Goal: Complete application form: Complete application form

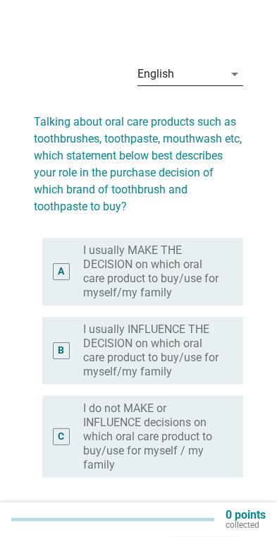
click at [216, 71] on div "English" at bounding box center [181, 74] width 86 height 23
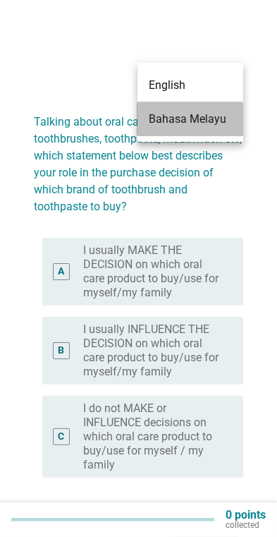
click at [162, 113] on div "Bahasa Melayu" at bounding box center [190, 119] width 83 height 17
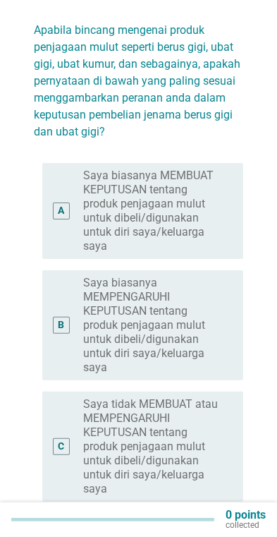
scroll to position [170, 0]
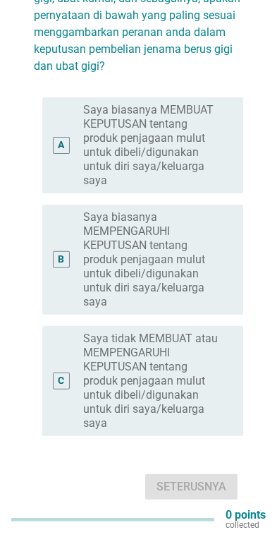
click at [68, 142] on div "A" at bounding box center [69, 145] width 30 height 85
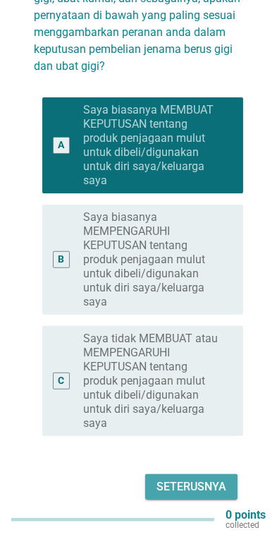
click at [208, 478] on div "Seterusnya" at bounding box center [192, 486] width 70 height 17
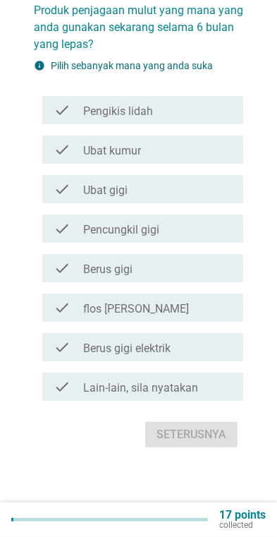
scroll to position [0, 0]
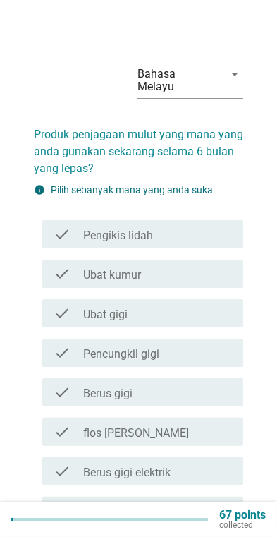
click at [230, 267] on div "check_box_outline_blank Ubat kumur" at bounding box center [157, 273] width 149 height 17
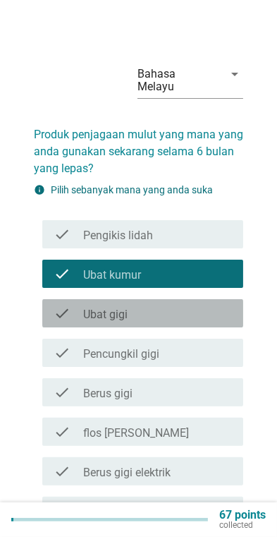
click at [216, 305] on div "check_box_outline_blank Ubat gigi" at bounding box center [157, 313] width 149 height 17
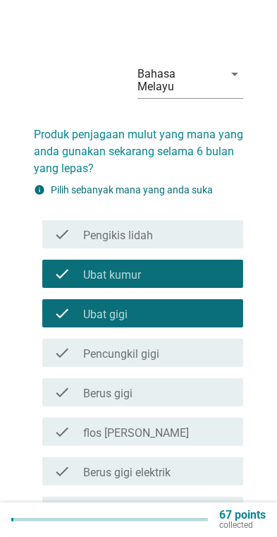
click at [214, 344] on div "check_box_outline_blank Pencungkil gigi" at bounding box center [157, 352] width 149 height 17
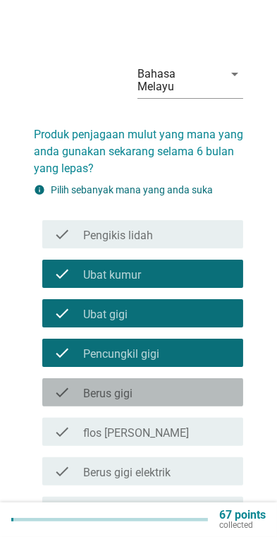
click at [198, 384] on div "check_box_outline_blank Berus gigi" at bounding box center [157, 392] width 149 height 17
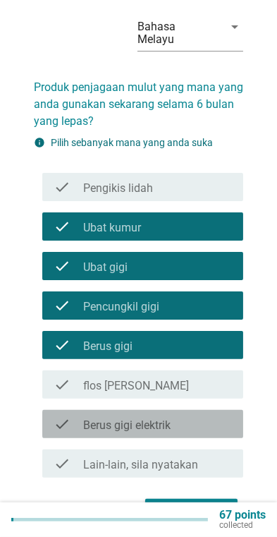
scroll to position [71, 0]
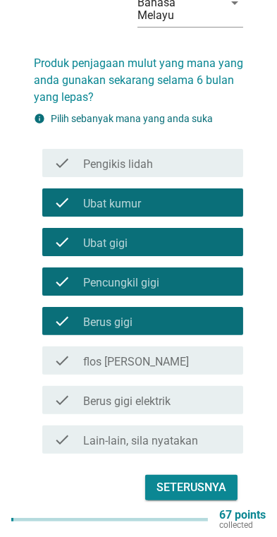
click at [195, 479] on div "Seterusnya" at bounding box center [192, 487] width 70 height 17
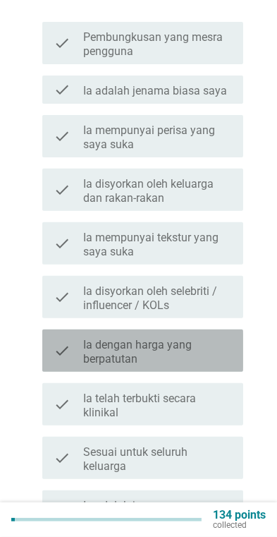
scroll to position [216, 0]
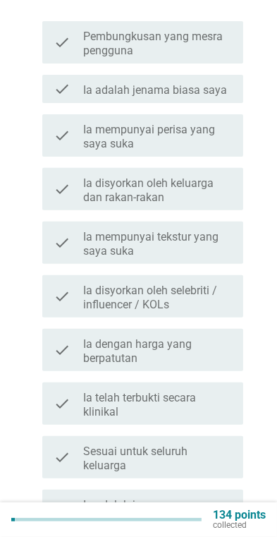
click at [73, 393] on div "check" at bounding box center [69, 403] width 30 height 31
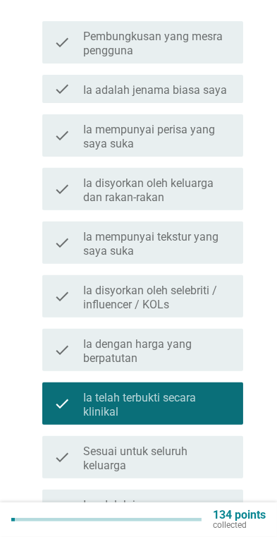
click at [68, 336] on icon "check" at bounding box center [62, 349] width 17 height 31
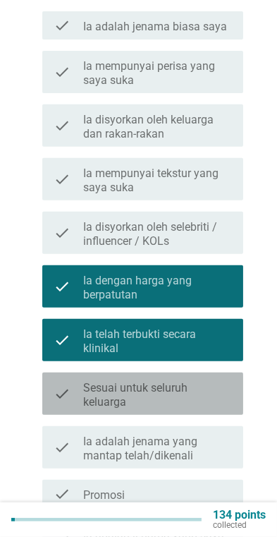
scroll to position [282, 0]
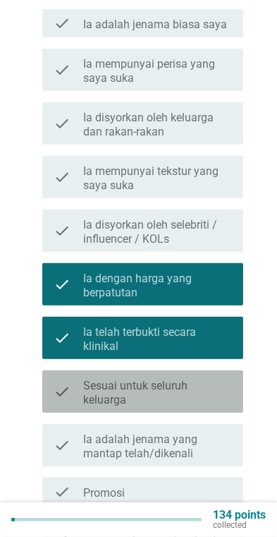
click at [212, 387] on label "Sesuai untuk seluruh keluarga" at bounding box center [157, 393] width 149 height 28
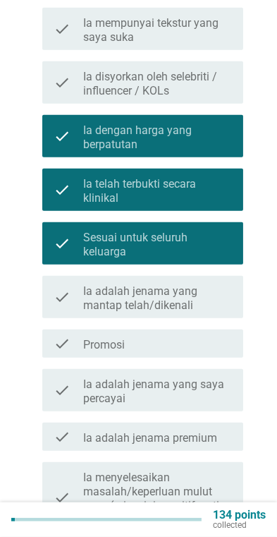
scroll to position [431, 0]
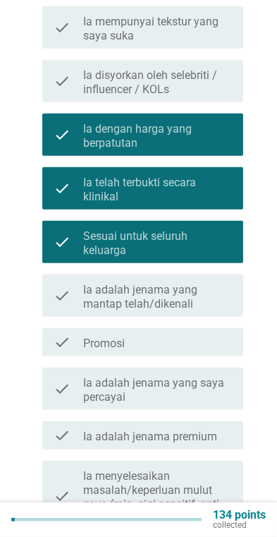
click at [68, 301] on div "check check_box_outline_blank Ia adalah jenama yang mantap telah/dikenali" at bounding box center [142, 295] width 201 height 42
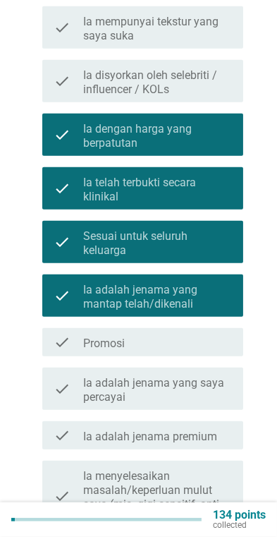
click at [51, 279] on div "check check_box_outline_blank Ia adalah jenama yang mantap telah/dikenali" at bounding box center [142, 295] width 201 height 42
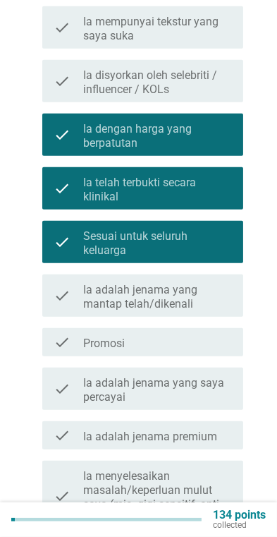
click at [226, 376] on label "Ia adalah jenama yang saya percayai" at bounding box center [157, 390] width 149 height 28
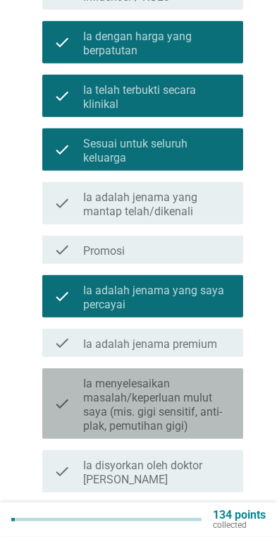
scroll to position [536, 0]
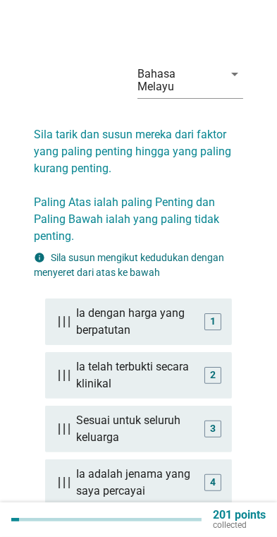
scroll to position [71, 0]
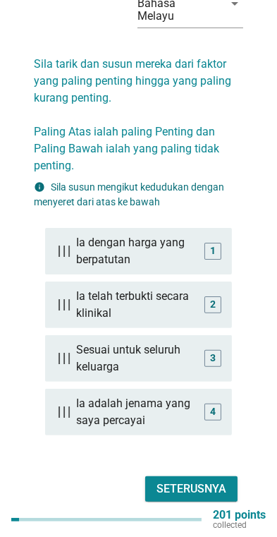
click at [198, 480] on div "Seterusnya" at bounding box center [192, 488] width 70 height 17
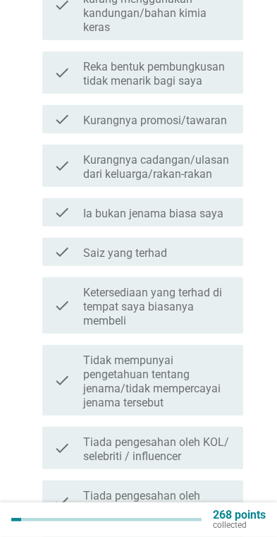
scroll to position [344, 0]
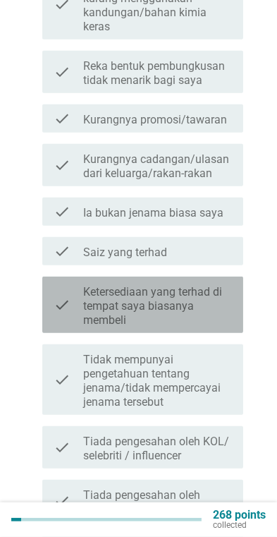
click at [64, 293] on icon "check" at bounding box center [62, 304] width 17 height 45
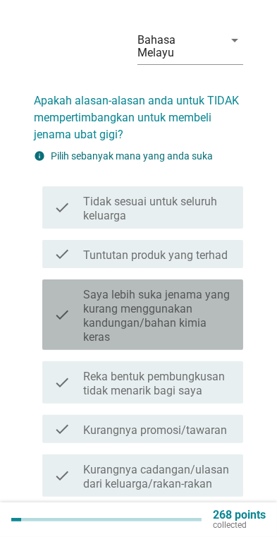
scroll to position [31, 0]
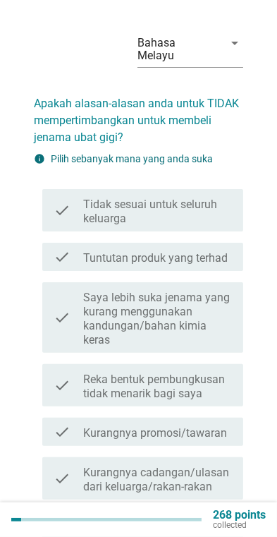
click at [60, 248] on icon "check" at bounding box center [62, 256] width 17 height 17
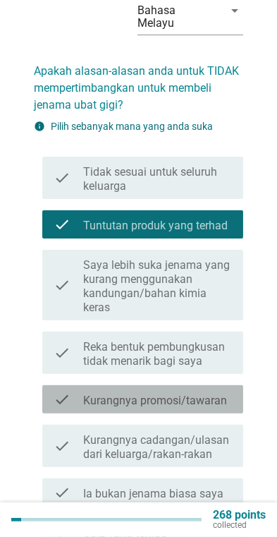
scroll to position [71, 0]
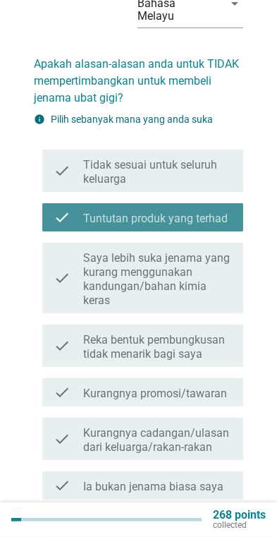
click at [51, 203] on div "check check_box_outline_blank Tuntutan produk yang terhad" at bounding box center [142, 217] width 201 height 28
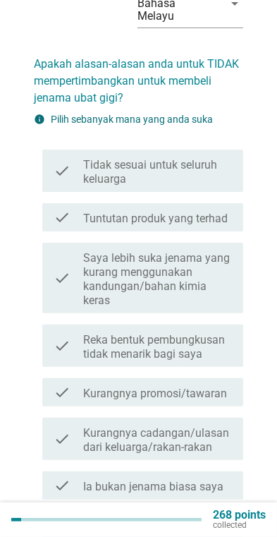
click at [71, 272] on div "check" at bounding box center [69, 277] width 30 height 59
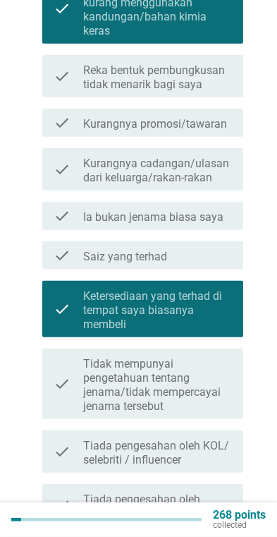
scroll to position [337, 0]
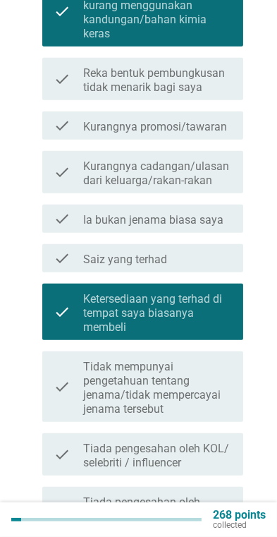
click at [57, 250] on icon "check" at bounding box center [62, 258] width 17 height 17
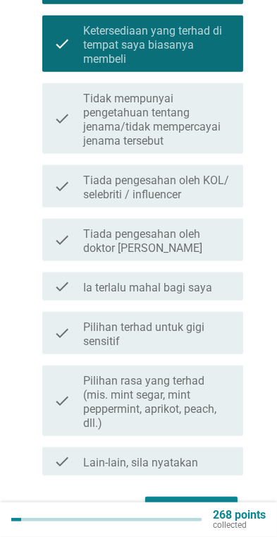
scroll to position [613, 0]
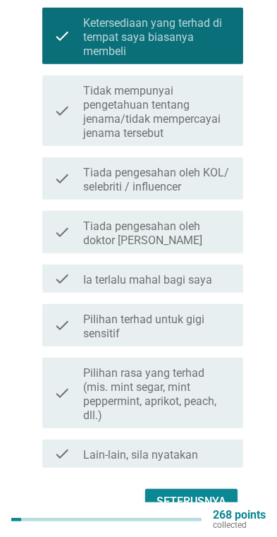
click at [199, 493] on div "Seterusnya" at bounding box center [192, 501] width 70 height 17
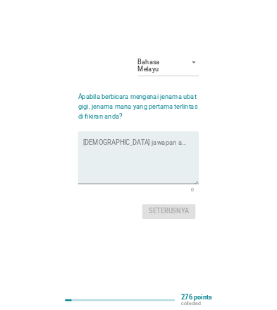
scroll to position [0, 0]
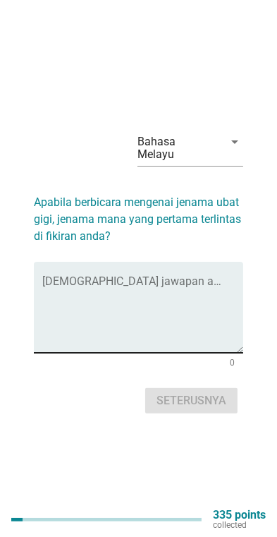
click at [53, 297] on textarea "Isikan jawapan anda di sini" at bounding box center [142, 316] width 201 height 74
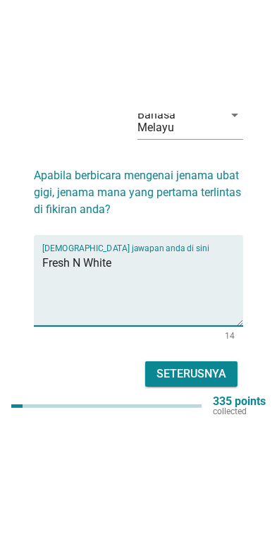
scroll to position [35, 0]
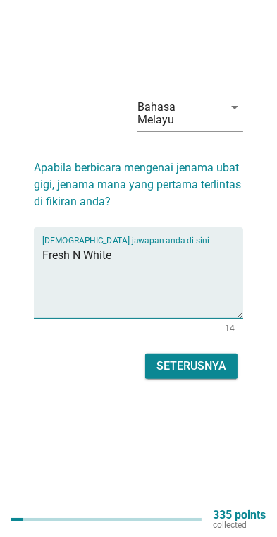
type textarea "Fresh N White"
click at [219, 373] on div "Seterusnya" at bounding box center [192, 366] width 70 height 17
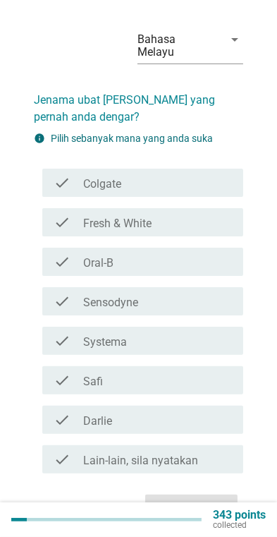
scroll to position [0, 0]
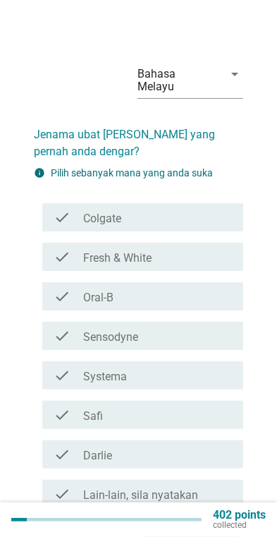
click at [70, 209] on icon "check" at bounding box center [62, 217] width 17 height 17
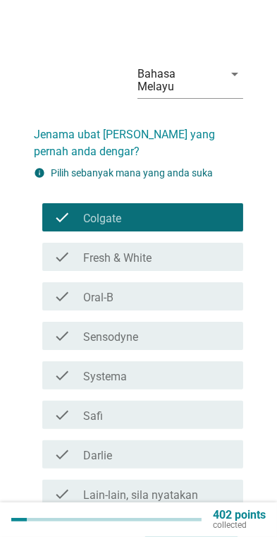
click at [56, 248] on icon "check" at bounding box center [62, 256] width 17 height 17
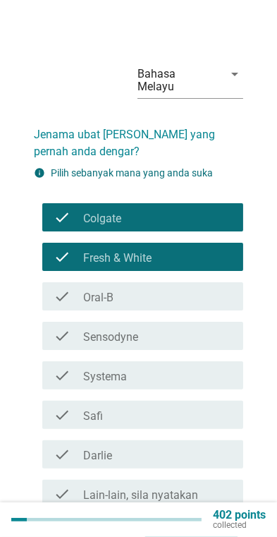
click at [64, 288] on icon "check" at bounding box center [62, 296] width 17 height 17
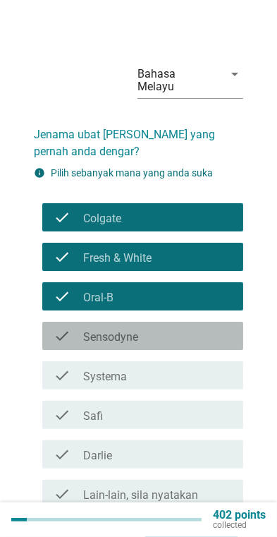
click at [66, 327] on icon "check" at bounding box center [62, 335] width 17 height 17
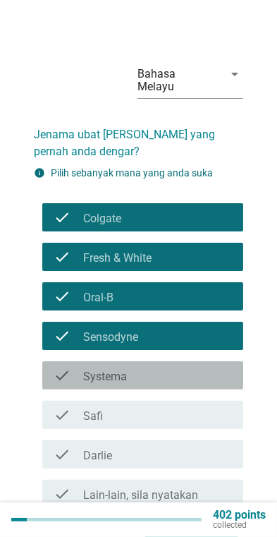
click at [219, 372] on div "check check_box_outline_blank Systema" at bounding box center [142, 375] width 201 height 28
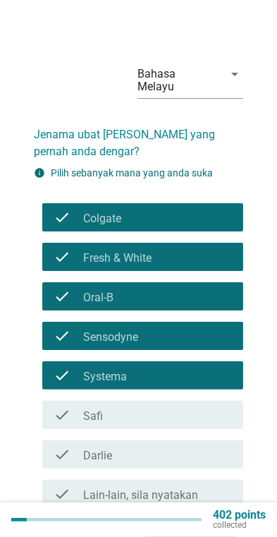
click at [206, 406] on div "check_box_outline_blank Safi" at bounding box center [157, 414] width 149 height 17
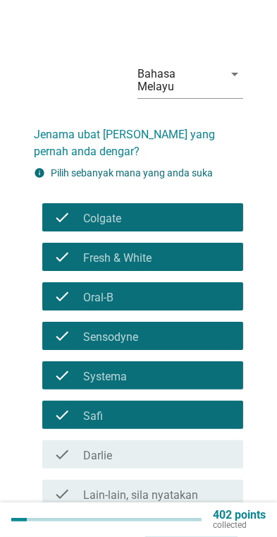
click at [200, 440] on div "check check_box_outline_blank [PERSON_NAME]" at bounding box center [142, 454] width 201 height 28
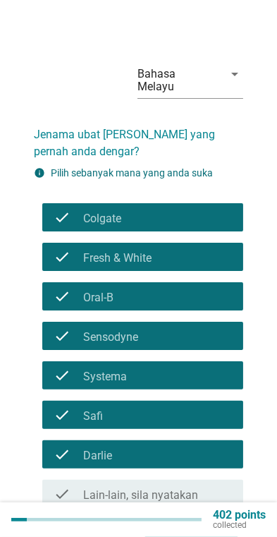
click at [202, 533] on div "Seterusnya" at bounding box center [192, 541] width 70 height 17
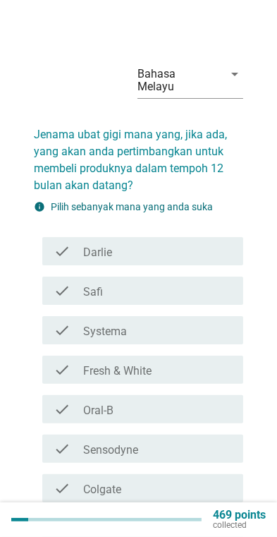
click at [181, 442] on div "check_box_outline_blank Sensodyne" at bounding box center [157, 448] width 149 height 17
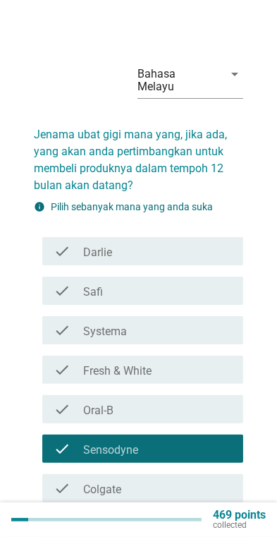
click at [184, 443] on div "check_box_outline_blank Sensodyne" at bounding box center [157, 448] width 149 height 17
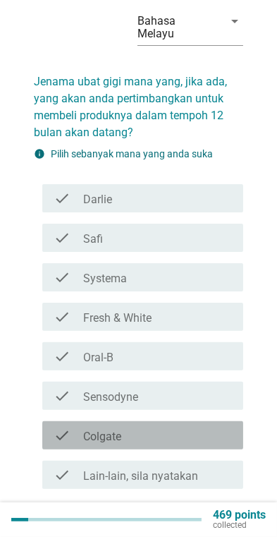
scroll to position [88, 0]
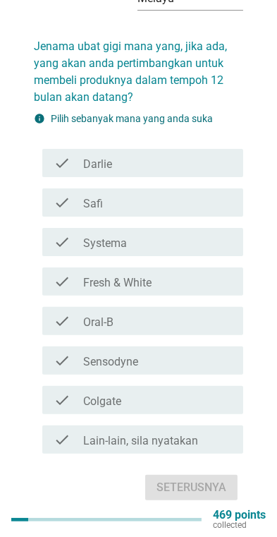
click at [243, 308] on div "check check_box_outline_blank Oral-B" at bounding box center [142, 321] width 201 height 28
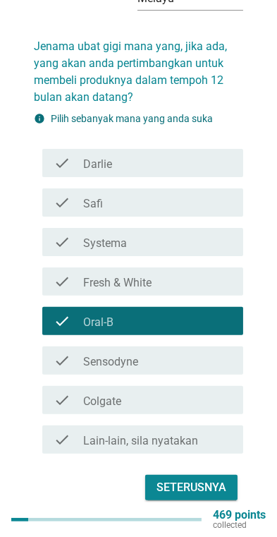
click at [251, 307] on div "Bahasa Melayu arrow_drop_down Jenama ubat gigi mana yang, jika ada, yang akan a…" at bounding box center [139, 234] width 232 height 564
click at [221, 352] on div "check_box_outline_blank Sensodyne" at bounding box center [157, 360] width 149 height 17
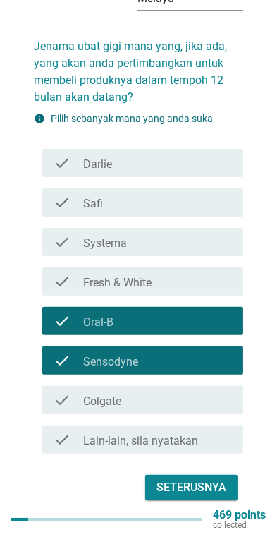
click at [65, 234] on icon "check" at bounding box center [62, 242] width 17 height 17
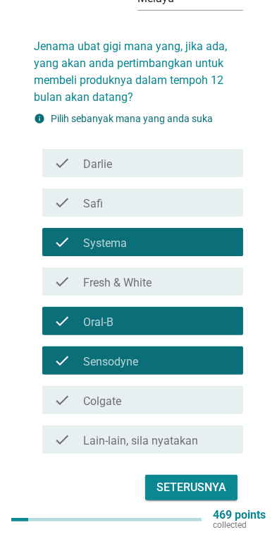
click at [194, 479] on div "Seterusnya" at bounding box center [192, 487] width 70 height 17
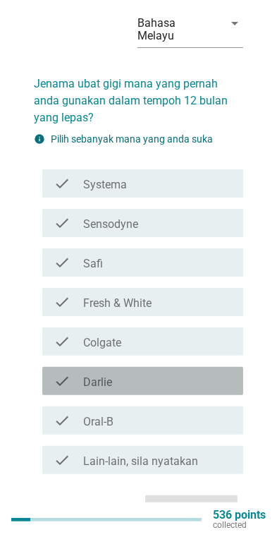
scroll to position [49, 0]
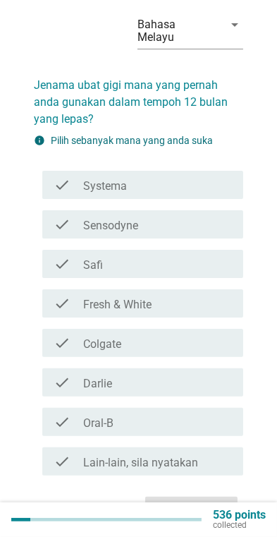
click at [229, 295] on div "check_box_outline_blank Fresh & White" at bounding box center [157, 303] width 149 height 17
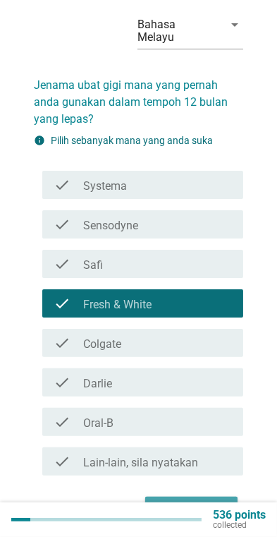
click at [186, 501] on div "Seterusnya" at bounding box center [192, 509] width 70 height 17
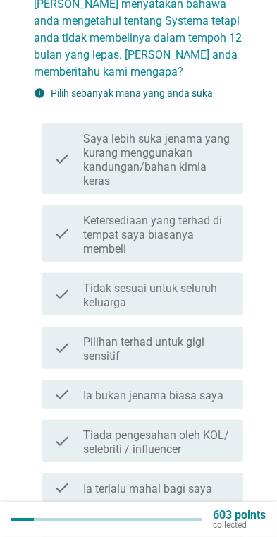
scroll to position [131, 0]
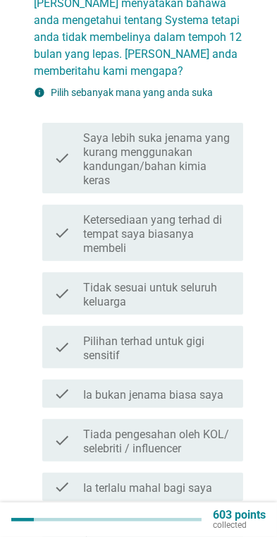
click at [219, 388] on label "Ia bukan jenama biasa saya" at bounding box center [153, 395] width 140 height 14
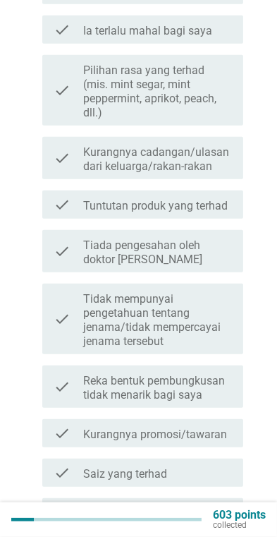
scroll to position [647, 0]
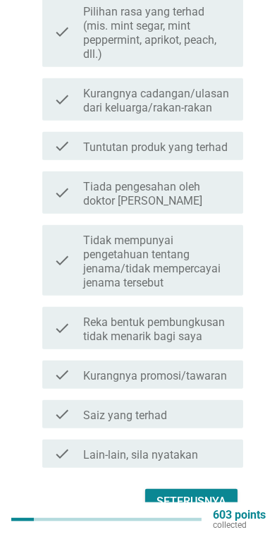
click at [200, 493] on div "Seterusnya" at bounding box center [192, 501] width 70 height 17
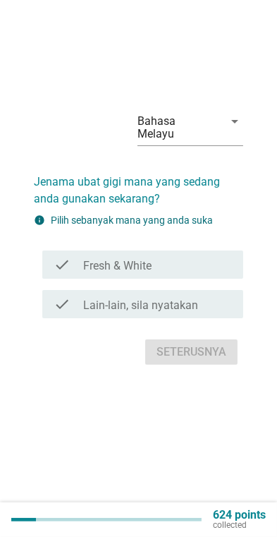
scroll to position [0, 0]
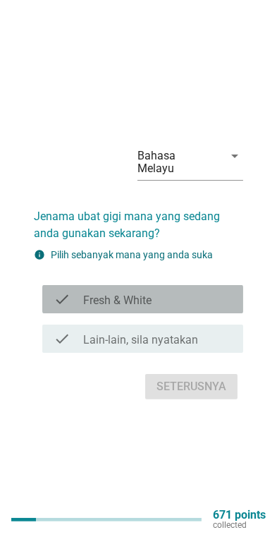
click at [235, 312] on div "check check_box_outline_blank Fresh & White" at bounding box center [142, 299] width 201 height 28
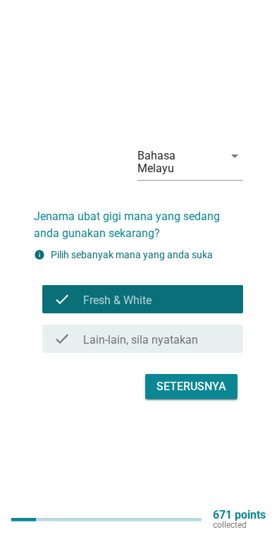
click at [215, 399] on button "Seterusnya" at bounding box center [191, 386] width 92 height 25
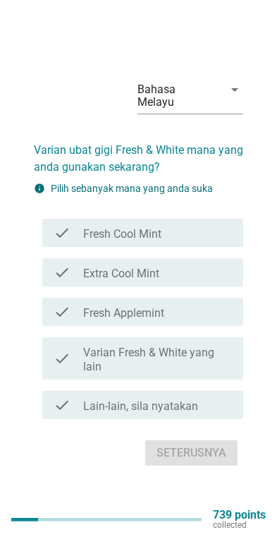
click at [229, 241] on div "check_box_outline_blank Fresh Cool Mint" at bounding box center [157, 232] width 149 height 17
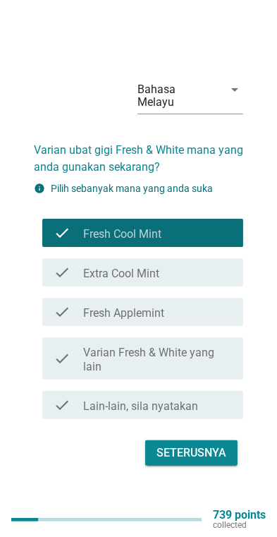
click at [219, 281] on div "check_box_outline_blank Extra Cool Mint" at bounding box center [157, 272] width 149 height 17
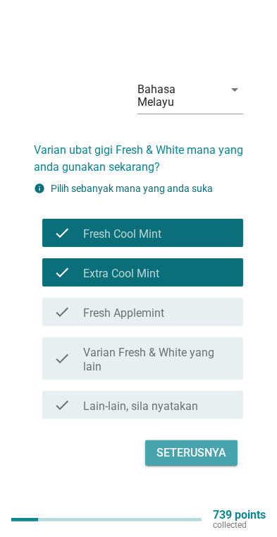
click at [186, 461] on div "Seterusnya" at bounding box center [192, 453] width 70 height 17
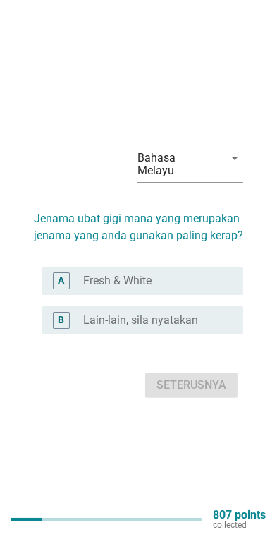
click at [228, 284] on div "A radio_button_unchecked Fresh & White" at bounding box center [142, 281] width 201 height 28
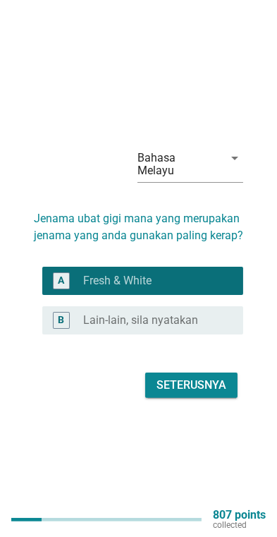
click at [207, 394] on div "Seterusnya" at bounding box center [192, 385] width 70 height 17
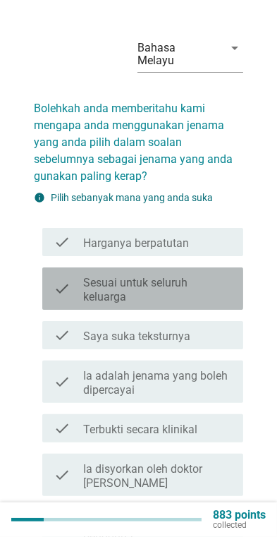
scroll to position [23, 0]
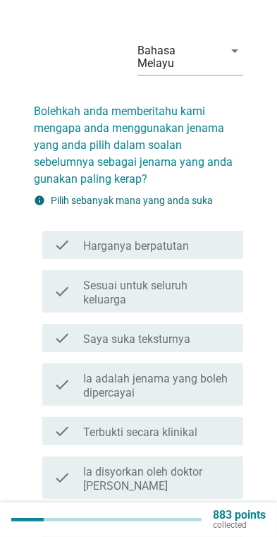
click at [238, 232] on div "check check_box_outline_blank Harganya berpatutan" at bounding box center [142, 245] width 201 height 28
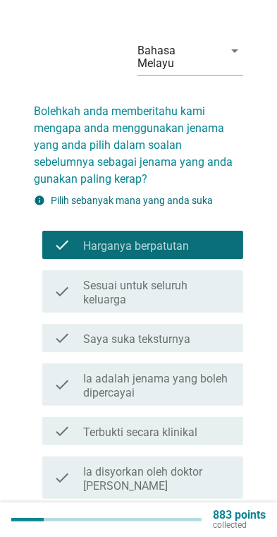
click at [212, 279] on label "Sesuai untuk seluruh keluarga" at bounding box center [157, 293] width 149 height 28
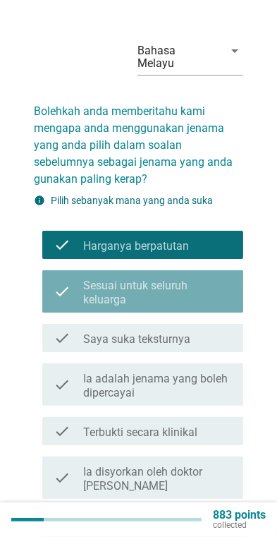
click at [203, 284] on label "Sesuai untuk seluruh keluarga" at bounding box center [157, 293] width 149 height 28
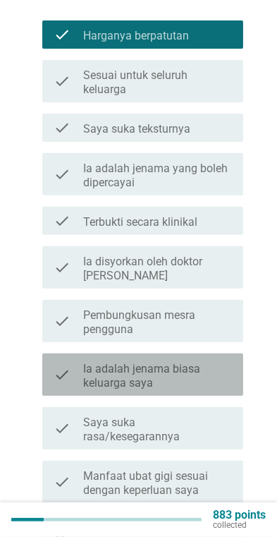
scroll to position [234, 0]
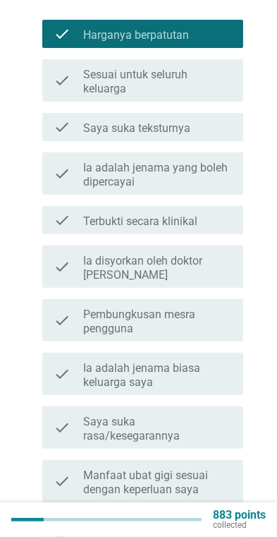
click at [218, 361] on label "Ia adalah jenama biasa keluarga saya" at bounding box center [157, 375] width 149 height 28
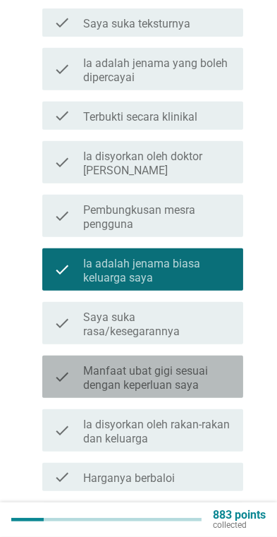
scroll to position [351, 0]
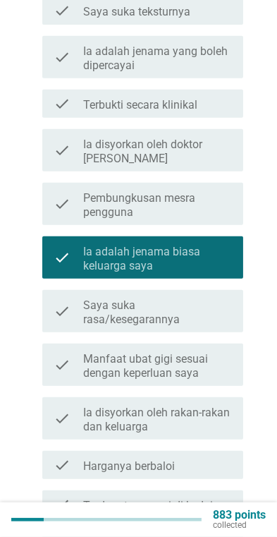
click at [229, 298] on label "Saya suka rasa/kesegarannya" at bounding box center [157, 312] width 149 height 28
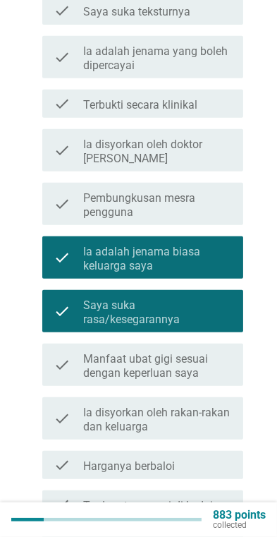
click at [212, 352] on label "Manfaat ubat gigi sesuai dengan keperluan saya" at bounding box center [157, 366] width 149 height 28
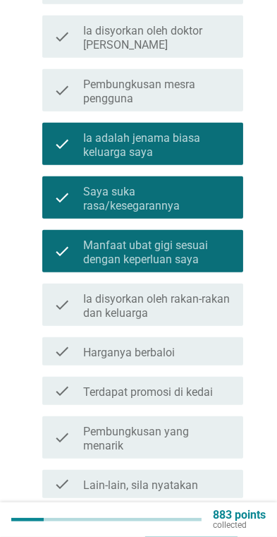
scroll to position [480, 0]
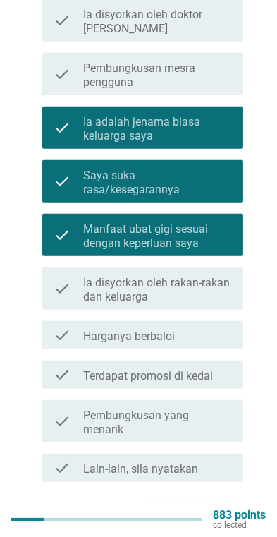
click at [226, 327] on div "check_box_outline_blank Harganya berbaloi" at bounding box center [157, 335] width 149 height 17
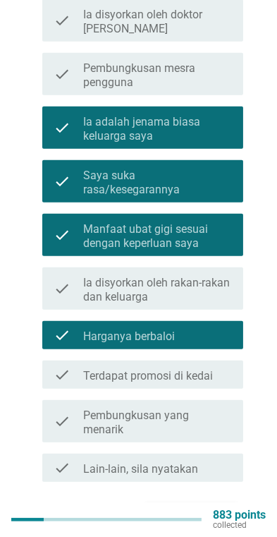
click at [197, 507] on div "Seterusnya" at bounding box center [192, 515] width 70 height 17
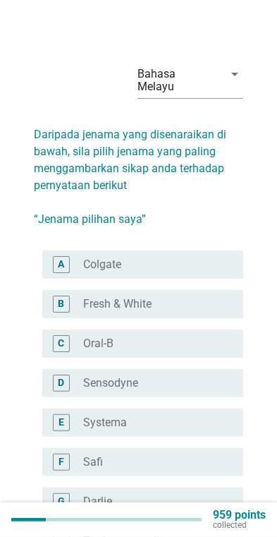
scroll to position [2, 0]
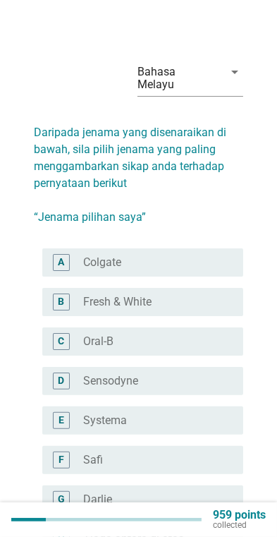
click at [220, 288] on div "B radio_button_unchecked Fresh & White" at bounding box center [142, 302] width 201 height 28
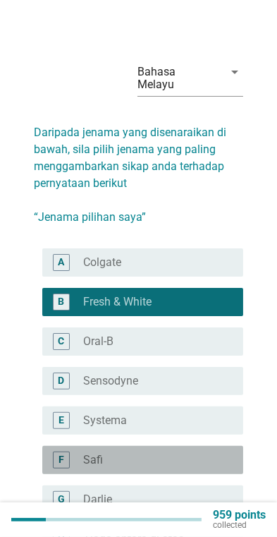
scroll to position [119, 0]
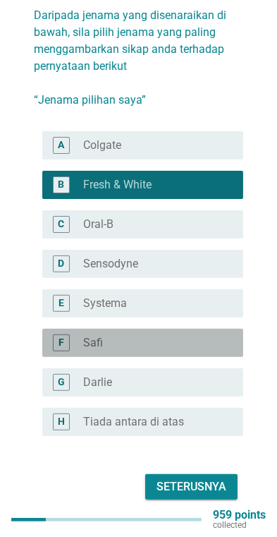
click at [204, 336] on div "radio_button_unchecked Safi" at bounding box center [152, 343] width 138 height 14
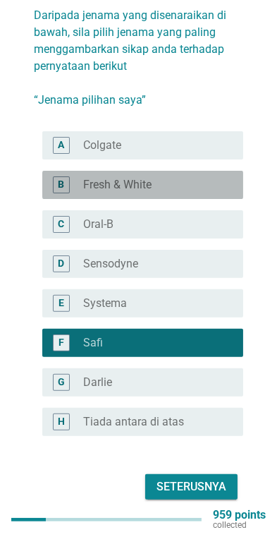
click at [97, 178] on label "Fresh & White" at bounding box center [117, 185] width 68 height 14
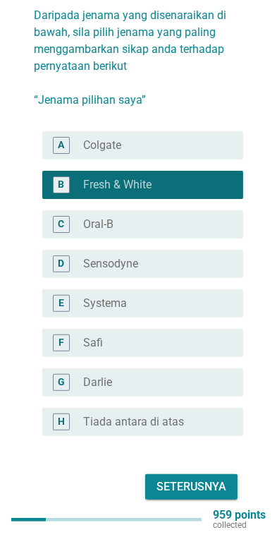
click at [202, 484] on button "Seterusnya" at bounding box center [191, 486] width 92 height 25
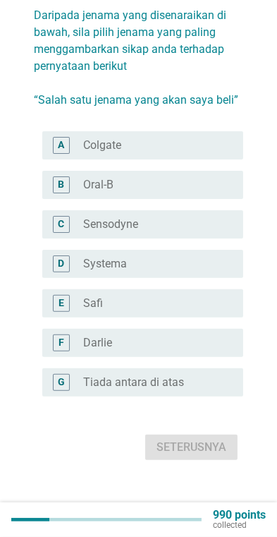
scroll to position [0, 0]
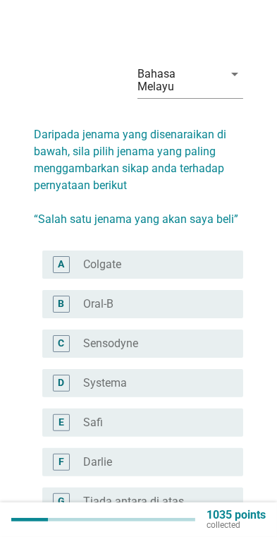
click at [235, 294] on div "B radio_button_unchecked Oral-B" at bounding box center [142, 304] width 201 height 28
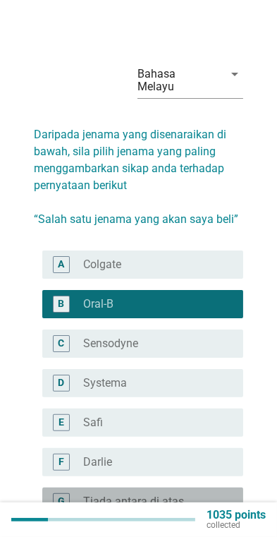
scroll to position [80, 0]
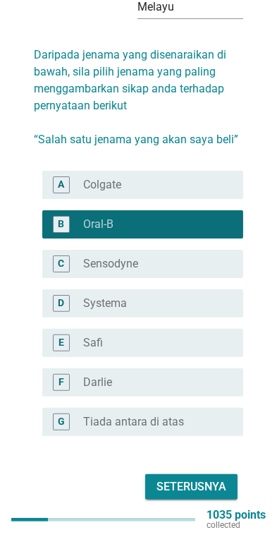
click at [198, 478] on div "Seterusnya" at bounding box center [192, 486] width 70 height 17
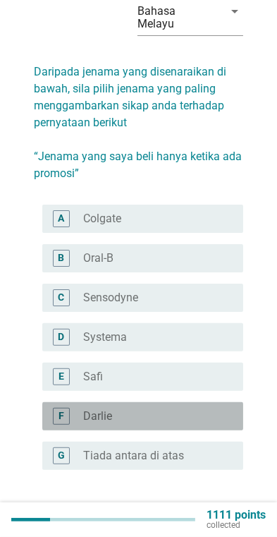
scroll to position [69, 0]
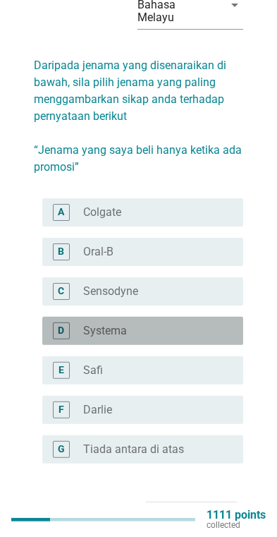
click at [234, 317] on div "D radio_button_unchecked Systema" at bounding box center [142, 331] width 201 height 28
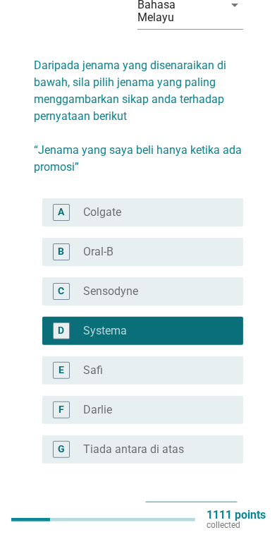
click at [194, 506] on div "Seterusnya" at bounding box center [192, 514] width 70 height 17
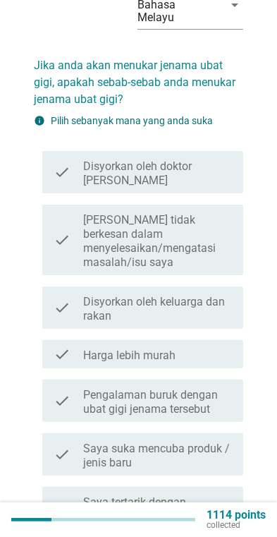
scroll to position [0, 0]
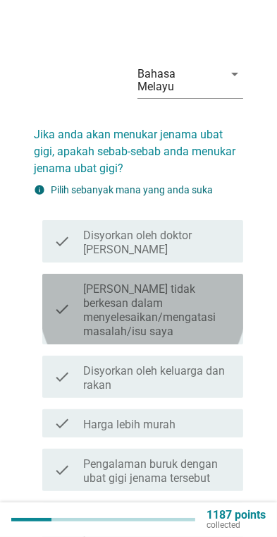
click at [229, 286] on label "[PERSON_NAME] tidak berkesan dalam menyelesaikan/mengatasi masalah/isu saya" at bounding box center [157, 310] width 149 height 56
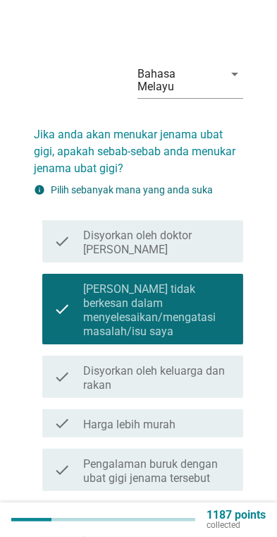
scroll to position [424, 0]
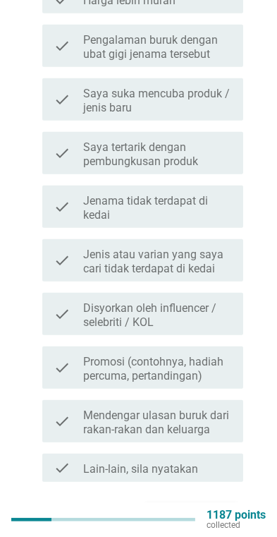
click at [198, 507] on div "Seterusnya" at bounding box center [192, 515] width 70 height 17
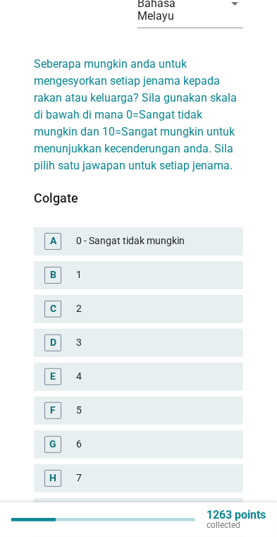
scroll to position [70, 0]
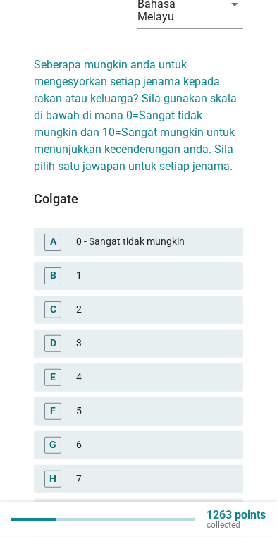
click at [201, 363] on div "E 4" at bounding box center [139, 377] width 210 height 28
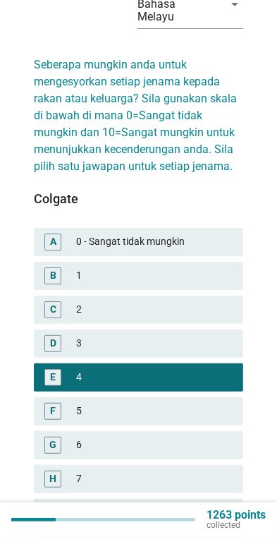
click at [190, 403] on div "5" at bounding box center [154, 411] width 156 height 17
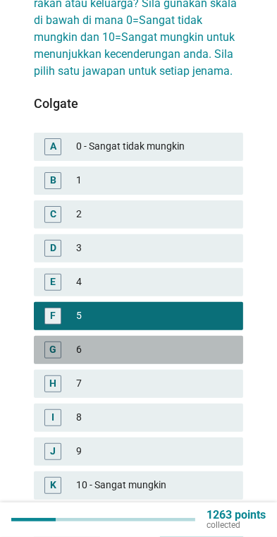
scroll to position [217, 0]
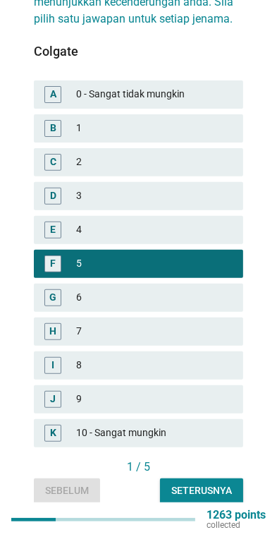
click at [196, 483] on div "Seterusnya" at bounding box center [201, 490] width 61 height 15
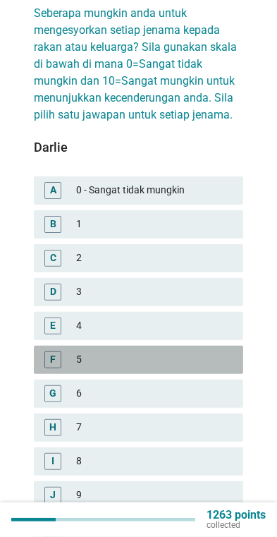
scroll to position [122, 0]
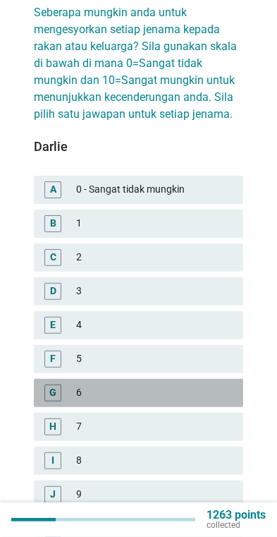
click at [194, 385] on div "6" at bounding box center [154, 393] width 156 height 17
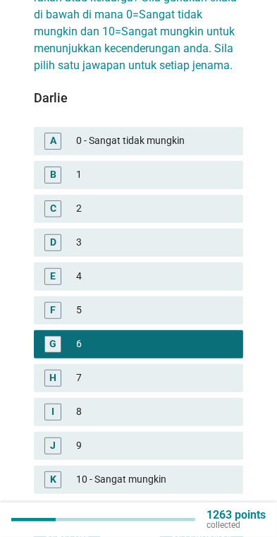
scroll to position [217, 0]
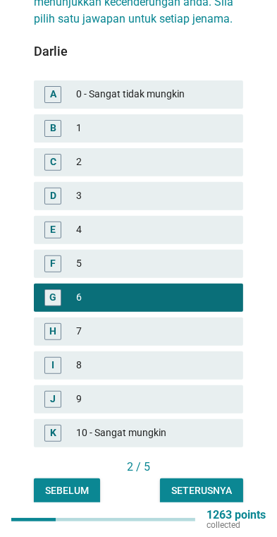
click at [195, 483] on div "Seterusnya" at bounding box center [201, 490] width 61 height 15
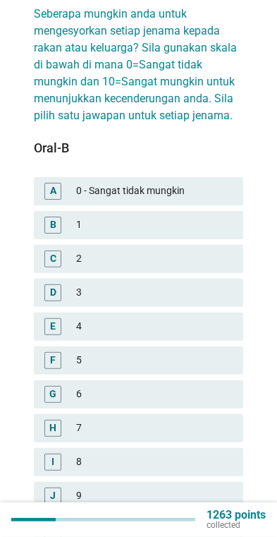
scroll to position [121, 0]
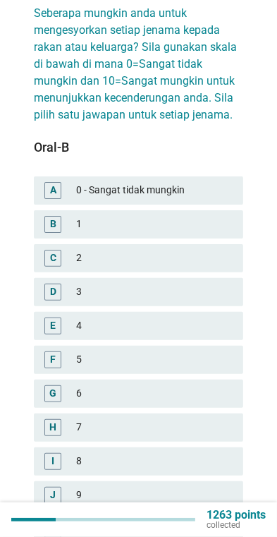
click at [171, 521] on div "10 - Sangat mungkin" at bounding box center [154, 529] width 156 height 17
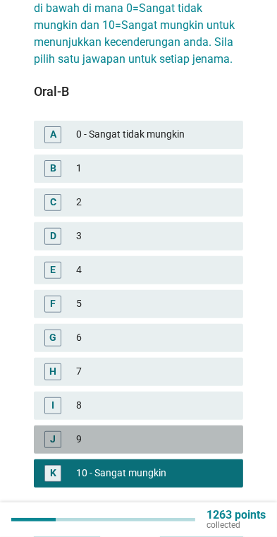
scroll to position [217, 0]
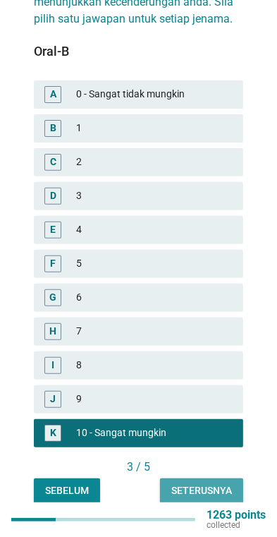
click at [207, 484] on div "Seterusnya" at bounding box center [201, 490] width 61 height 15
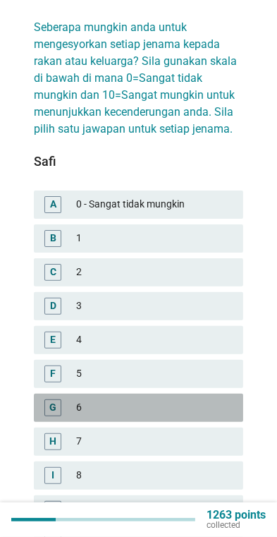
scroll to position [107, 0]
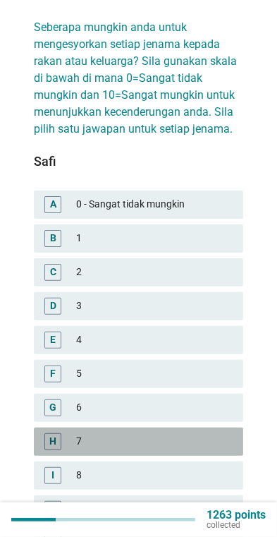
click at [183, 436] on div "7" at bounding box center [154, 441] width 156 height 17
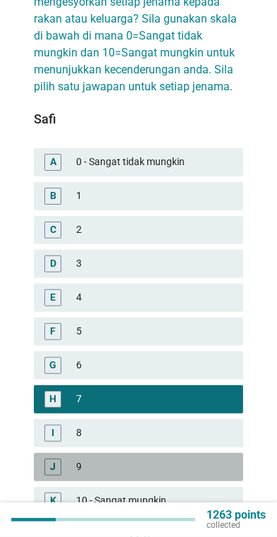
scroll to position [217, 0]
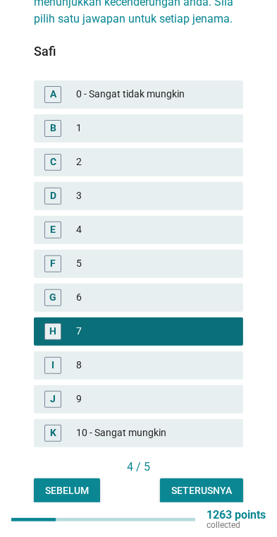
click at [201, 483] on div "Seterusnya" at bounding box center [201, 490] width 61 height 15
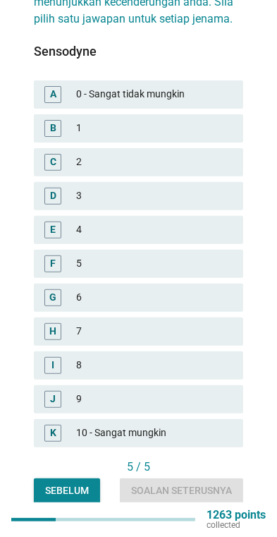
click at [189, 425] on div "10 - Sangat mungkin" at bounding box center [154, 433] width 156 height 17
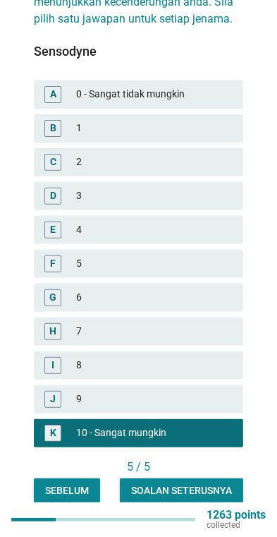
click at [195, 483] on div "Soalan seterusnya" at bounding box center [181, 490] width 101 height 15
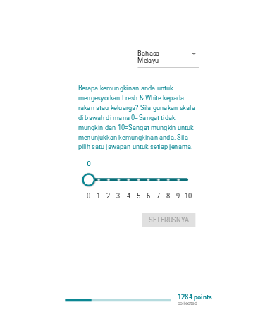
scroll to position [0, 0]
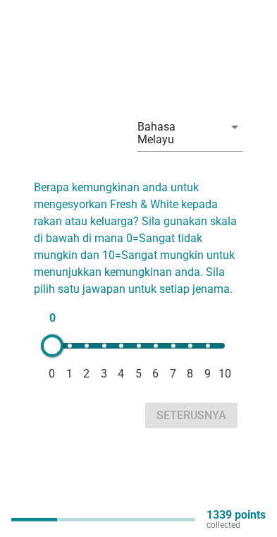
click at [226, 382] on span "10" at bounding box center [225, 373] width 13 height 17
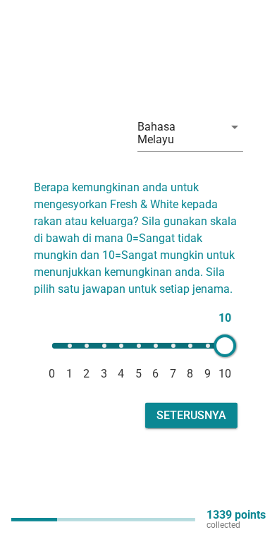
type input "10"
click at [206, 424] on div "Seterusnya" at bounding box center [192, 415] width 70 height 17
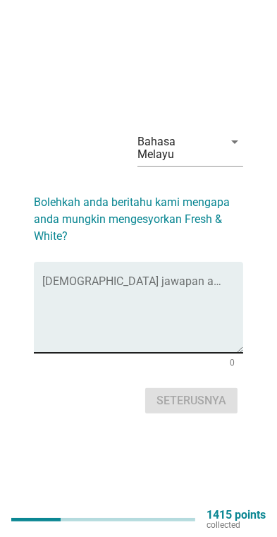
click at [221, 300] on textarea "Isikan jawapan anda di sini" at bounding box center [142, 316] width 201 height 74
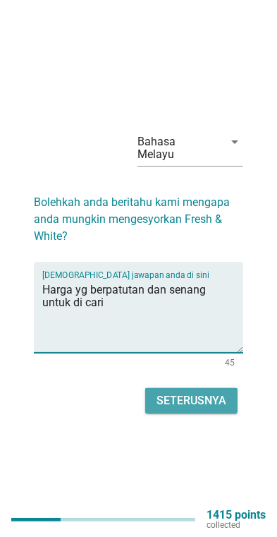
type textarea "Harga yg berpatutan dan senang untuk di cari"
click at [232, 413] on button "Seterusnya" at bounding box center [191, 400] width 92 height 25
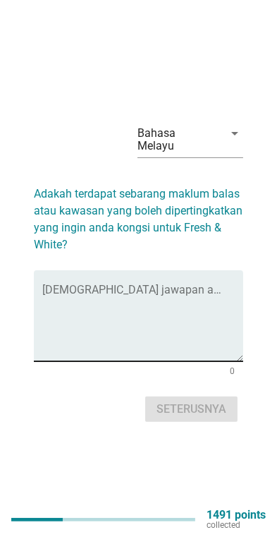
click at [54, 309] on textarea "Isikan jawapan anda di sini" at bounding box center [142, 324] width 201 height 74
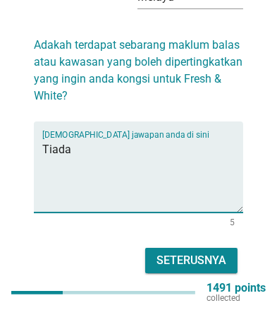
type textarea "Tiada"
click at [176, 252] on div "Seterusnya" at bounding box center [192, 260] width 70 height 17
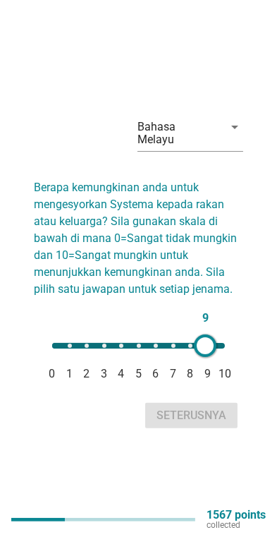
type input "10"
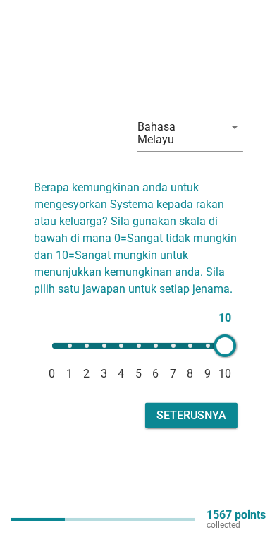
click at [210, 424] on div "Seterusnya" at bounding box center [192, 415] width 70 height 17
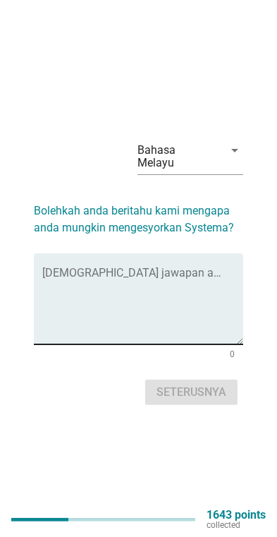
click at [57, 292] on textarea "Isikan jawapan anda di sini" at bounding box center [142, 307] width 201 height 74
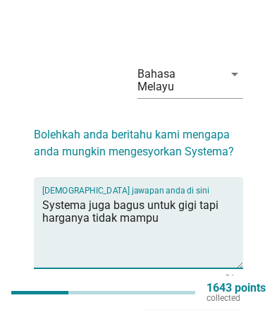
type textarea "Systema juga bagus untuk gigi tapi harganya tidak mampu"
click at [231, 306] on button "Seterusnya" at bounding box center [191, 315] width 92 height 25
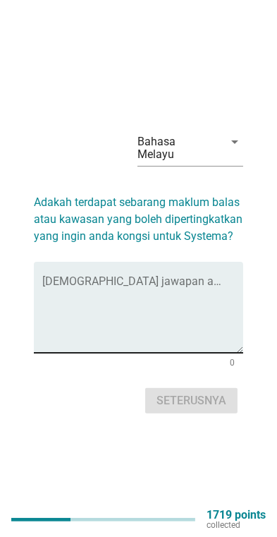
click at [52, 305] on textarea "Isikan jawapan anda di sini" at bounding box center [142, 316] width 201 height 74
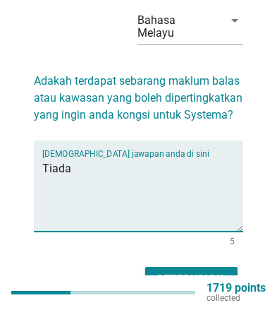
type textarea "Tiada"
click at [230, 268] on button "Seterusnya" at bounding box center [191, 279] width 92 height 25
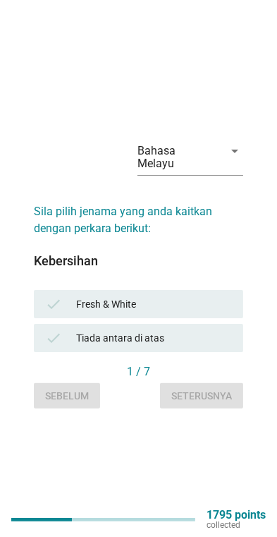
click at [68, 313] on div "check" at bounding box center [60, 304] width 31 height 17
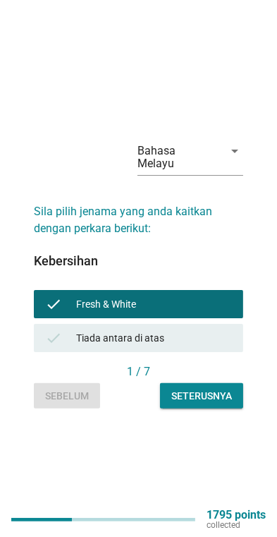
click at [216, 404] on div "Seterusnya" at bounding box center [201, 396] width 61 height 15
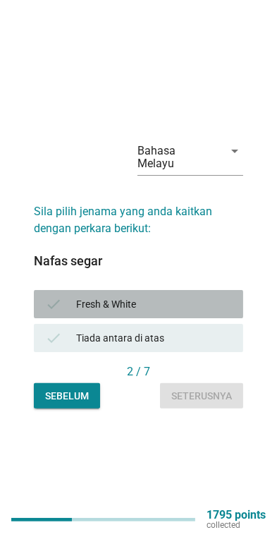
click at [66, 312] on div "check" at bounding box center [60, 304] width 31 height 17
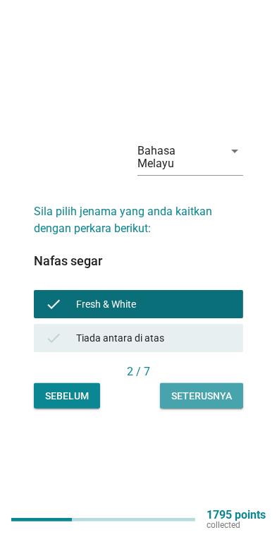
click at [212, 404] on div "Seterusnya" at bounding box center [201, 396] width 61 height 15
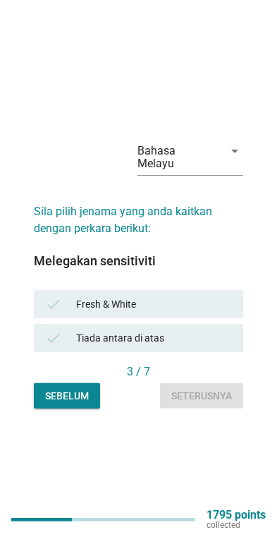
click at [68, 308] on div "check Fresh & White" at bounding box center [139, 304] width 210 height 28
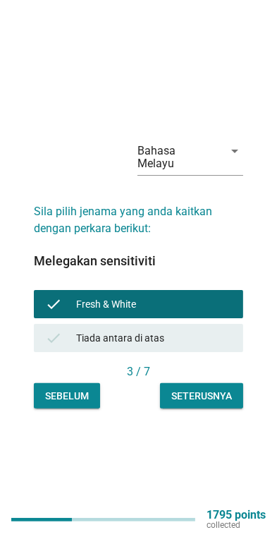
click at [214, 404] on div "Seterusnya" at bounding box center [201, 396] width 61 height 15
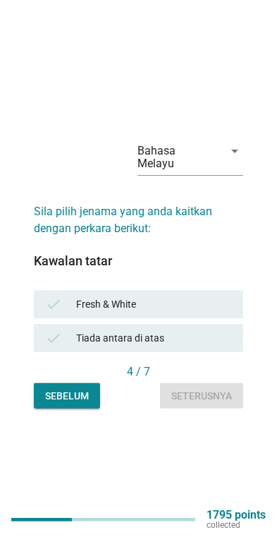
click at [64, 310] on div "check" at bounding box center [60, 304] width 31 height 17
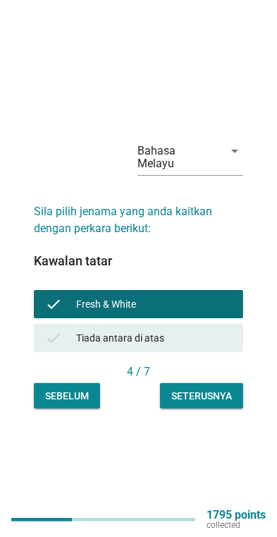
click at [216, 404] on div "Seterusnya" at bounding box center [201, 396] width 61 height 15
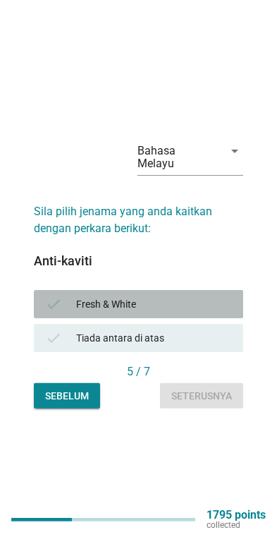
click at [61, 306] on div "check Fresh & White" at bounding box center [139, 304] width 210 height 28
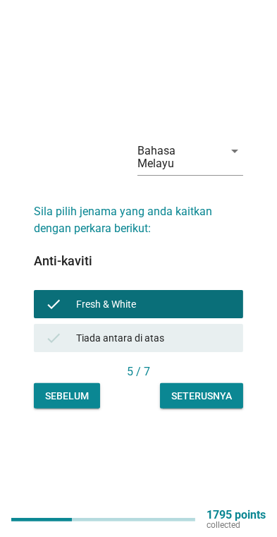
click at [214, 409] on button "Seterusnya" at bounding box center [201, 395] width 83 height 25
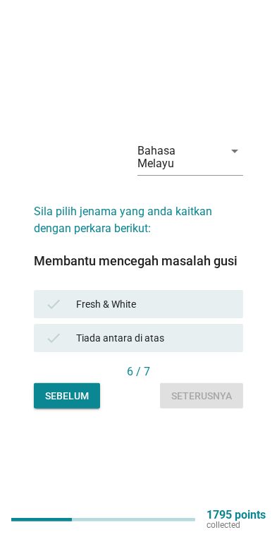
click at [61, 307] on div "check Fresh & White" at bounding box center [139, 304] width 210 height 28
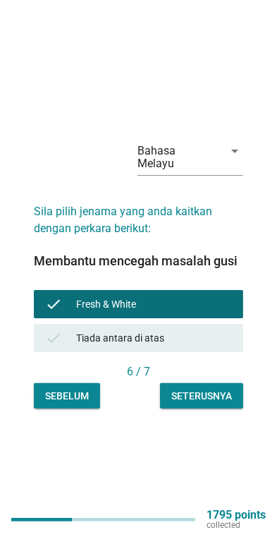
click at [222, 404] on div "Seterusnya" at bounding box center [201, 396] width 61 height 15
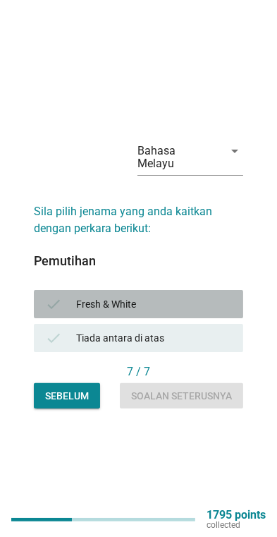
click at [71, 313] on div "check" at bounding box center [60, 304] width 31 height 17
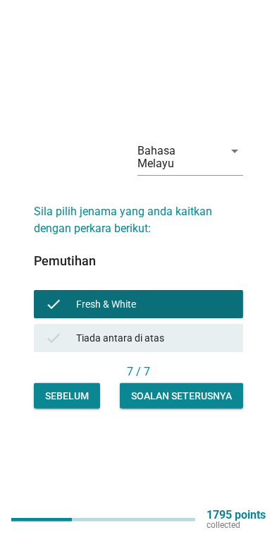
click at [215, 404] on div "Soalan seterusnya" at bounding box center [181, 396] width 101 height 15
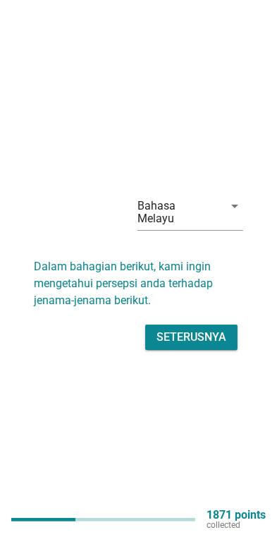
click at [222, 344] on div "Seterusnya" at bounding box center [192, 337] width 70 height 17
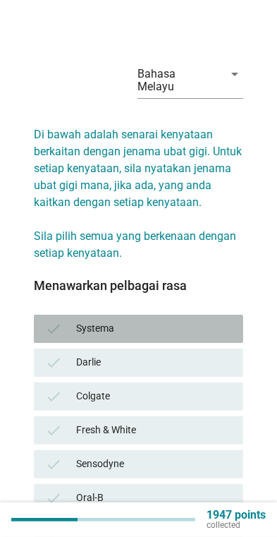
click at [237, 315] on div "check Systema" at bounding box center [139, 329] width 210 height 28
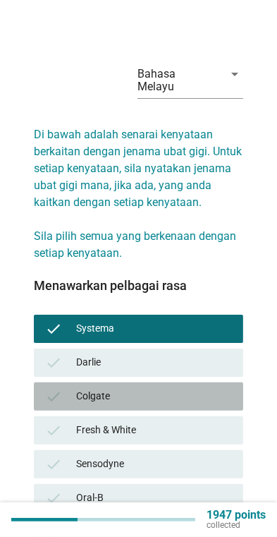
click at [208, 397] on div "check Colgate" at bounding box center [139, 396] width 210 height 28
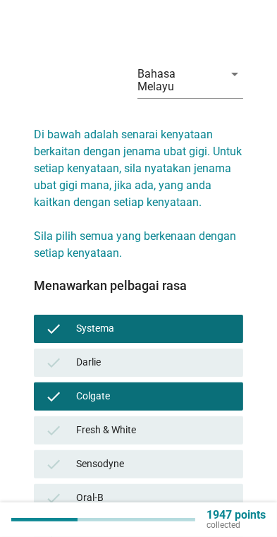
click at [228, 354] on div "Darlie" at bounding box center [154, 362] width 156 height 17
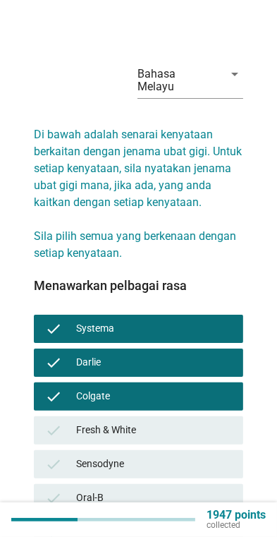
click at [236, 315] on div "check Systema" at bounding box center [139, 329] width 210 height 28
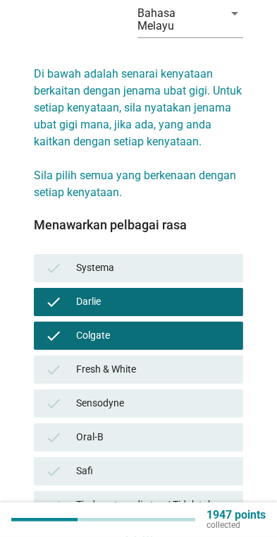
scroll to position [61, 0]
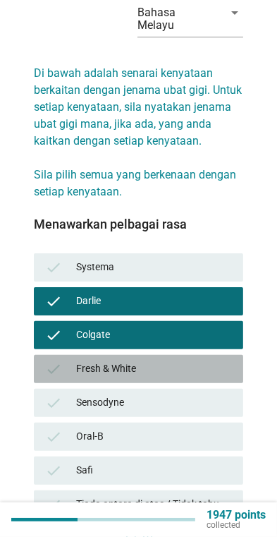
click at [241, 355] on div "check Fresh & White" at bounding box center [139, 369] width 210 height 28
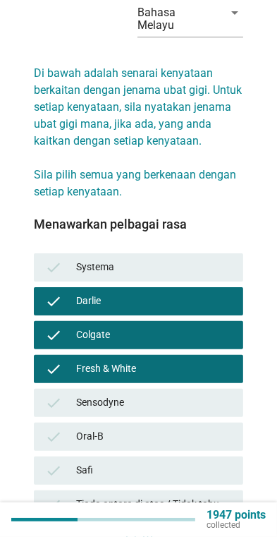
click at [238, 289] on div "check [PERSON_NAME]" at bounding box center [139, 301] width 210 height 28
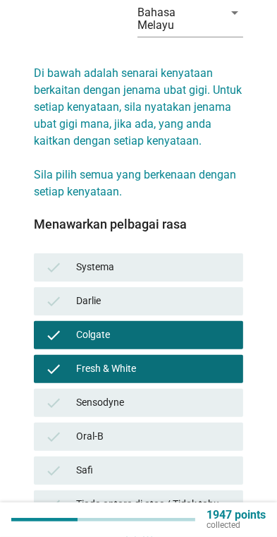
click at [241, 296] on div "check [PERSON_NAME]" at bounding box center [139, 301] width 210 height 28
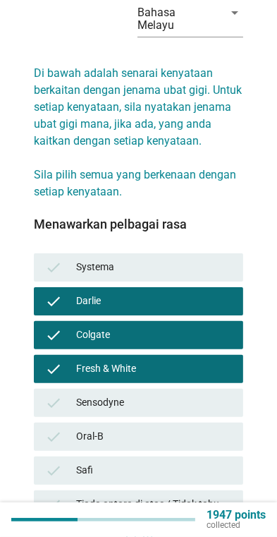
click at [235, 328] on div "check Colgate" at bounding box center [139, 335] width 210 height 28
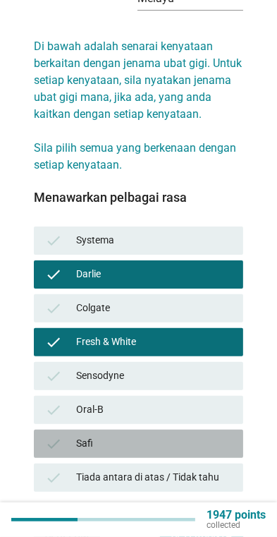
scroll to position [133, 0]
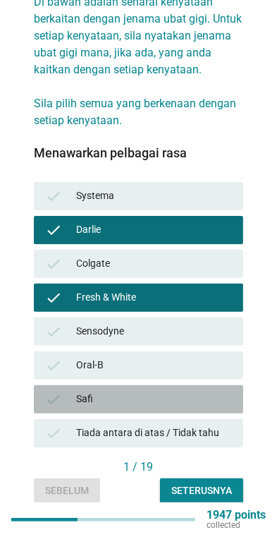
click at [216, 391] on div "Safi" at bounding box center [154, 399] width 156 height 17
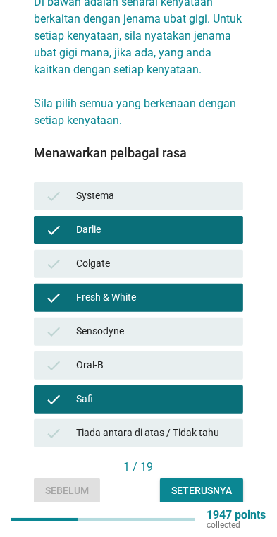
click at [203, 483] on div "Seterusnya" at bounding box center [201, 490] width 61 height 15
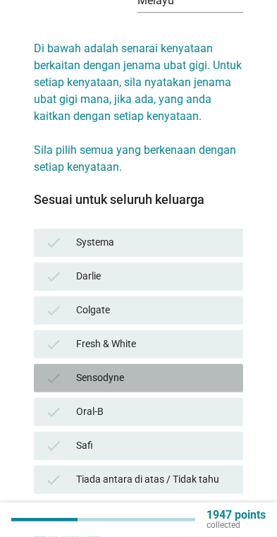
scroll to position [87, 0]
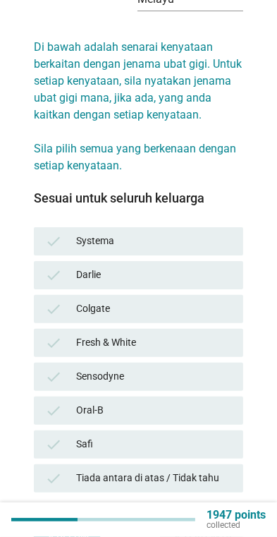
click at [241, 333] on div "check Fresh & White" at bounding box center [139, 343] width 210 height 28
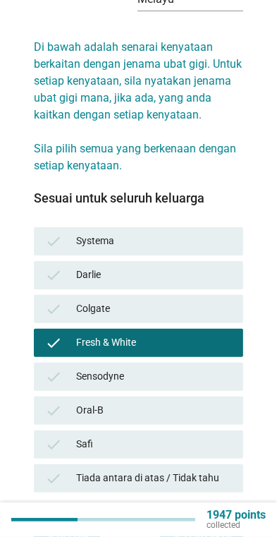
click at [241, 302] on div "check Colgate" at bounding box center [139, 309] width 210 height 28
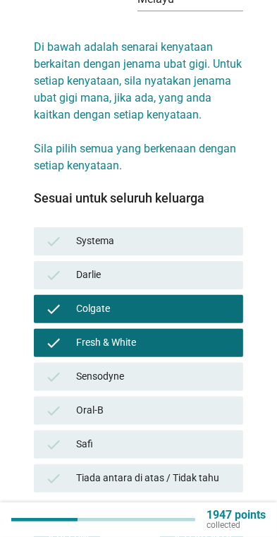
click at [237, 263] on div "check [PERSON_NAME]" at bounding box center [139, 275] width 210 height 28
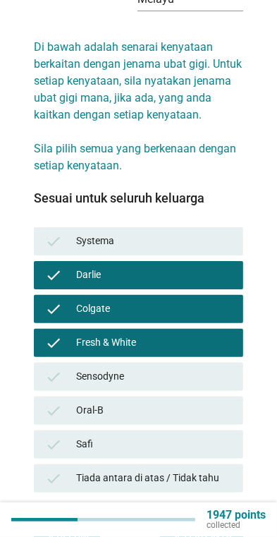
click at [200, 440] on div "check Safi" at bounding box center [139, 444] width 210 height 28
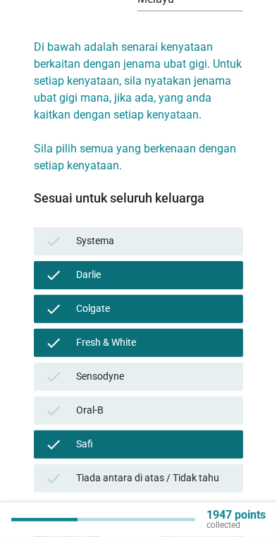
click at [201, 528] on div "Seterusnya" at bounding box center [201, 535] width 61 height 15
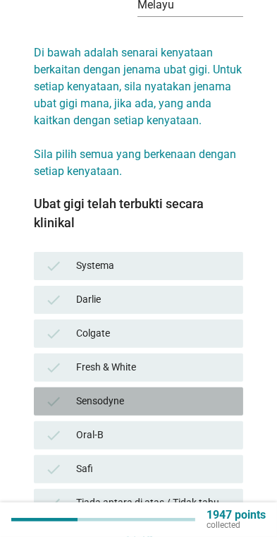
scroll to position [82, 0]
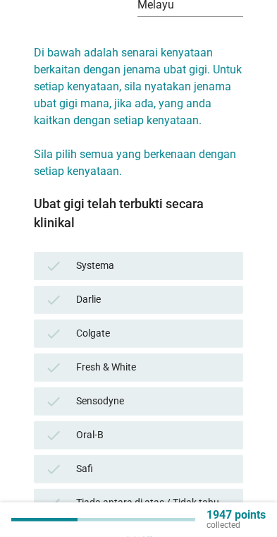
click at [237, 254] on div "check Systema" at bounding box center [139, 266] width 210 height 28
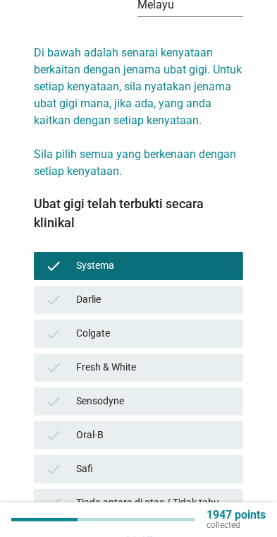
click at [222, 291] on div "Darlie" at bounding box center [154, 299] width 156 height 17
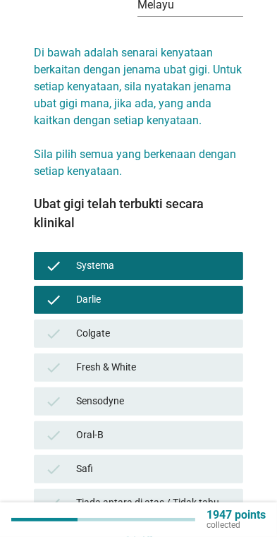
click at [210, 330] on div "check Colgate" at bounding box center [139, 334] width 210 height 28
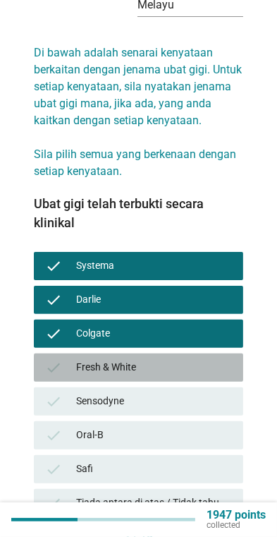
click at [209, 362] on div "Fresh & White" at bounding box center [154, 367] width 156 height 17
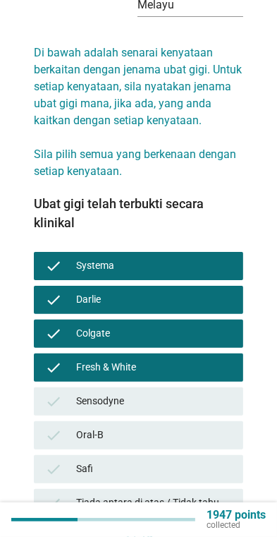
click at [202, 393] on div "Sensodyne" at bounding box center [154, 401] width 156 height 17
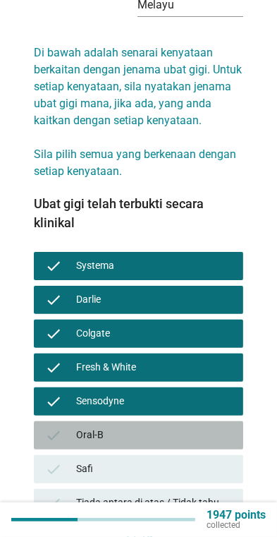
click at [192, 427] on div "Oral-B" at bounding box center [154, 435] width 156 height 17
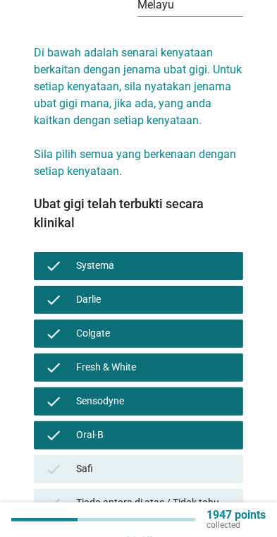
click at [182, 461] on div "Safi" at bounding box center [154, 469] width 156 height 17
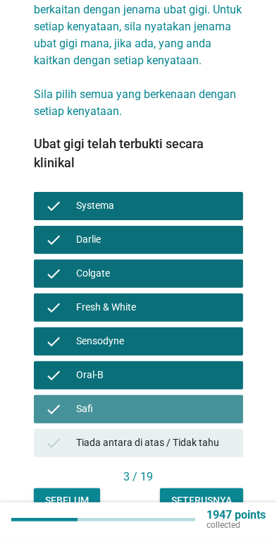
scroll to position [151, 0]
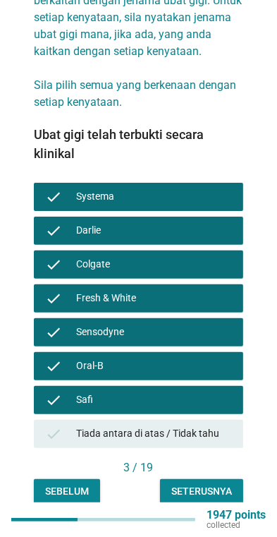
click at [198, 484] on div "Seterusnya" at bounding box center [201, 491] width 61 height 15
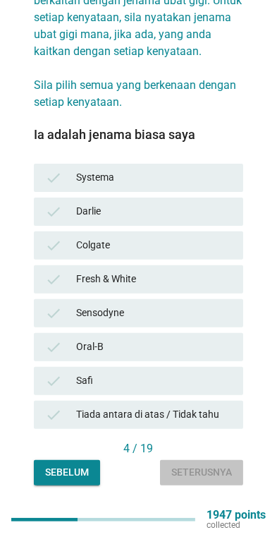
scroll to position [0, 0]
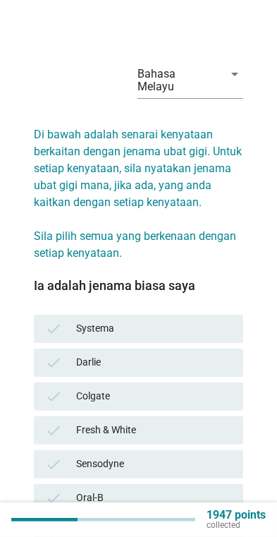
click at [204, 422] on div "Fresh & White" at bounding box center [154, 430] width 156 height 17
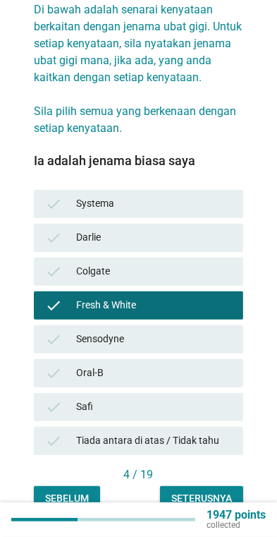
scroll to position [133, 0]
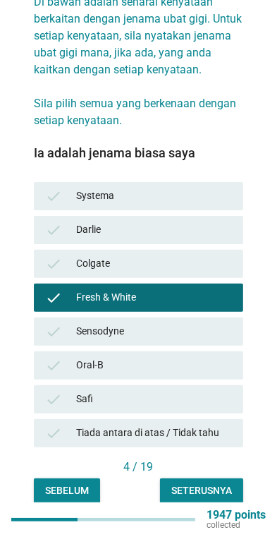
click at [199, 478] on button "Seterusnya" at bounding box center [201, 490] width 83 height 25
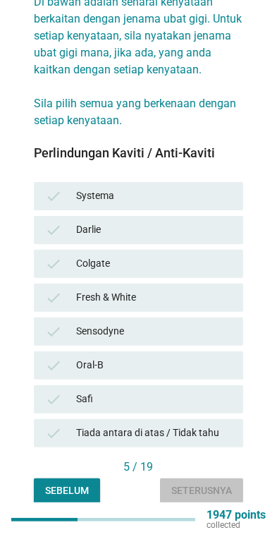
scroll to position [0, 0]
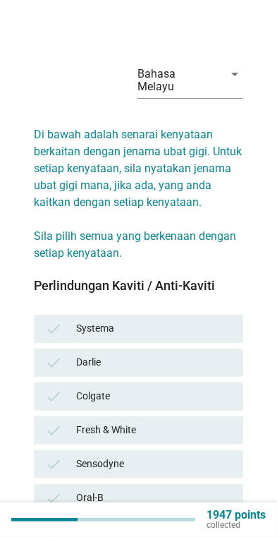
click at [240, 315] on div "check Systema" at bounding box center [139, 329] width 210 height 28
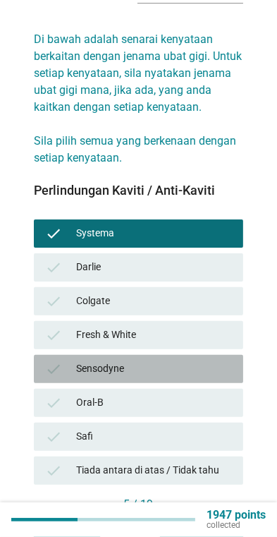
scroll to position [96, 0]
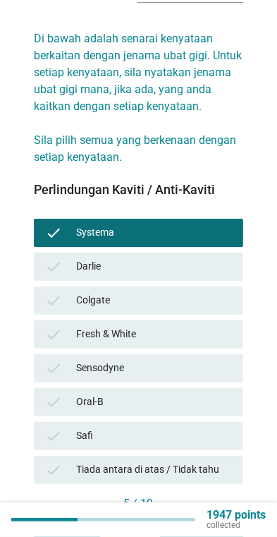
click at [223, 360] on div "Sensodyne" at bounding box center [154, 368] width 156 height 17
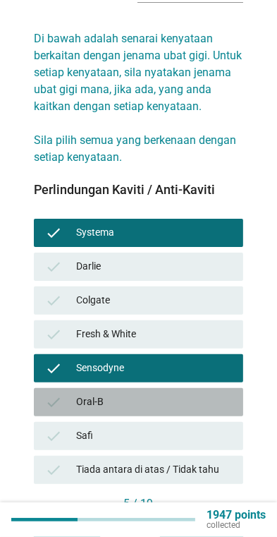
click at [204, 398] on div "check Oral-B" at bounding box center [139, 402] width 210 height 28
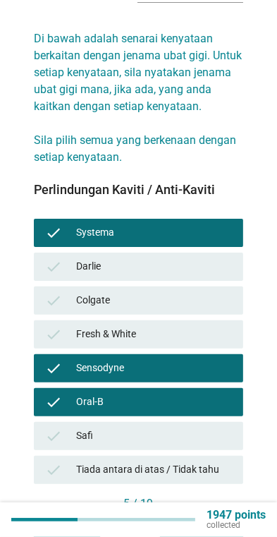
click at [234, 320] on div "check Fresh & White" at bounding box center [139, 334] width 210 height 28
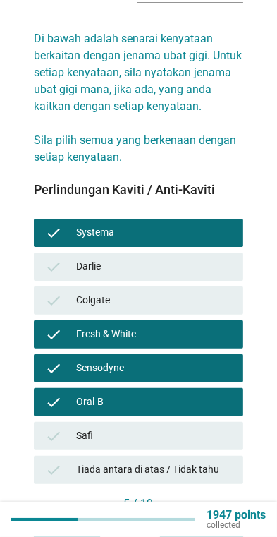
click at [204, 520] on div "Seterusnya" at bounding box center [201, 527] width 61 height 15
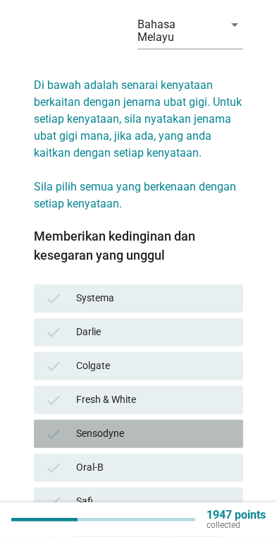
scroll to position [99, 0]
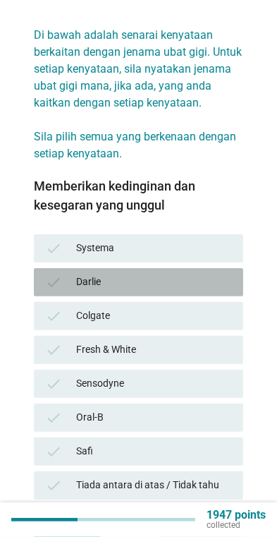
click at [230, 274] on div "Darlie" at bounding box center [154, 282] width 156 height 17
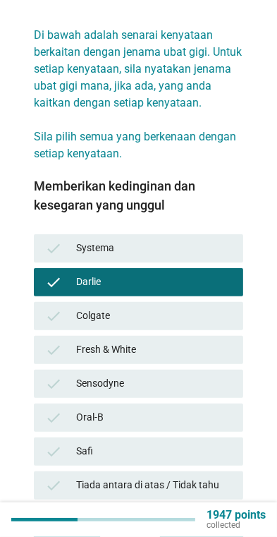
click at [210, 341] on div "Fresh & White" at bounding box center [154, 349] width 156 height 17
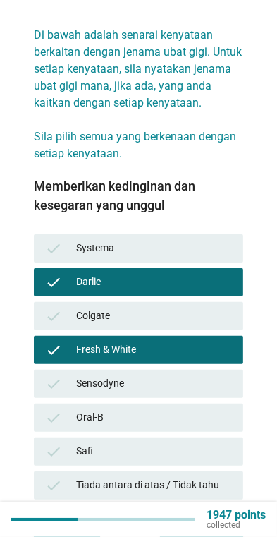
click at [228, 308] on div "Colgate" at bounding box center [154, 316] width 156 height 17
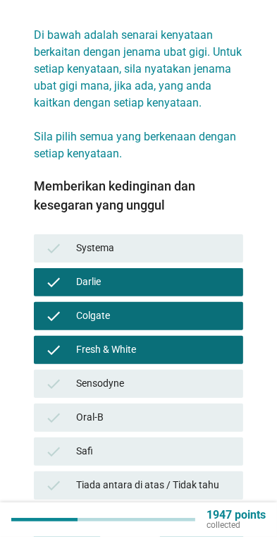
click at [205, 536] on div "Seterusnya" at bounding box center [201, 543] width 61 height 15
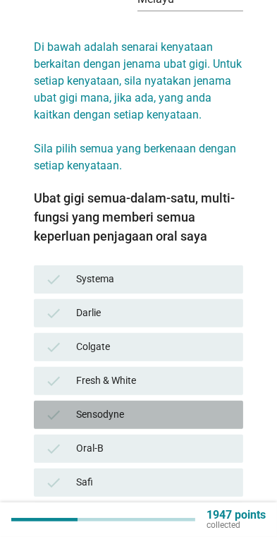
scroll to position [88, 0]
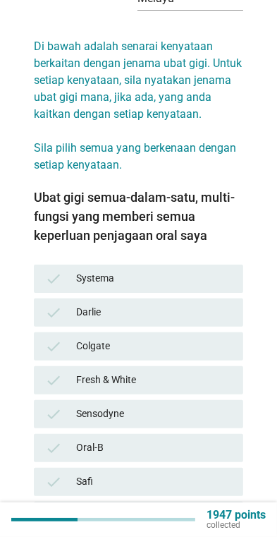
click at [182, 480] on div "check Safi" at bounding box center [139, 482] width 210 height 28
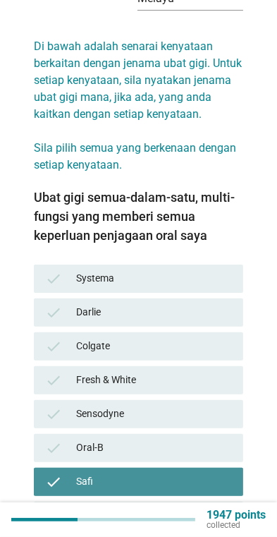
click at [193, 476] on div "Safi" at bounding box center [154, 481] width 156 height 17
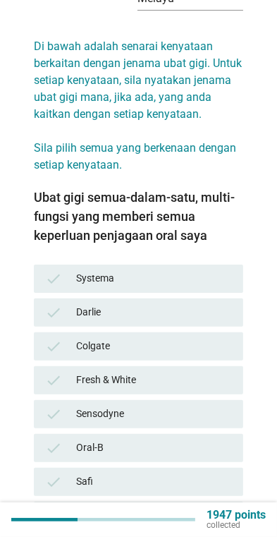
click at [221, 406] on div "Sensodyne" at bounding box center [154, 414] width 156 height 17
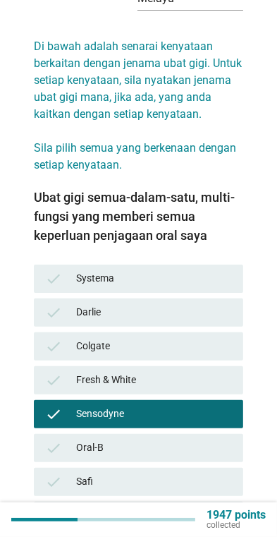
click at [202, 440] on div "Oral-B" at bounding box center [154, 448] width 156 height 17
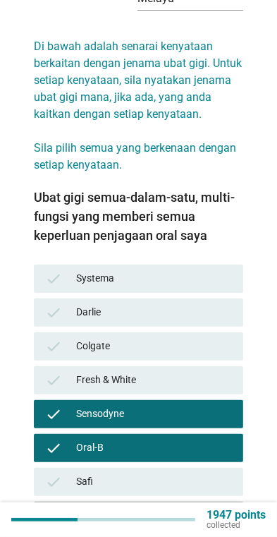
scroll to position [170, 0]
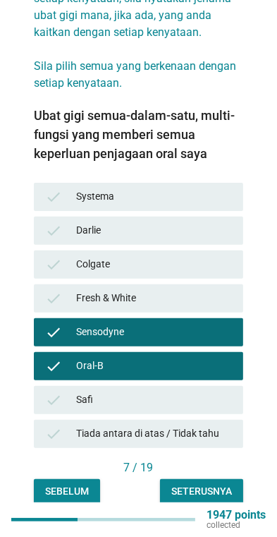
click at [199, 484] on div "Seterusnya" at bounding box center [201, 491] width 61 height 15
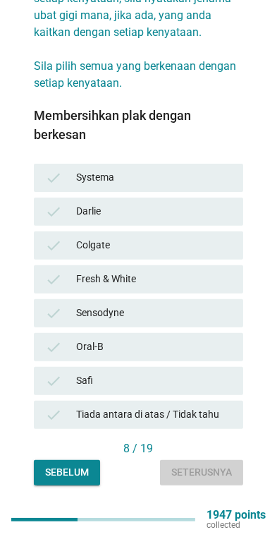
scroll to position [0, 0]
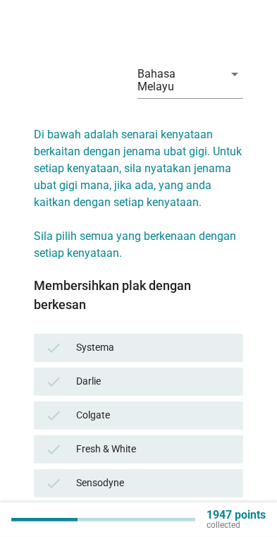
click at [193, 475] on div "Sensodyne" at bounding box center [154, 483] width 156 height 17
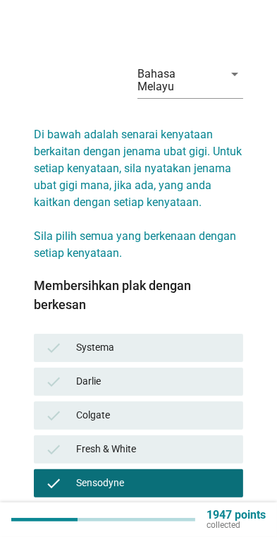
click at [214, 339] on div "Systema" at bounding box center [154, 347] width 156 height 17
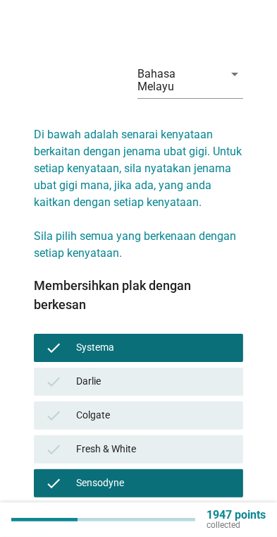
click at [170, 509] on div "Oral-B" at bounding box center [154, 517] width 156 height 17
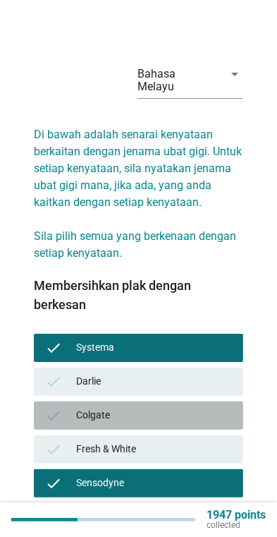
click at [198, 407] on div "Colgate" at bounding box center [154, 415] width 156 height 17
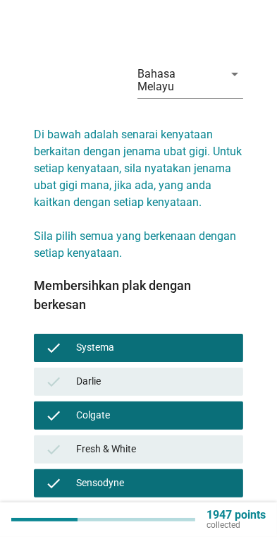
click at [207, 368] on div "check [PERSON_NAME]" at bounding box center [139, 382] width 210 height 28
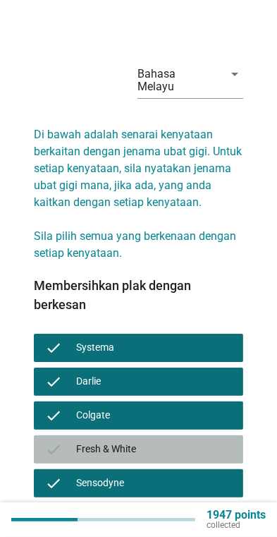
click at [191, 441] on div "Fresh & White" at bounding box center [154, 449] width 156 height 17
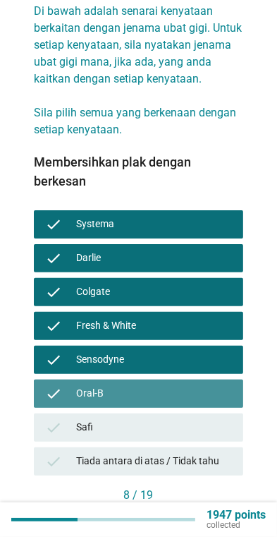
scroll to position [125, 0]
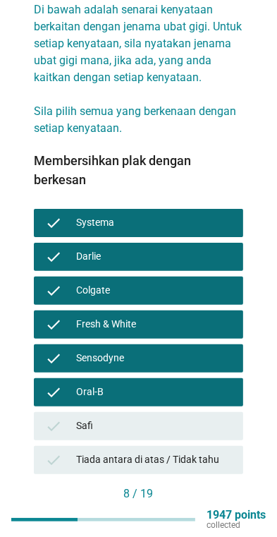
click at [198, 510] on div "Seterusnya" at bounding box center [201, 517] width 61 height 15
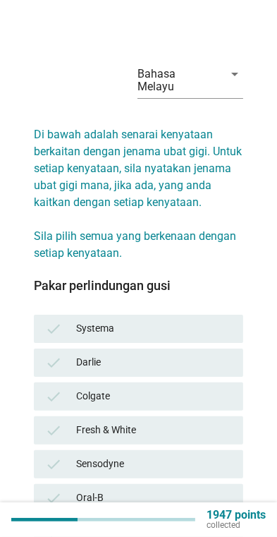
click at [235, 315] on div "check Systema" at bounding box center [139, 329] width 210 height 28
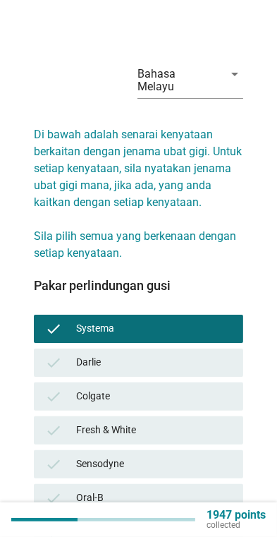
click at [185, 456] on div "Sensodyne" at bounding box center [154, 464] width 156 height 17
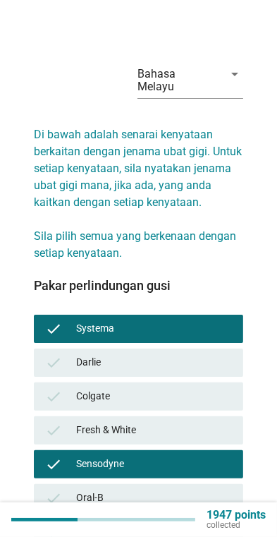
click at [172, 490] on div "Oral-B" at bounding box center [154, 498] width 156 height 17
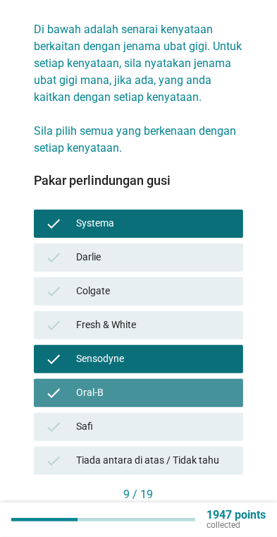
scroll to position [133, 0]
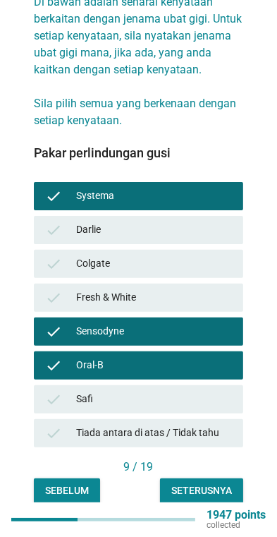
click at [201, 478] on button "Seterusnya" at bounding box center [201, 490] width 83 height 25
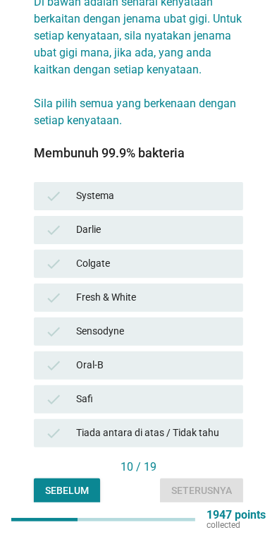
click at [222, 364] on div "check Oral-B" at bounding box center [139, 365] width 210 height 28
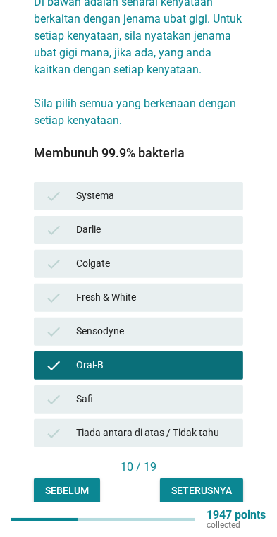
click at [235, 321] on div "check Sensodyne" at bounding box center [139, 332] width 210 height 28
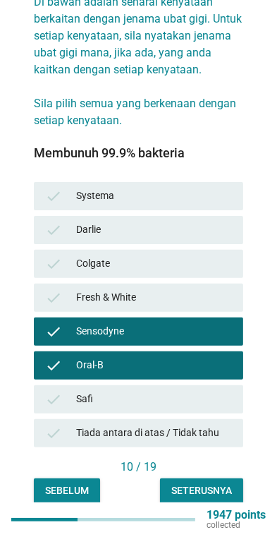
click at [241, 293] on div "check Fresh & White" at bounding box center [139, 298] width 210 height 28
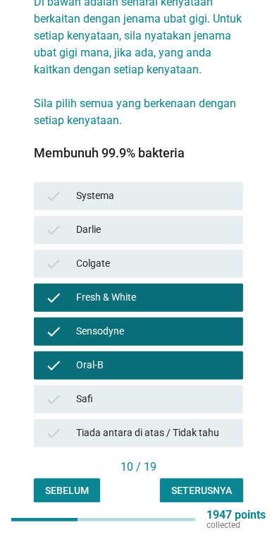
click at [183, 391] on div "Safi" at bounding box center [154, 399] width 156 height 17
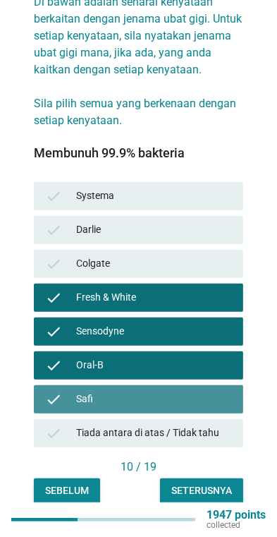
click at [210, 393] on div "Safi" at bounding box center [154, 399] width 156 height 17
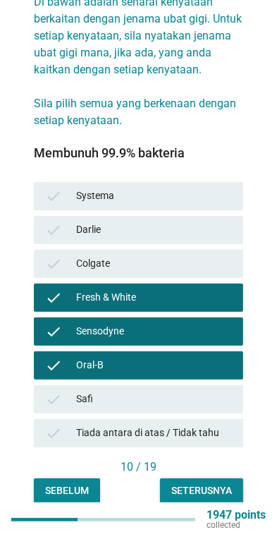
click at [262, 298] on div "Bahasa Melayu arrow_drop_down Di bawah adalah senarai kenyataan berkaitan denga…" at bounding box center [138, 211] width 255 height 630
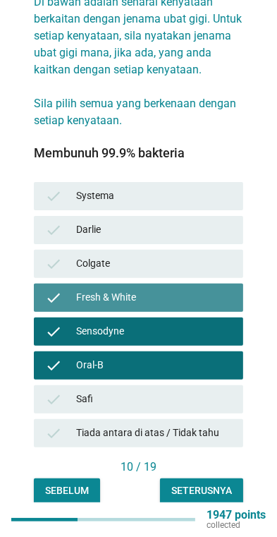
click at [64, 289] on div "check" at bounding box center [60, 297] width 31 height 17
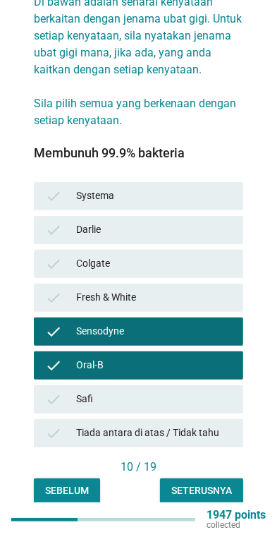
click at [54, 188] on icon "check" at bounding box center [53, 196] width 17 height 17
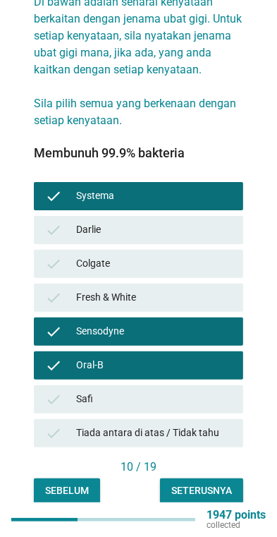
click at [207, 488] on button "Seterusnya" at bounding box center [201, 490] width 83 height 25
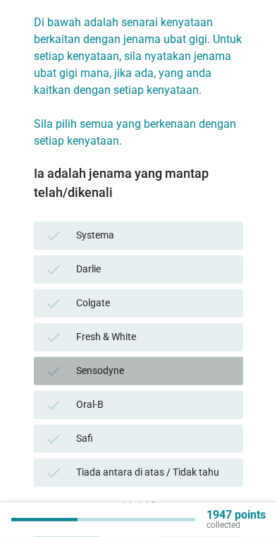
scroll to position [114, 0]
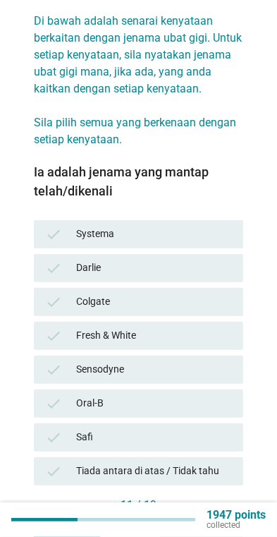
click at [52, 226] on icon "check" at bounding box center [53, 234] width 17 height 17
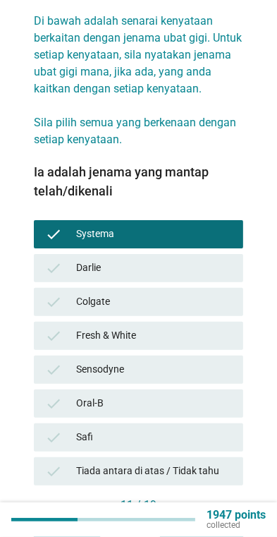
click at [234, 356] on div "check Sensodyne" at bounding box center [139, 370] width 210 height 28
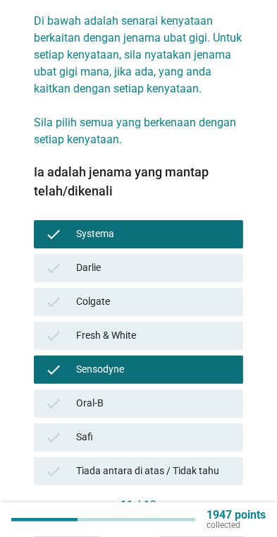
click at [212, 395] on div "Oral-B" at bounding box center [154, 403] width 156 height 17
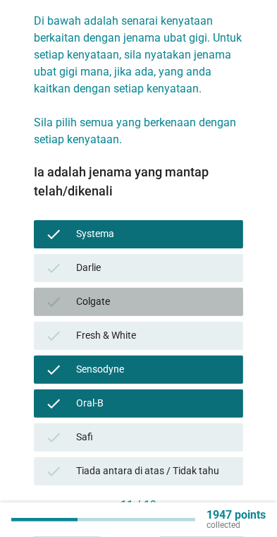
click at [64, 294] on div "check" at bounding box center [60, 302] width 31 height 17
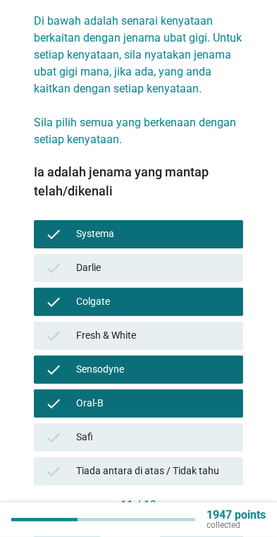
click at [48, 327] on icon "check" at bounding box center [53, 335] width 17 height 17
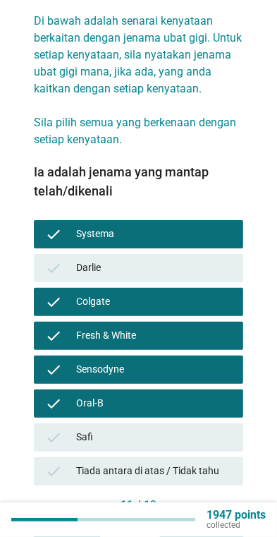
click at [54, 294] on icon "check" at bounding box center [53, 302] width 17 height 17
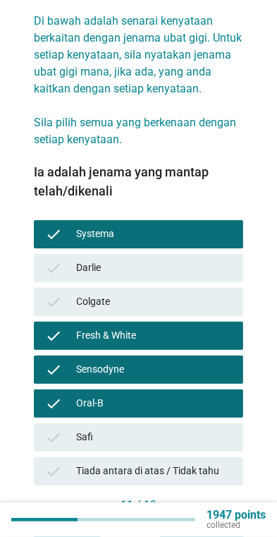
click at [56, 260] on icon "check" at bounding box center [53, 268] width 17 height 17
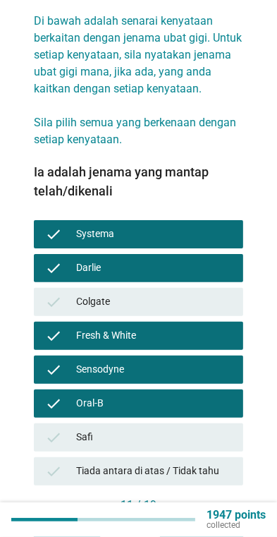
click at [44, 254] on div "check [PERSON_NAME]" at bounding box center [139, 268] width 210 height 28
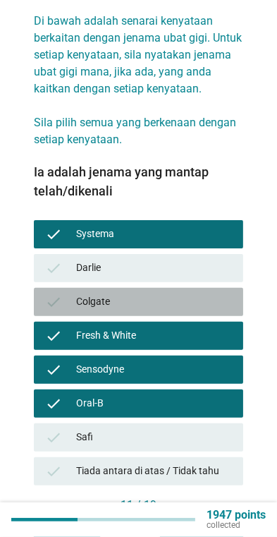
click at [55, 294] on icon "check" at bounding box center [53, 302] width 17 height 17
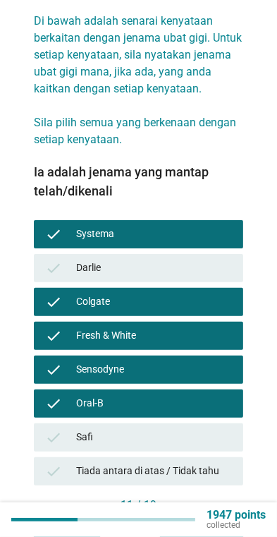
click at [202, 516] on button "Seterusnya" at bounding box center [201, 528] width 83 height 25
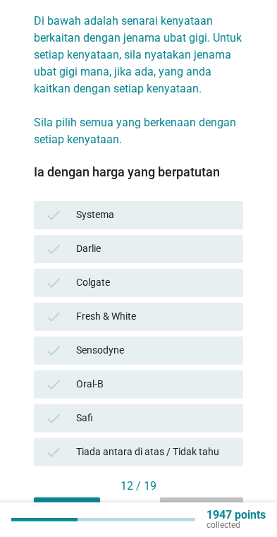
scroll to position [0, 0]
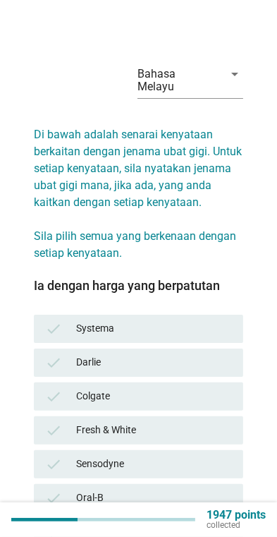
click at [212, 422] on div "Fresh & White" at bounding box center [154, 430] width 156 height 17
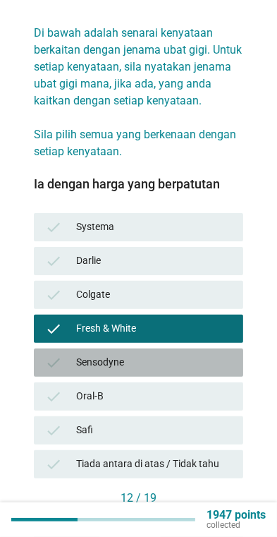
scroll to position [133, 0]
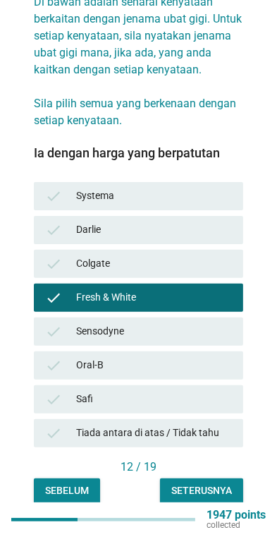
click at [208, 478] on button "Seterusnya" at bounding box center [201, 490] width 83 height 25
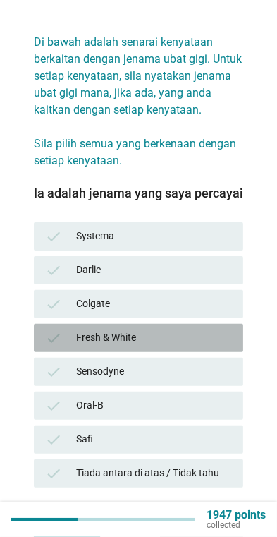
scroll to position [94, 0]
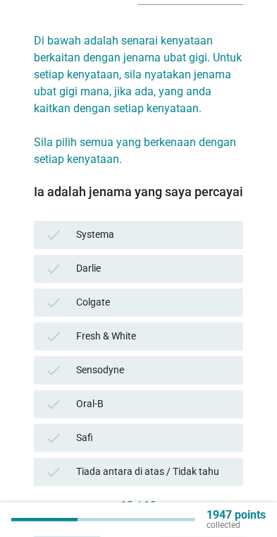
click at [212, 521] on div "Sebelum Seterusnya" at bounding box center [139, 529] width 210 height 25
click at [226, 328] on div "Fresh & White" at bounding box center [154, 336] width 156 height 17
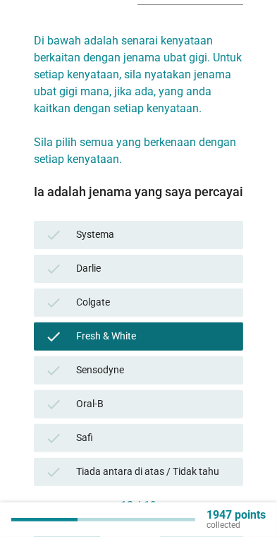
click at [211, 522] on div "Seterusnya" at bounding box center [201, 529] width 61 height 15
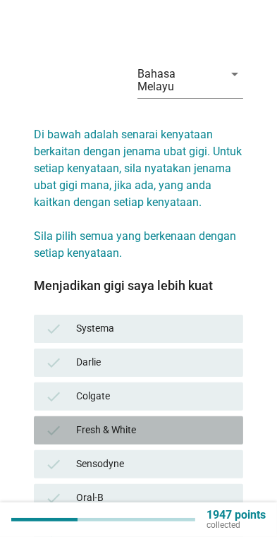
click at [216, 422] on div "Fresh & White" at bounding box center [154, 430] width 156 height 17
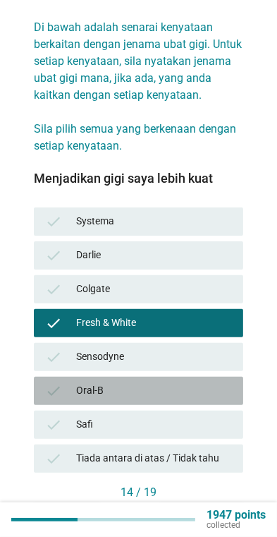
scroll to position [133, 0]
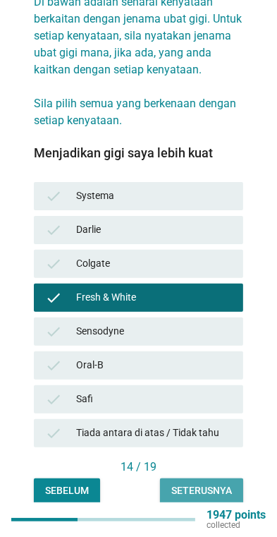
click at [211, 478] on button "Seterusnya" at bounding box center [201, 490] width 83 height 25
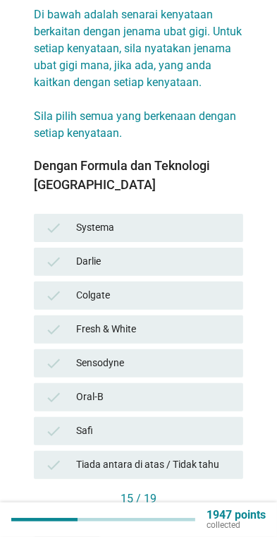
scroll to position [122, 0]
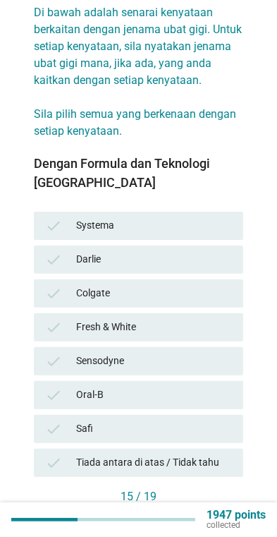
click at [207, 454] on div "Tiada antara di atas / Tidak tahu" at bounding box center [154, 462] width 156 height 17
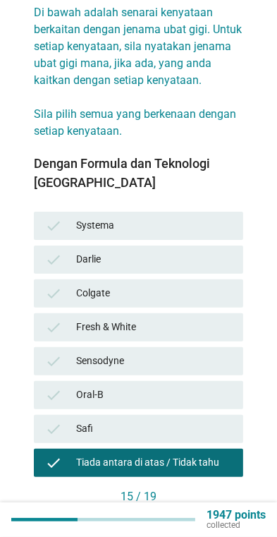
click at [210, 513] on div "Seterusnya" at bounding box center [201, 520] width 61 height 15
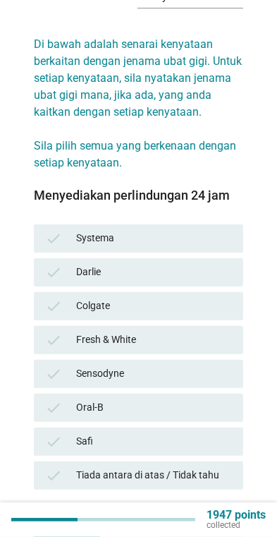
scroll to position [90, 0]
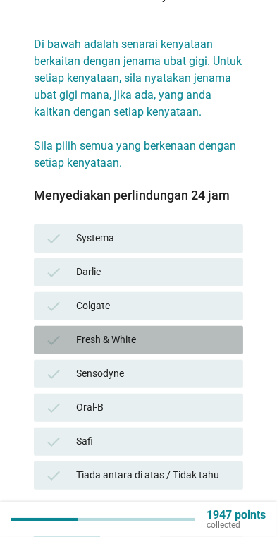
click at [234, 337] on div "check Fresh & White" at bounding box center [139, 340] width 210 height 28
click at [243, 326] on div "check Fresh & White" at bounding box center [139, 340] width 210 height 28
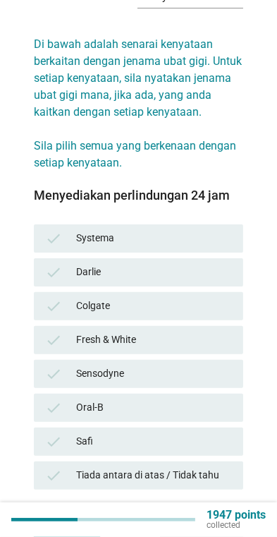
click at [210, 521] on div "Sebelum Seterusnya" at bounding box center [139, 533] width 210 height 25
click at [236, 326] on div "check Fresh & White" at bounding box center [139, 340] width 210 height 28
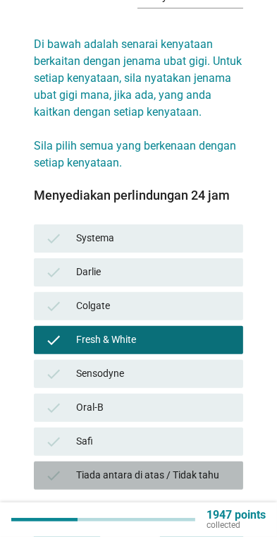
scroll to position [133, 0]
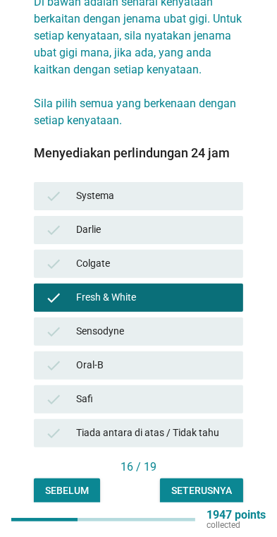
click at [209, 486] on button "Seterusnya" at bounding box center [201, 490] width 83 height 25
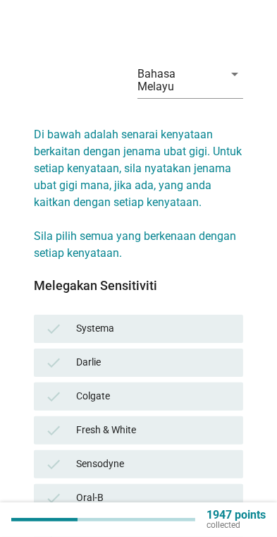
click at [241, 315] on div "check Systema" at bounding box center [139, 329] width 210 height 28
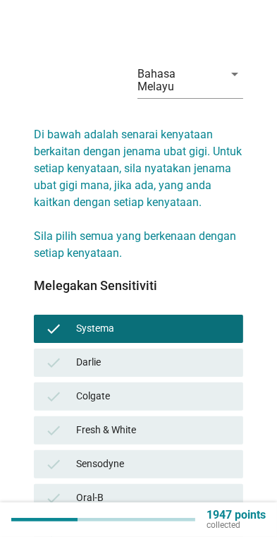
click at [198, 456] on div "Sensodyne" at bounding box center [154, 464] width 156 height 17
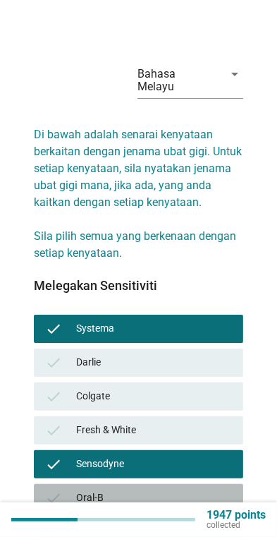
click at [191, 490] on div "Oral-B" at bounding box center [154, 498] width 156 height 17
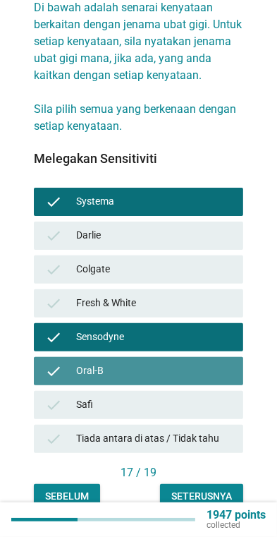
scroll to position [133, 0]
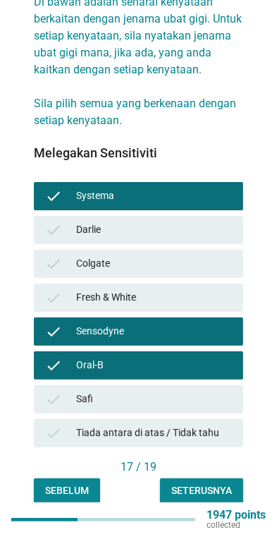
click at [202, 485] on div "Seterusnya" at bounding box center [201, 490] width 61 height 15
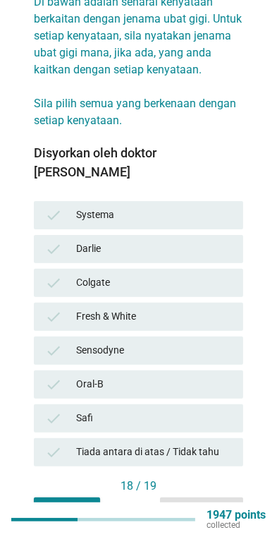
click at [79, 444] on div "Tiada antara di atas / Tidak tahu" at bounding box center [154, 452] width 156 height 17
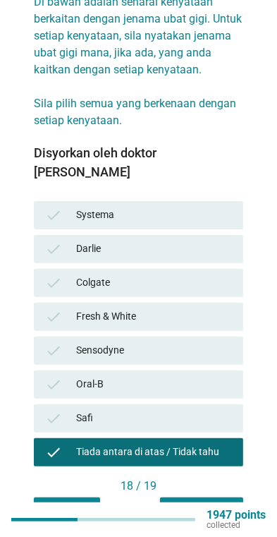
click at [215, 502] on div "Seterusnya" at bounding box center [201, 509] width 61 height 15
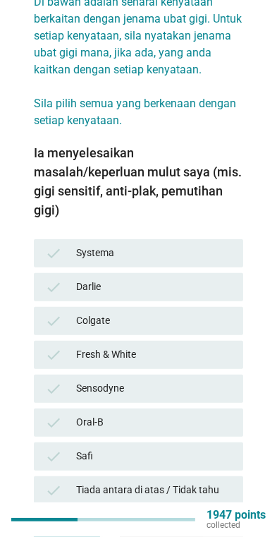
scroll to position [0, 0]
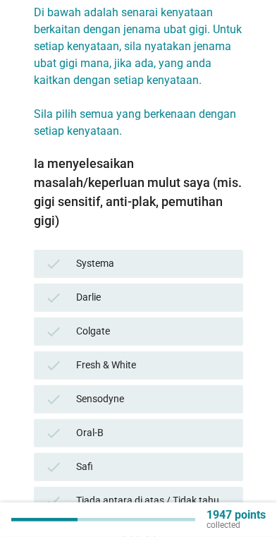
click at [67, 425] on div "check" at bounding box center [60, 433] width 31 height 17
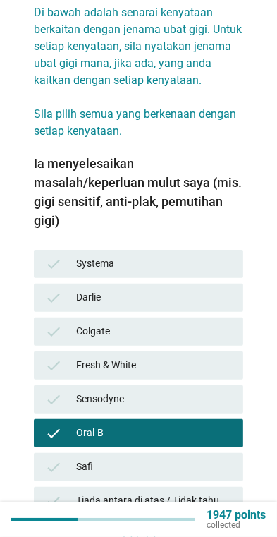
scroll to position [190, 0]
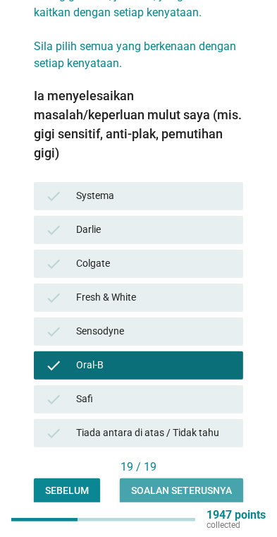
click at [215, 483] on div "Soalan seterusnya" at bounding box center [181, 490] width 101 height 15
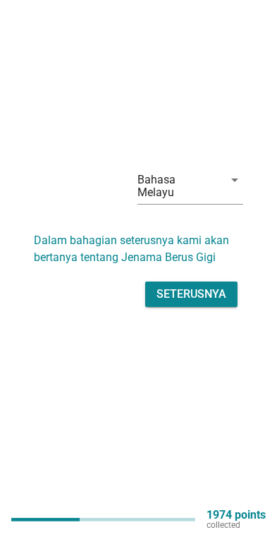
scroll to position [0, 0]
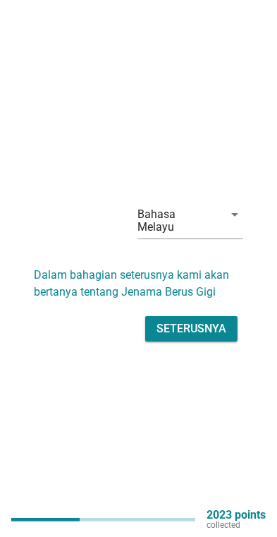
click at [168, 337] on div "Seterusnya" at bounding box center [192, 328] width 70 height 17
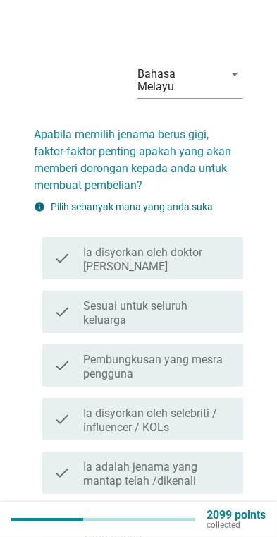
click at [66, 296] on icon "check" at bounding box center [62, 311] width 17 height 31
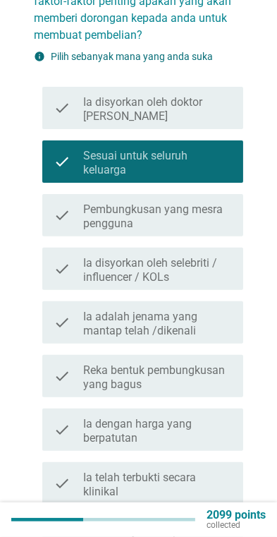
scroll to position [150, 0]
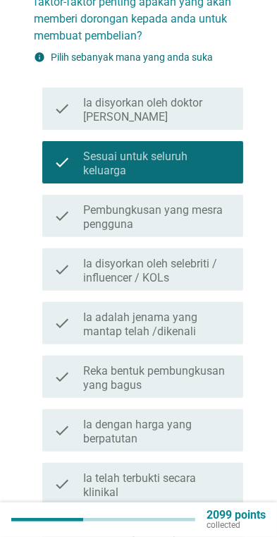
click at [66, 308] on icon "check" at bounding box center [62, 323] width 17 height 31
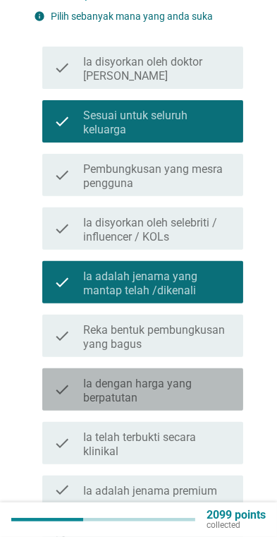
scroll to position [197, 0]
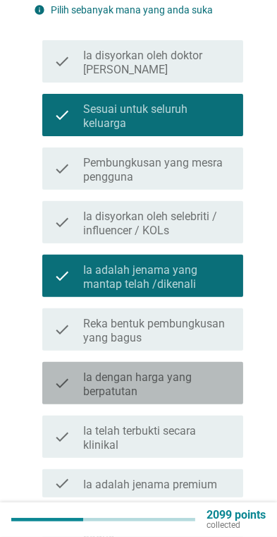
click at [84, 370] on label "Ia dengan harga yang berpatutan" at bounding box center [157, 384] width 149 height 28
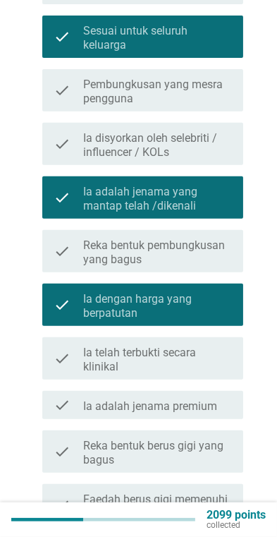
click at [90, 346] on label "Ia telah terbukti secara klinikal" at bounding box center [157, 360] width 149 height 28
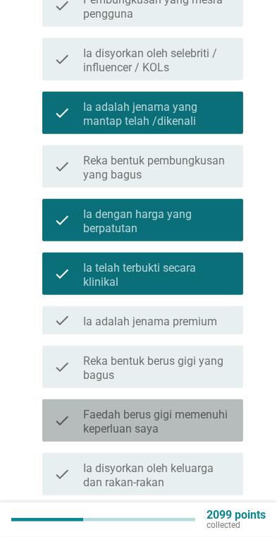
scroll to position [360, 0]
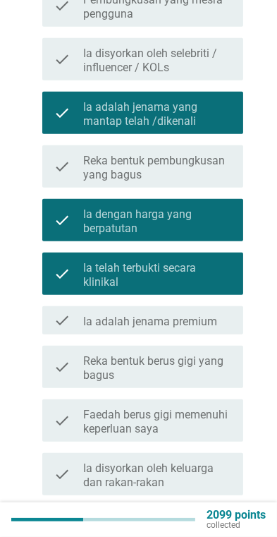
click at [241, 346] on div "check check_box_outline_blank Reka bentuk berus gigi yang bagus" at bounding box center [142, 367] width 201 height 42
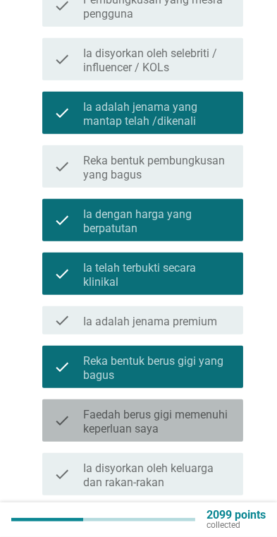
click at [230, 408] on label "Faedah berus gigi memenuhi keperluan saya" at bounding box center [157, 422] width 149 height 28
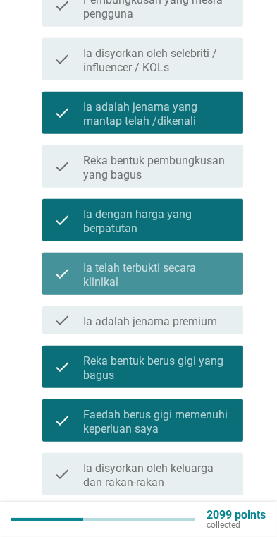
click at [229, 261] on label "Ia telah terbukti secara klinikal" at bounding box center [157, 275] width 149 height 28
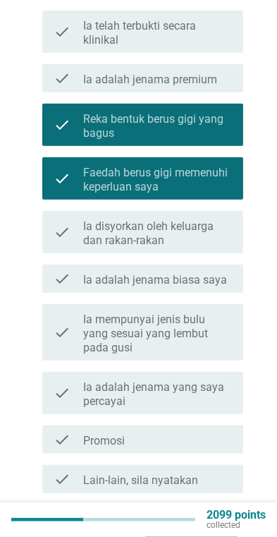
scroll to position [603, 0]
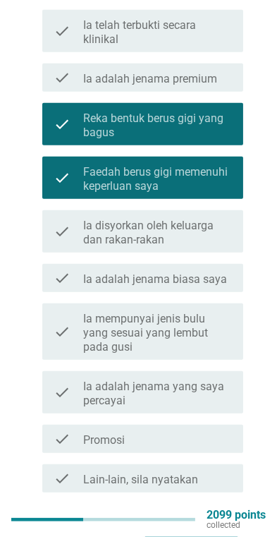
click at [210, 514] on button "Seterusnya" at bounding box center [191, 526] width 92 height 25
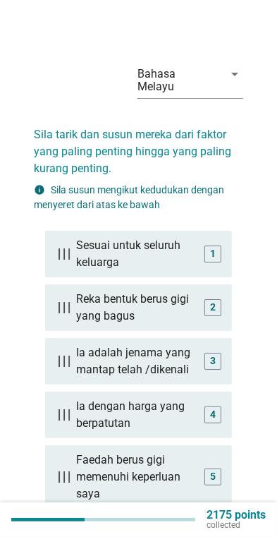
scroll to position [73, 0]
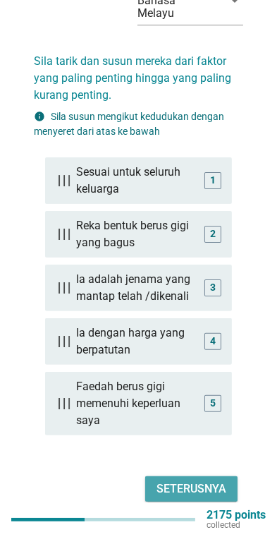
click at [214, 483] on button "Seterusnya" at bounding box center [191, 488] width 92 height 25
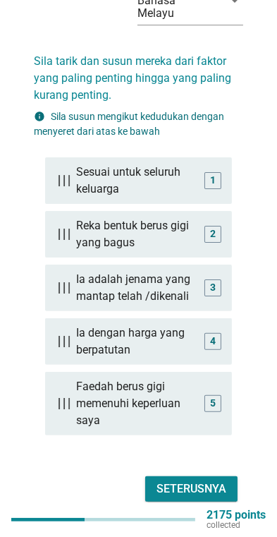
click at [219, 480] on div "Seterusnya" at bounding box center [192, 488] width 70 height 17
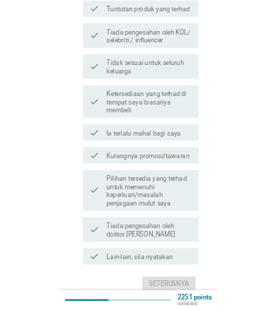
scroll to position [424, 0]
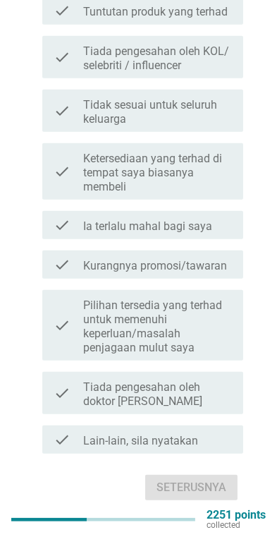
click at [60, 431] on icon "check" at bounding box center [62, 439] width 17 height 17
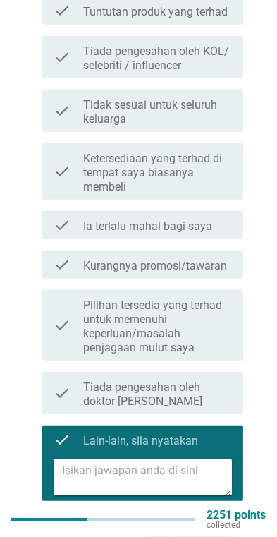
click at [63, 378] on icon "check" at bounding box center [62, 392] width 17 height 31
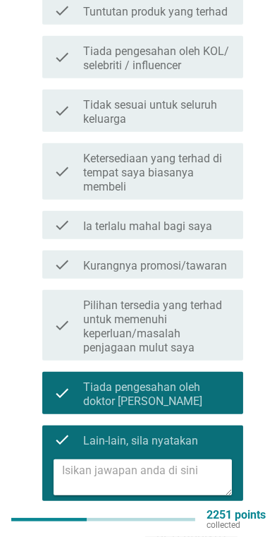
click at [191, 460] on textarea at bounding box center [147, 477] width 170 height 36
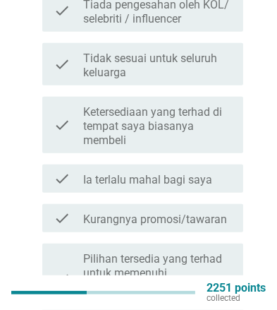
scroll to position [699, 0]
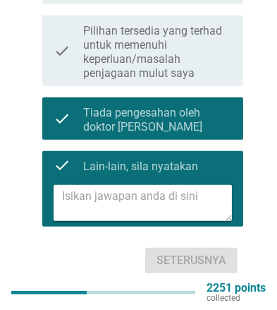
click at [217, 158] on div "check_box_outline_blank Lain-lain, sila nyatakan" at bounding box center [157, 165] width 149 height 17
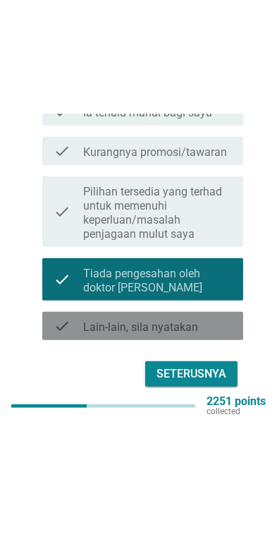
scroll to position [424, 0]
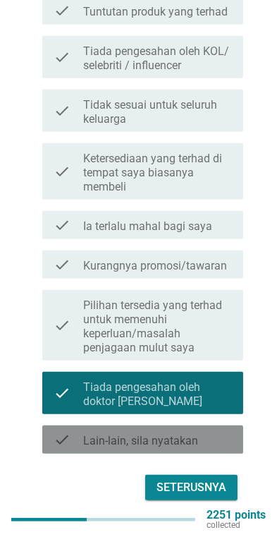
click at [224, 152] on label "Ketersediaan yang terhad di tempat saya biasanya membeli" at bounding box center [157, 173] width 149 height 42
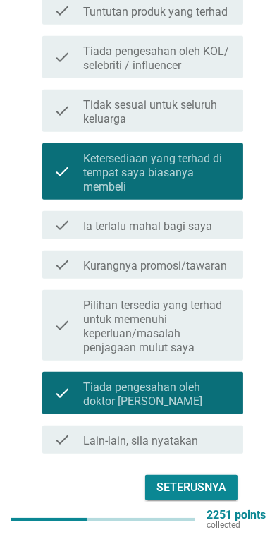
click at [190, 381] on label "Tiada pengesahan oleh doktor [PERSON_NAME]" at bounding box center [157, 394] width 149 height 28
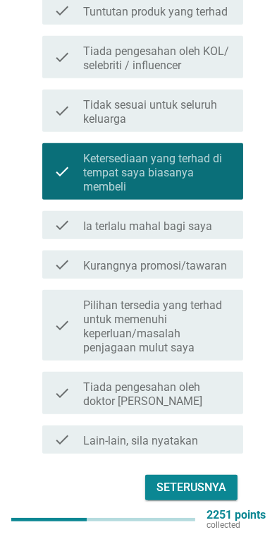
click at [208, 479] on div "Seterusnya" at bounding box center [192, 487] width 70 height 17
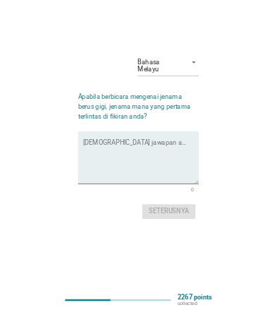
scroll to position [0, 0]
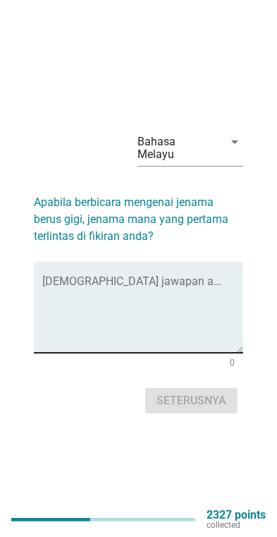
click at [68, 298] on textarea "Isikan jawapan anda di sini" at bounding box center [142, 316] width 201 height 74
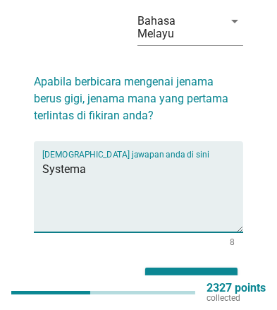
scroll to position [49, 0]
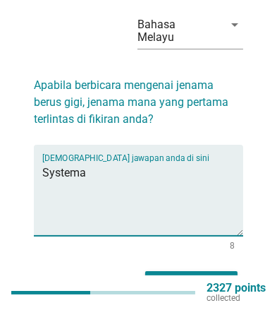
type textarea "Systema"
click at [221, 275] on div "Seterusnya" at bounding box center [192, 283] width 70 height 17
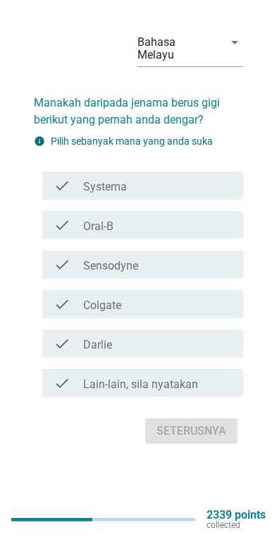
scroll to position [0, 0]
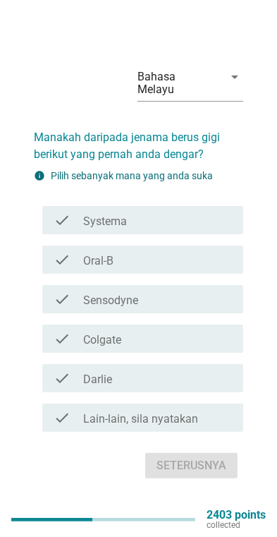
click at [213, 229] on div "check_box_outline_blank Systema" at bounding box center [157, 220] width 149 height 17
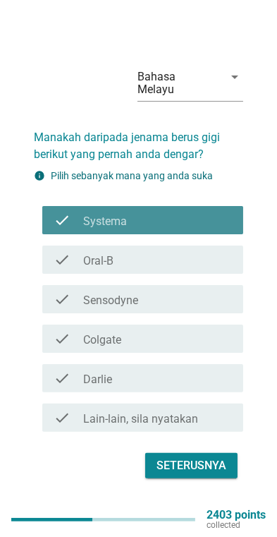
click at [198, 268] on div "check_box_outline_blank Oral-B" at bounding box center [157, 259] width 149 height 17
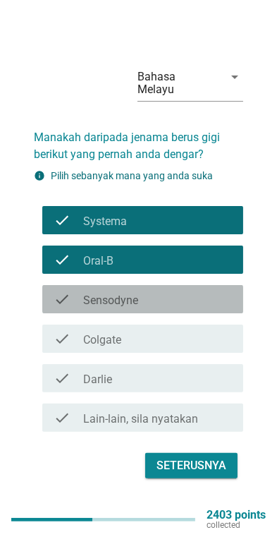
click at [198, 301] on div "check check_box_outline_blank Sensodyne" at bounding box center [142, 299] width 201 height 28
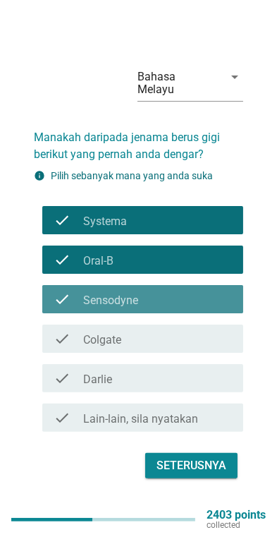
click at [182, 343] on div "check check_box_outline_blank Colgate" at bounding box center [142, 339] width 201 height 28
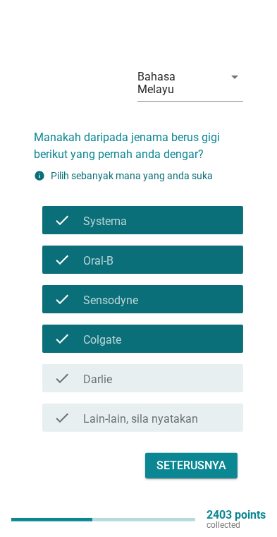
click at [164, 387] on div "check_box_outline_blank [PERSON_NAME]" at bounding box center [157, 378] width 149 height 17
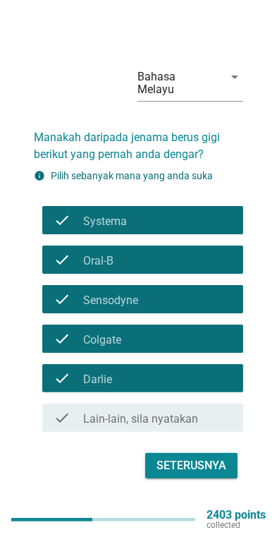
click at [198, 478] on button "Seterusnya" at bounding box center [191, 465] width 92 height 25
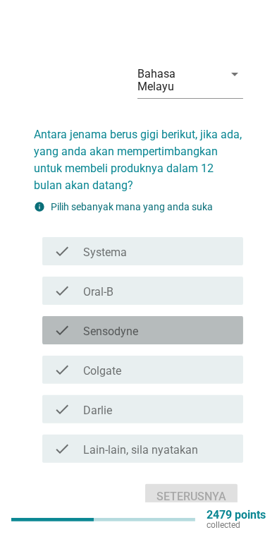
click at [188, 331] on div "check_box_outline_blank Sensodyne" at bounding box center [157, 330] width 149 height 17
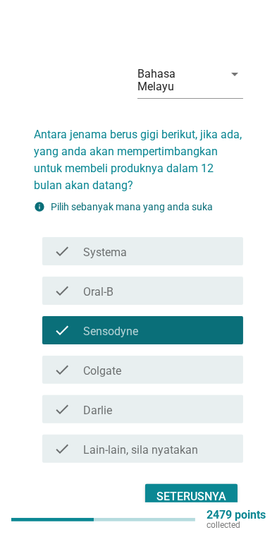
click at [201, 500] on div "Seterusnya" at bounding box center [192, 496] width 70 height 17
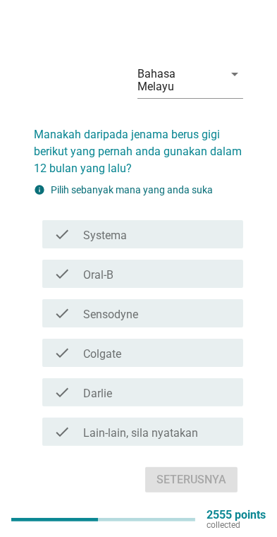
click at [183, 322] on div "check_box_outline_blank Sensodyne" at bounding box center [157, 313] width 149 height 17
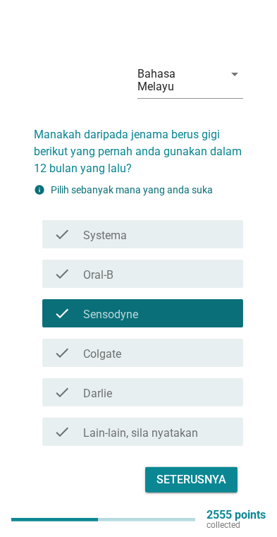
click at [199, 236] on div "check_box_outline_blank Systema" at bounding box center [157, 234] width 149 height 17
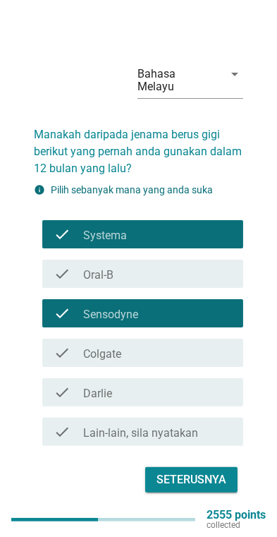
click at [198, 282] on div "check_box_outline_blank Oral-B" at bounding box center [157, 273] width 149 height 17
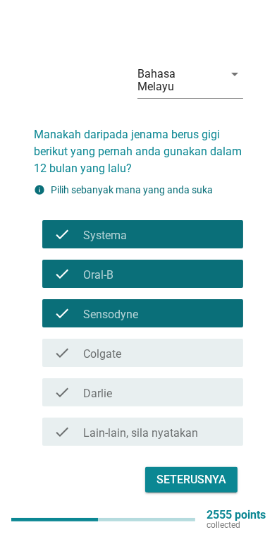
click at [201, 486] on div "Seterusnya" at bounding box center [192, 479] width 70 height 17
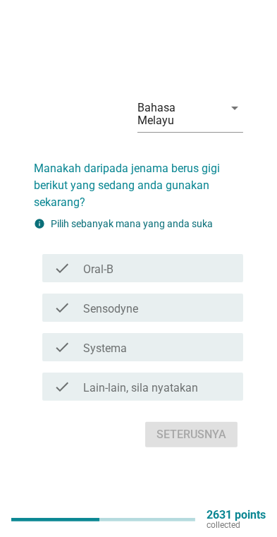
click at [185, 356] on div "check_box Systema" at bounding box center [157, 347] width 149 height 17
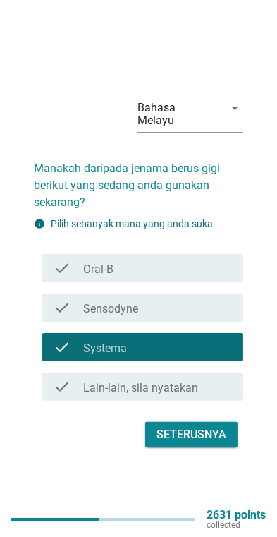
click at [200, 443] on div "Seterusnya" at bounding box center [192, 434] width 70 height 17
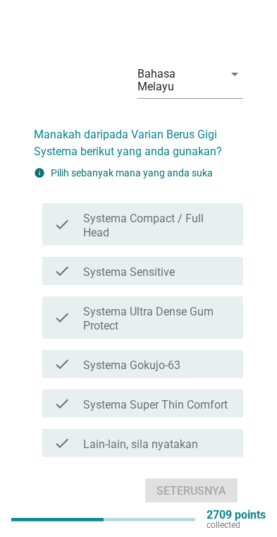
click at [219, 408] on label "Systema Super Thin Comfort" at bounding box center [155, 405] width 145 height 14
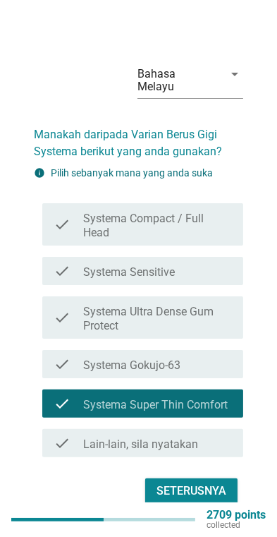
click at [212, 272] on div "check_box_outline_blank Systema Sensitive" at bounding box center [157, 270] width 149 height 17
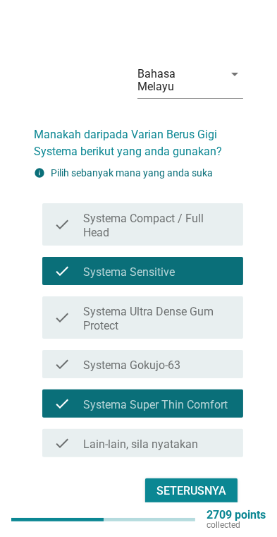
click at [199, 490] on div "Seterusnya" at bounding box center [192, 491] width 70 height 17
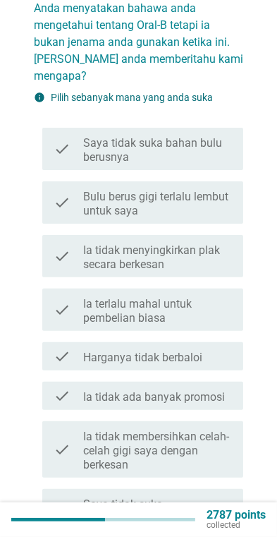
scroll to position [127, 0]
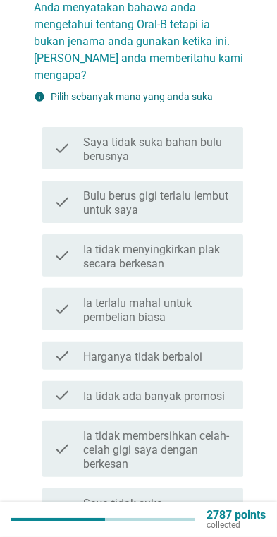
click at [200, 350] on label "Harganya tidak berbaloi" at bounding box center [142, 357] width 119 height 14
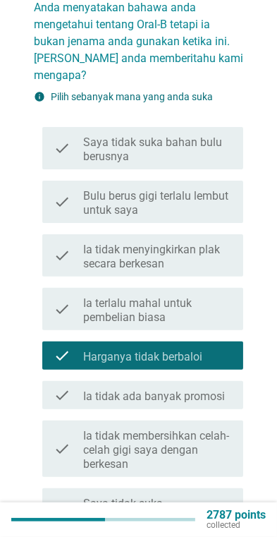
click at [200, 350] on label "Harganya tidak berbaloi" at bounding box center [142, 357] width 119 height 14
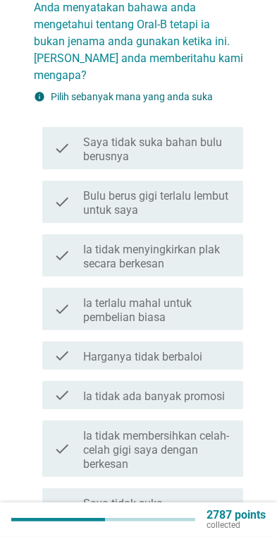
click at [212, 389] on label "Ia tidak ada banyak promosi" at bounding box center [154, 396] width 142 height 14
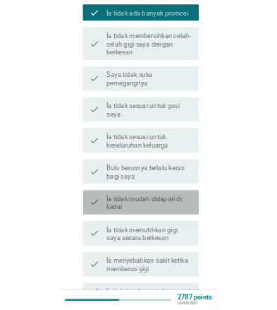
scroll to position [565, 0]
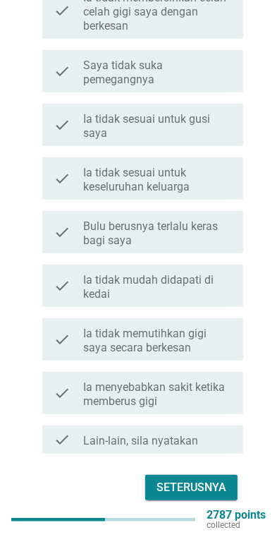
click at [179, 434] on label "Lain-lain, sila nyatakan" at bounding box center [140, 441] width 115 height 14
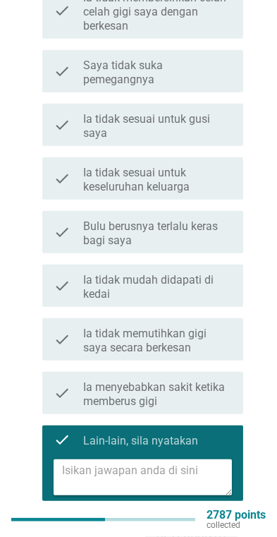
click at [79, 459] on textarea at bounding box center [147, 477] width 170 height 36
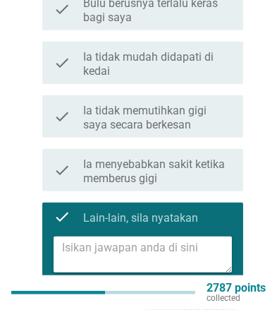
scroll to position [840, 0]
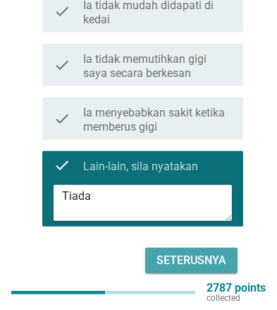
type textarea "Tiada"
click at [216, 253] on div "Seterusnya" at bounding box center [192, 260] width 70 height 17
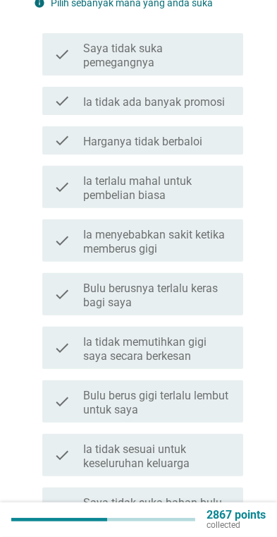
scroll to position [220, 0]
click at [193, 180] on label "Ia terlalu mahal untuk pembelian biasa" at bounding box center [157, 189] width 149 height 28
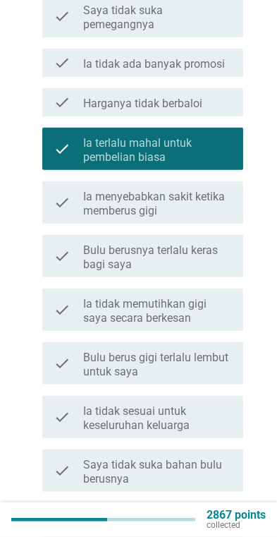
scroll to position [565, 0]
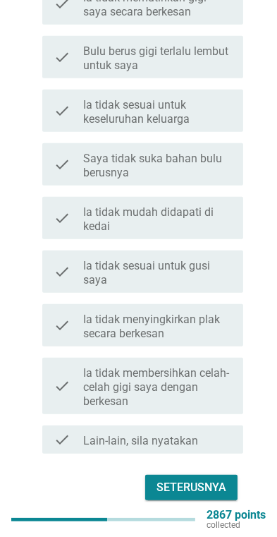
click at [198, 479] on div "Seterusnya" at bounding box center [192, 487] width 70 height 17
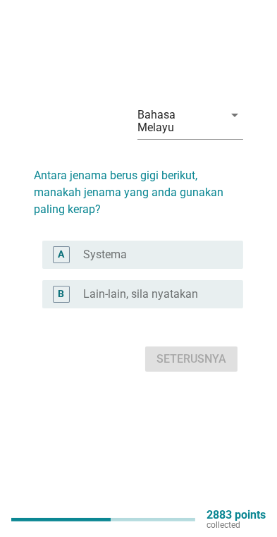
scroll to position [0, 0]
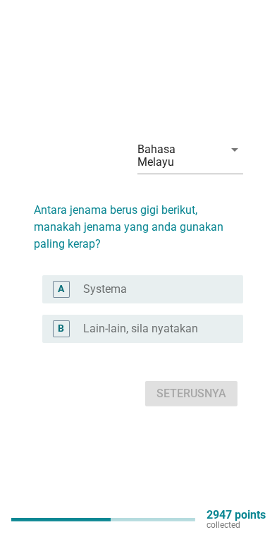
click at [53, 298] on div "A" at bounding box center [61, 289] width 17 height 17
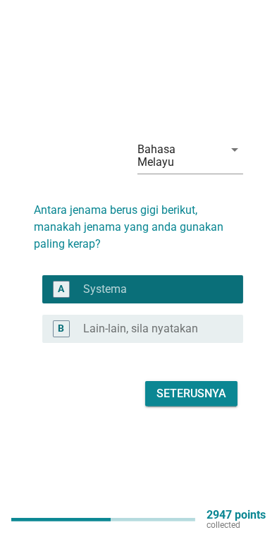
click at [210, 406] on button "Seterusnya" at bounding box center [191, 393] width 92 height 25
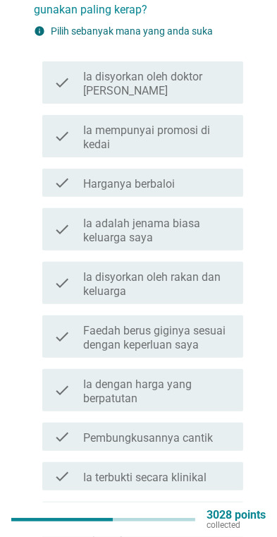
scroll to position [193, 0]
click at [201, 377] on label "Ia dengan harga yang berpatutan" at bounding box center [157, 391] width 149 height 28
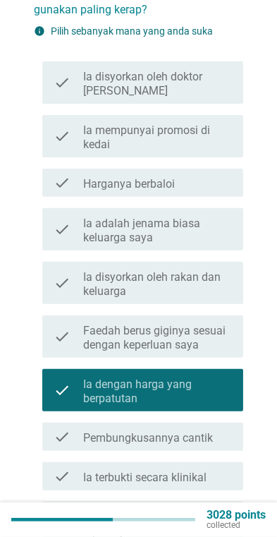
click at [207, 324] on label "Faedah berus giginya sesuai dengan keperluan saya" at bounding box center [157, 338] width 149 height 28
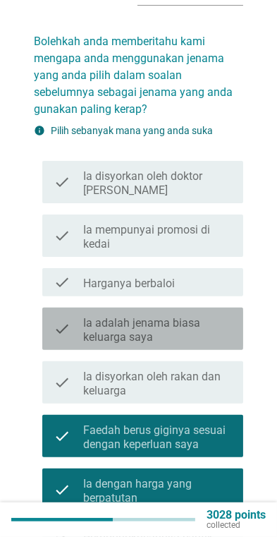
scroll to position [66, 0]
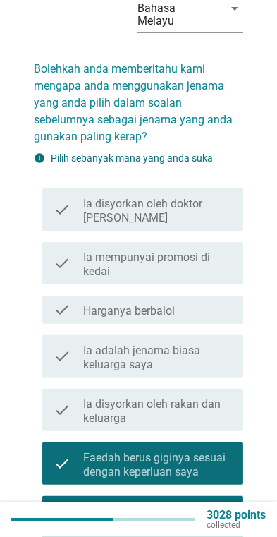
click at [204, 301] on div "check_box_outline_blank Harganya berbaloi" at bounding box center [157, 309] width 149 height 17
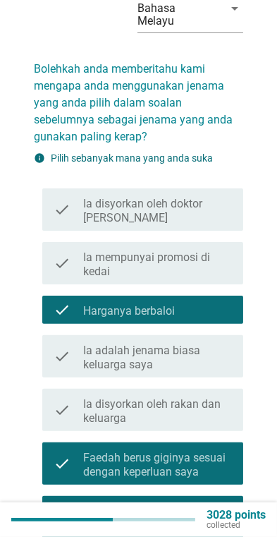
click at [221, 250] on label "Ia mempunyai promosi di kedai" at bounding box center [157, 264] width 149 height 28
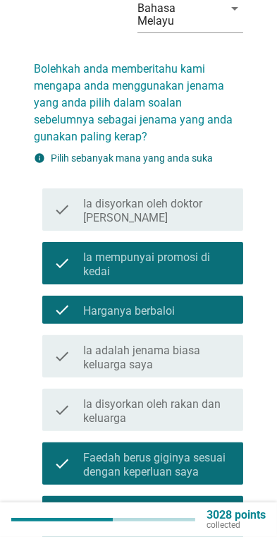
scroll to position [308, 0]
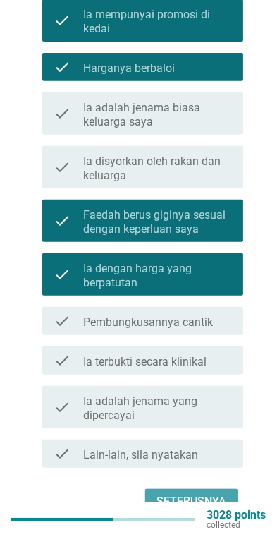
click at [223, 493] on div "Seterusnya" at bounding box center [192, 501] width 70 height 17
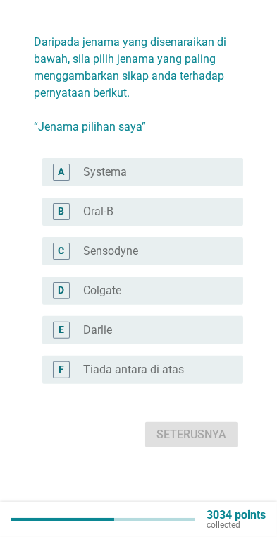
scroll to position [0, 0]
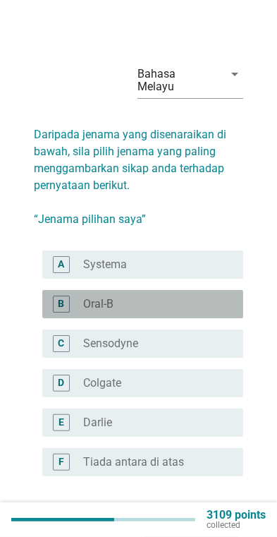
click at [61, 296] on div "B" at bounding box center [61, 303] width 6 height 15
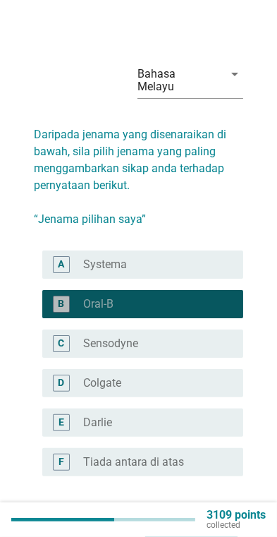
click at [71, 296] on div "B" at bounding box center [69, 304] width 30 height 17
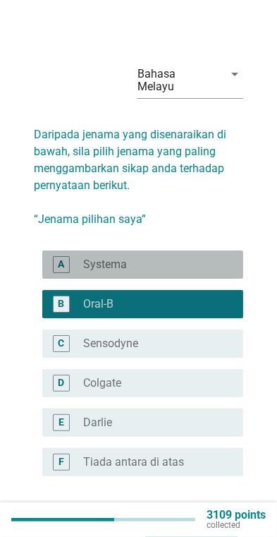
click at [46, 255] on div "A radio_button_unchecked Systema" at bounding box center [142, 264] width 201 height 28
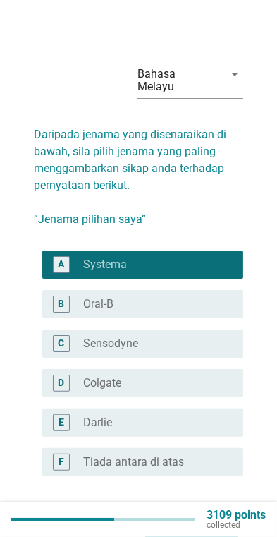
click at [200, 520] on div "Seterusnya" at bounding box center [192, 527] width 70 height 17
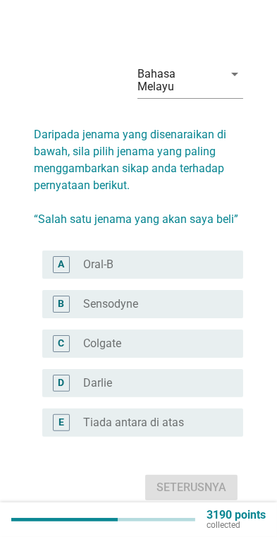
click at [66, 352] on div "C" at bounding box center [61, 343] width 17 height 17
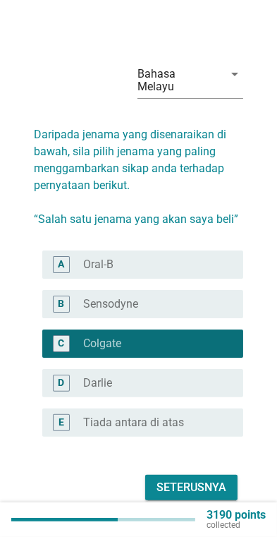
click at [58, 310] on div "B" at bounding box center [61, 303] width 6 height 15
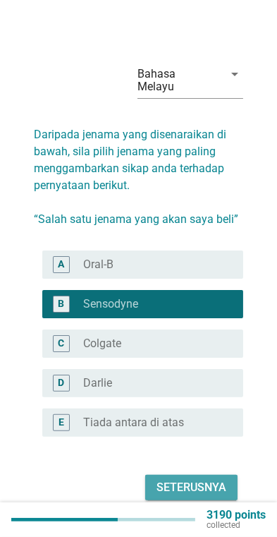
click at [221, 496] on div "Seterusnya" at bounding box center [192, 487] width 70 height 17
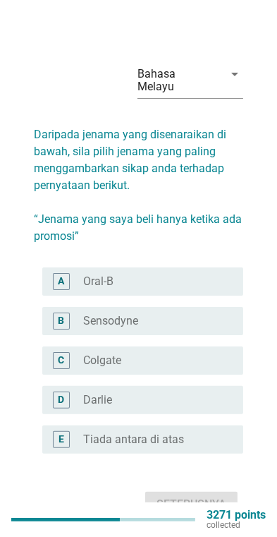
click at [75, 361] on div "C" at bounding box center [69, 360] width 30 height 17
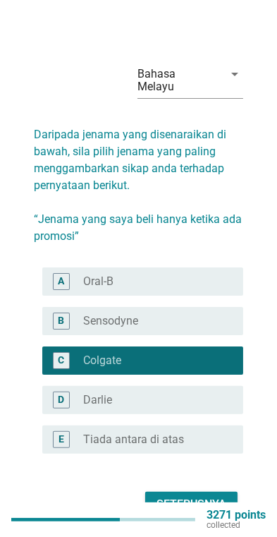
click at [190, 500] on div "Seterusnya" at bounding box center [192, 504] width 70 height 17
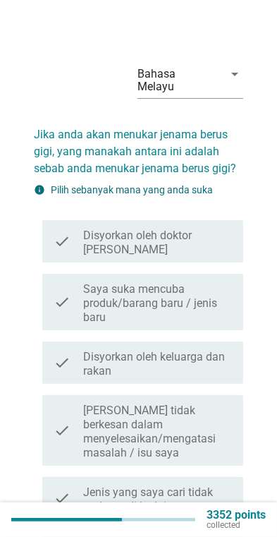
click at [222, 282] on label "Saya suka mencuba produk/barang baru / jenis baru" at bounding box center [157, 303] width 149 height 42
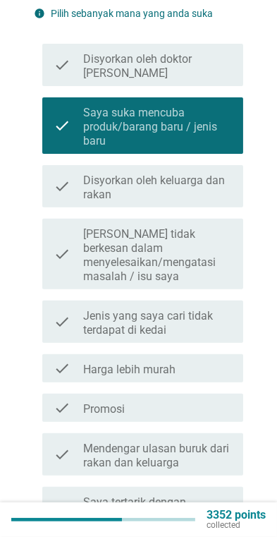
scroll to position [178, 0]
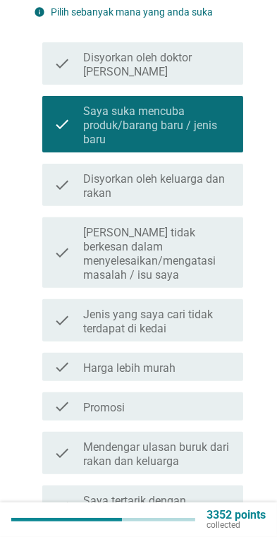
click at [196, 440] on label "Mendengar ulasan buruk dari rakan dan keluarga" at bounding box center [157, 454] width 149 height 28
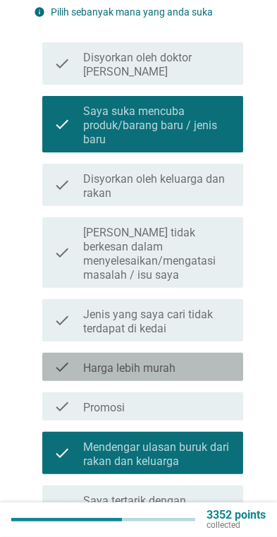
click at [207, 353] on div "check check_box_outline_blank Harga lebih murah" at bounding box center [142, 367] width 201 height 28
click at [214, 308] on label "Jenis yang saya cari tidak terdapat di kedai" at bounding box center [157, 322] width 149 height 28
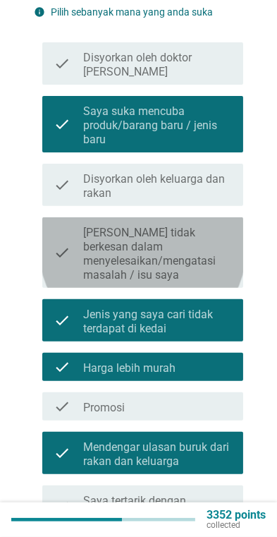
click at [213, 226] on label "[PERSON_NAME] tidak berkesan dalam menyelesaikan/mengatasi masalah / isu saya" at bounding box center [157, 254] width 149 height 56
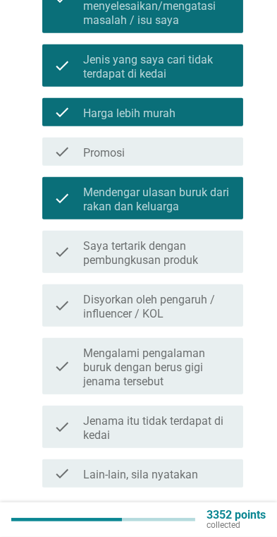
scroll to position [438, 0]
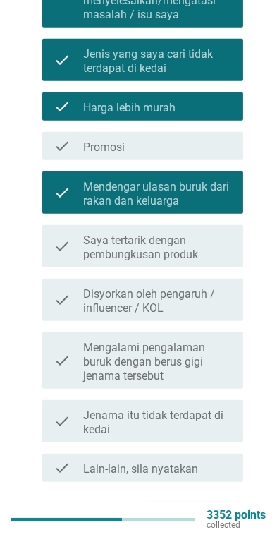
click at [202, 503] on button "Seterusnya" at bounding box center [191, 515] width 92 height 25
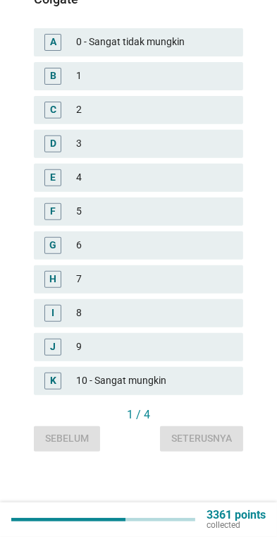
scroll to position [0, 0]
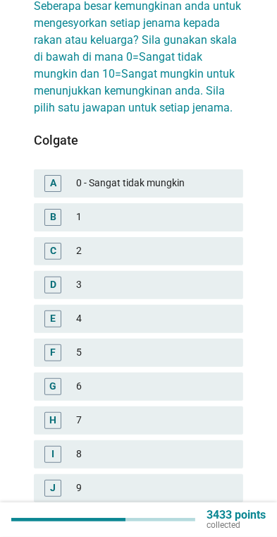
click at [198, 380] on div "6" at bounding box center [154, 386] width 156 height 17
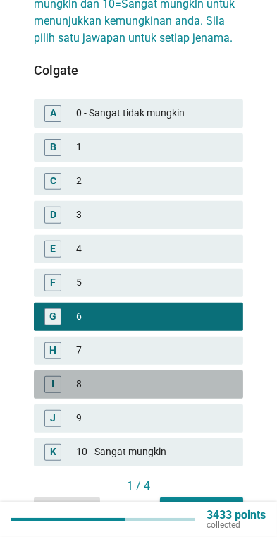
scroll to position [217, 0]
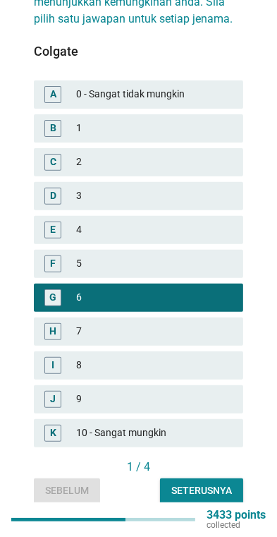
click at [210, 483] on div "Seterusnya" at bounding box center [201, 490] width 61 height 15
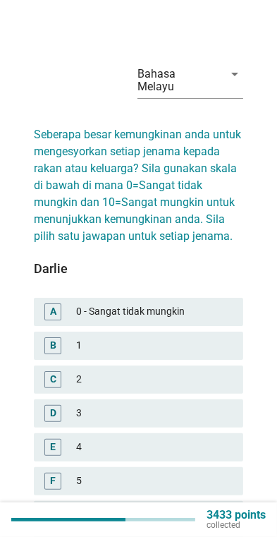
click at [205, 371] on div "2" at bounding box center [154, 379] width 156 height 17
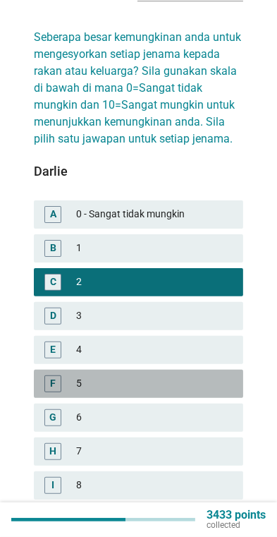
scroll to position [217, 0]
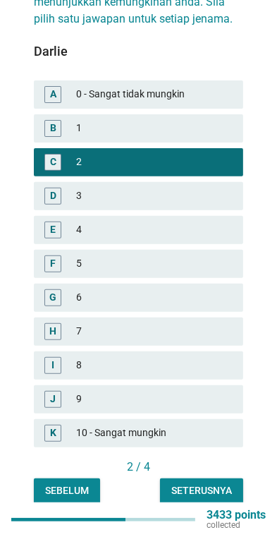
click at [217, 483] on div "Seterusnya" at bounding box center [201, 490] width 61 height 15
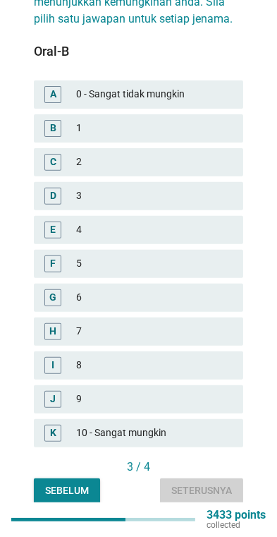
scroll to position [0, 0]
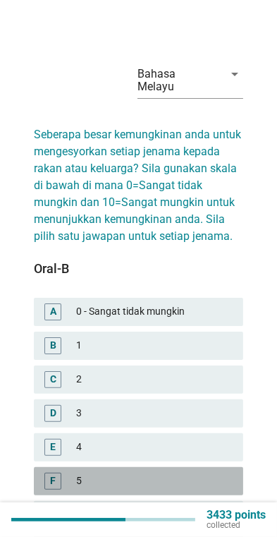
click at [200, 473] on div "5" at bounding box center [154, 481] width 156 height 17
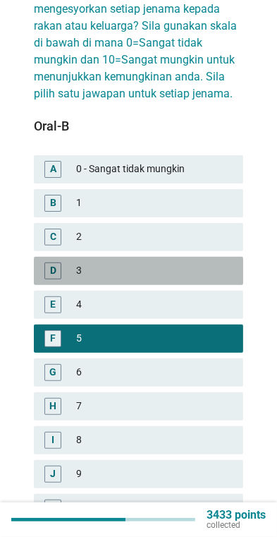
scroll to position [217, 0]
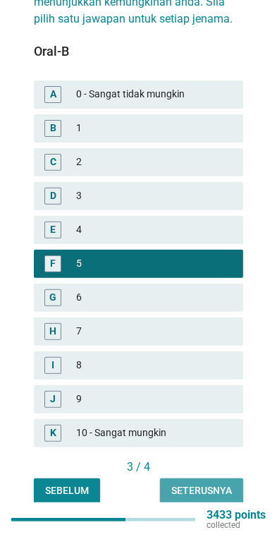
click at [215, 483] on div "Seterusnya" at bounding box center [201, 490] width 61 height 15
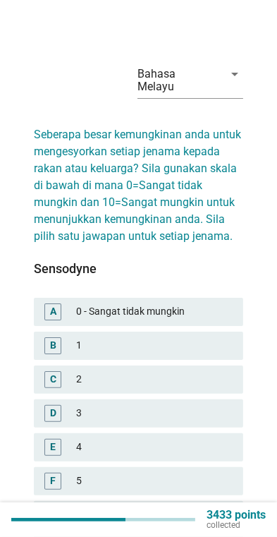
click at [197, 467] on div "F 5" at bounding box center [139, 481] width 210 height 28
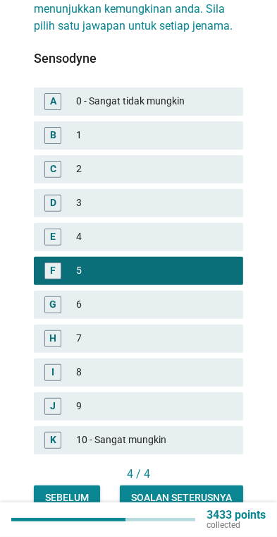
scroll to position [217, 0]
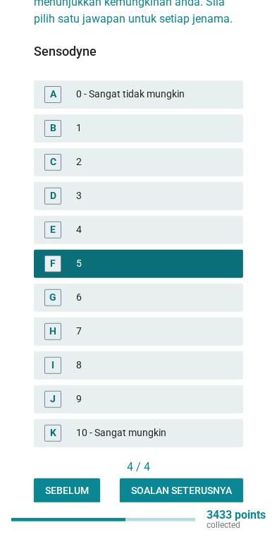
click at [210, 484] on div "Soalan seterusnya" at bounding box center [181, 490] width 101 height 15
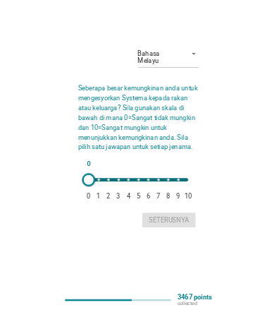
scroll to position [0, 0]
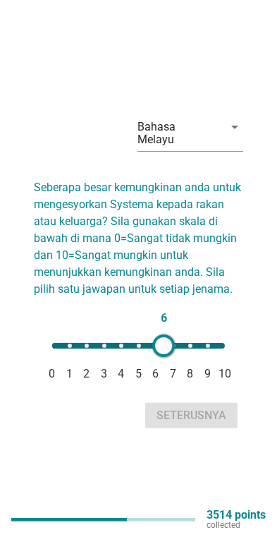
type input "10"
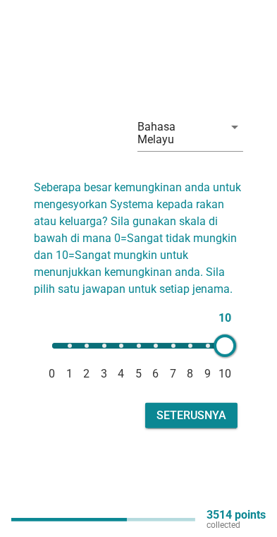
click at [225, 424] on div "Seterusnya" at bounding box center [192, 415] width 70 height 17
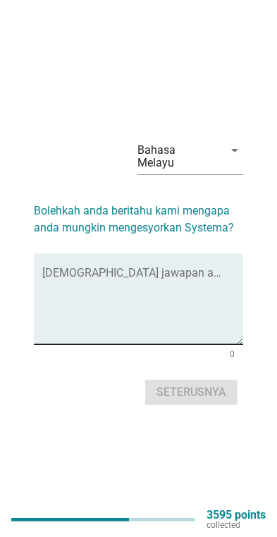
click at [66, 310] on textarea "Isikan jawapan anda di sini" at bounding box center [142, 307] width 201 height 74
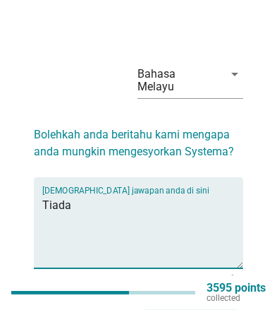
type textarea "Tiada"
click at [226, 308] on div "Seterusnya" at bounding box center [192, 316] width 70 height 17
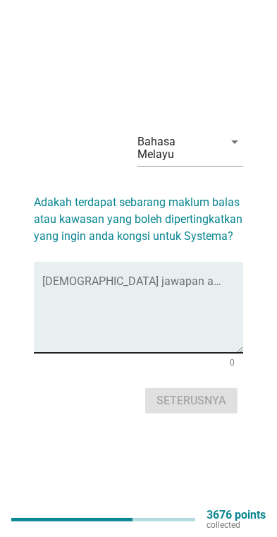
click at [66, 307] on textarea "Isikan jawapan anda di sini" at bounding box center [142, 316] width 201 height 74
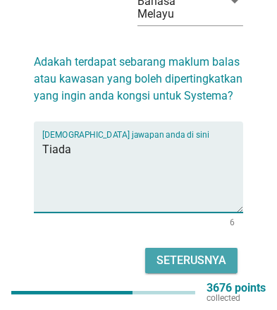
type textarea "Tiada"
click at [224, 252] on div "Seterusnya" at bounding box center [192, 260] width 70 height 17
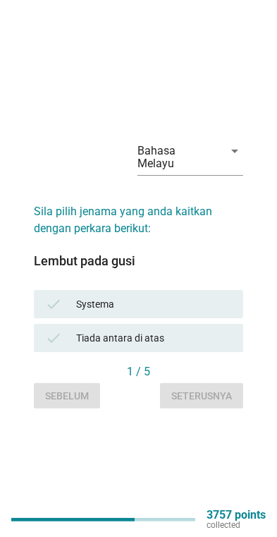
click at [56, 313] on icon "check" at bounding box center [53, 304] width 17 height 17
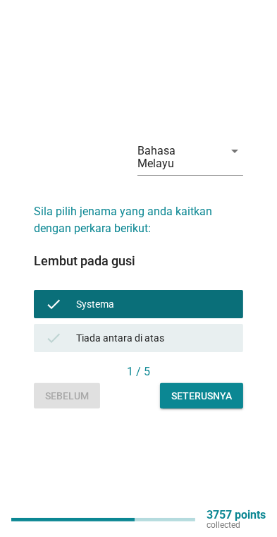
click at [225, 409] on button "Seterusnya" at bounding box center [201, 395] width 83 height 25
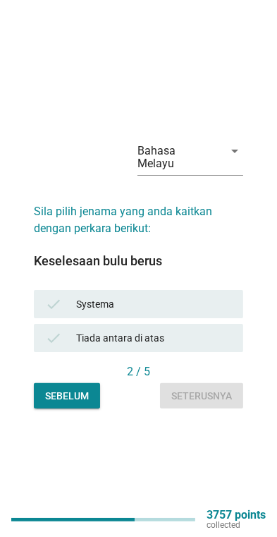
click at [56, 307] on div "check Systema" at bounding box center [139, 304] width 210 height 28
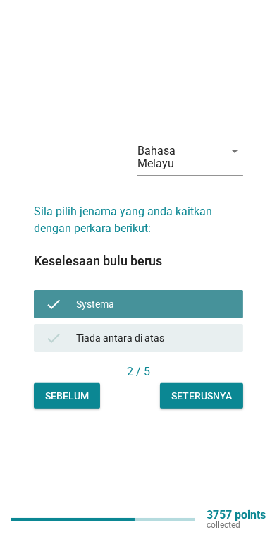
click at [218, 404] on div "Seterusnya" at bounding box center [201, 396] width 61 height 15
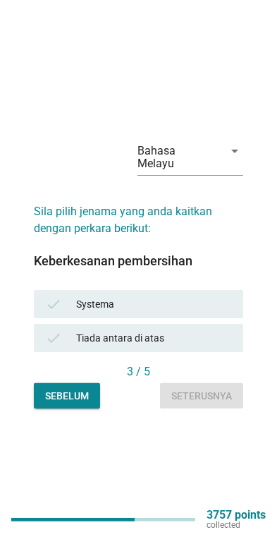
click at [59, 306] on div "check Systema" at bounding box center [139, 304] width 210 height 28
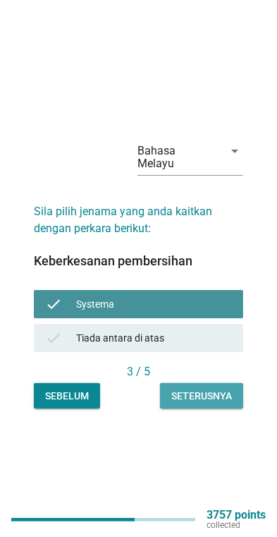
click at [214, 404] on div "Seterusnya" at bounding box center [201, 396] width 61 height 15
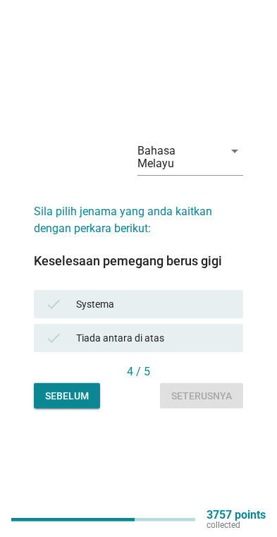
click at [71, 306] on div "check Systema" at bounding box center [139, 304] width 210 height 28
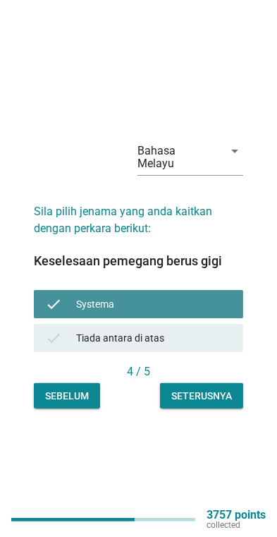
click at [217, 404] on div "Seterusnya" at bounding box center [201, 396] width 61 height 15
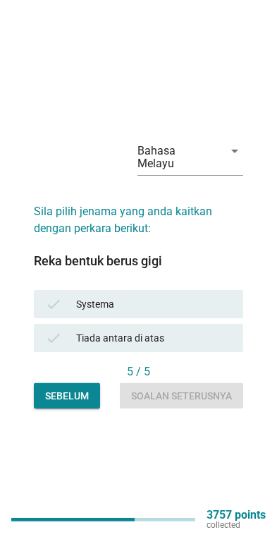
click at [68, 306] on div "check Systema" at bounding box center [139, 304] width 210 height 28
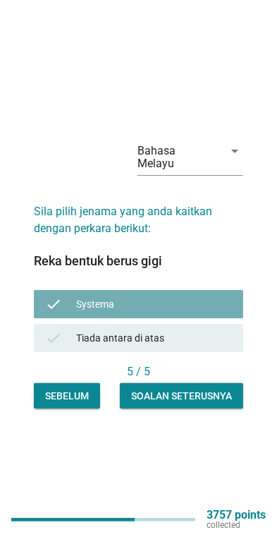
click at [217, 409] on button "Soalan seterusnya" at bounding box center [181, 395] width 123 height 25
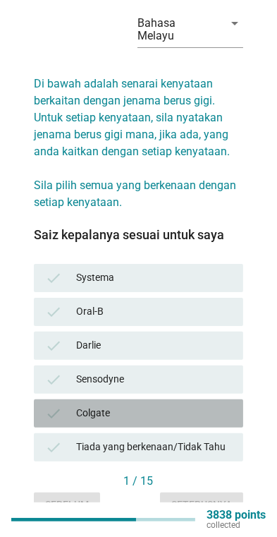
scroll to position [65, 0]
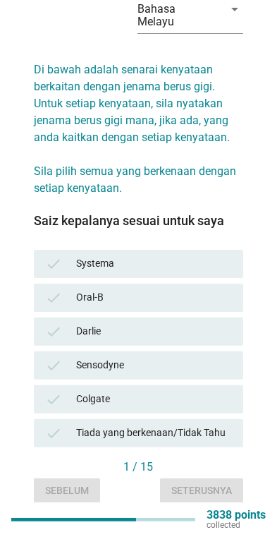
click at [48, 258] on icon "check" at bounding box center [53, 263] width 17 height 17
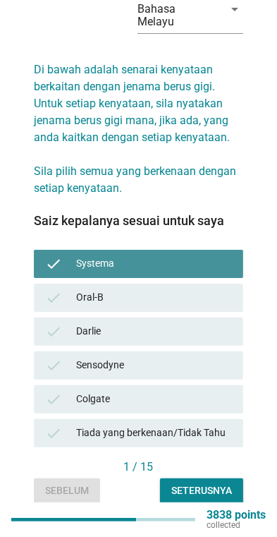
click at [211, 483] on div "Seterusnya" at bounding box center [201, 490] width 61 height 15
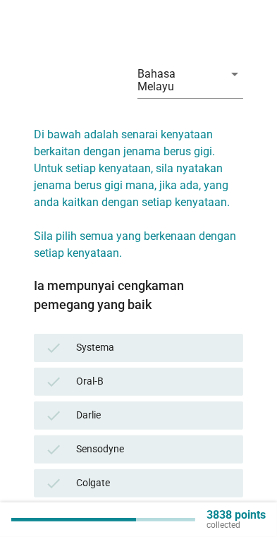
click at [56, 334] on div "check Systema" at bounding box center [139, 348] width 210 height 28
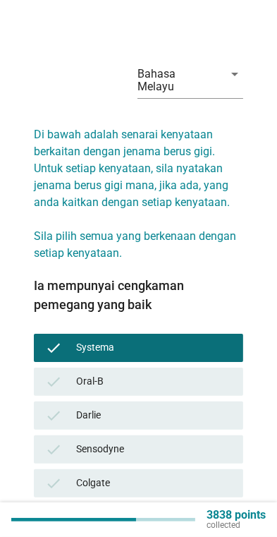
scroll to position [83, 0]
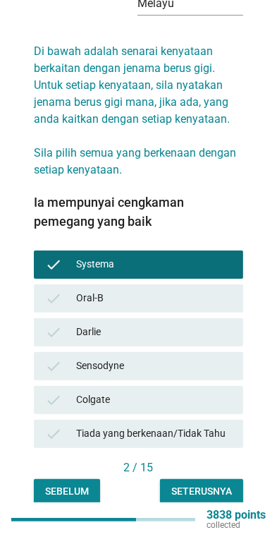
click at [207, 484] on div "Seterusnya" at bounding box center [201, 491] width 61 height 15
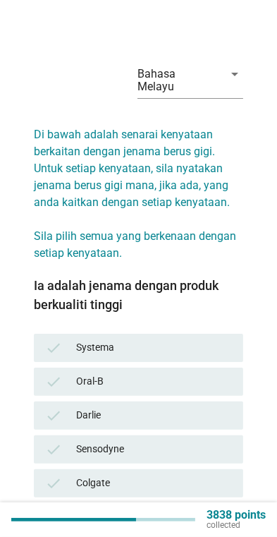
click at [74, 334] on div "check Systema" at bounding box center [139, 348] width 210 height 28
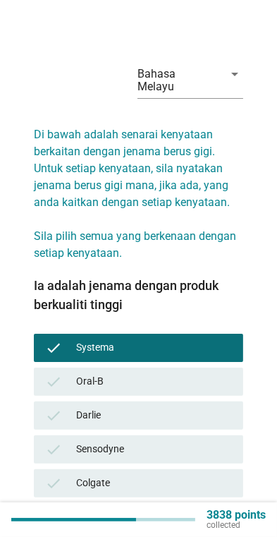
scroll to position [83, 0]
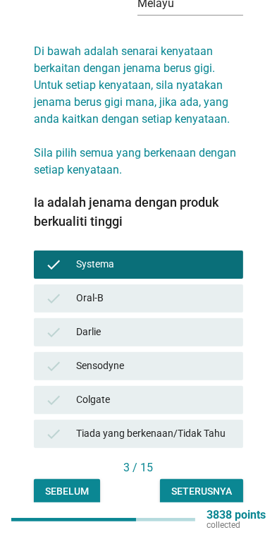
click at [210, 484] on div "Seterusnya" at bounding box center [201, 491] width 61 height 15
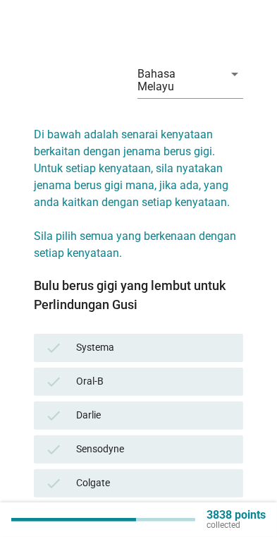
click at [80, 339] on div "Systema" at bounding box center [154, 347] width 156 height 17
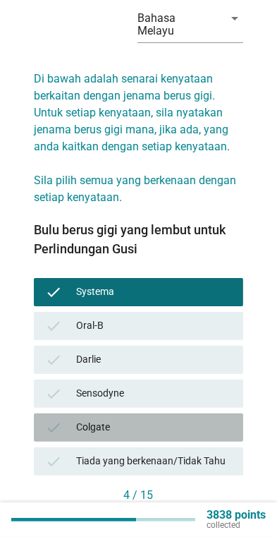
scroll to position [83, 0]
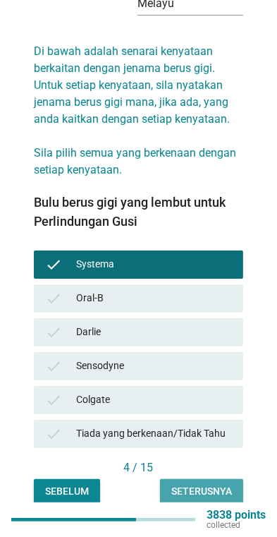
click at [207, 487] on button "Seterusnya" at bounding box center [201, 491] width 83 height 25
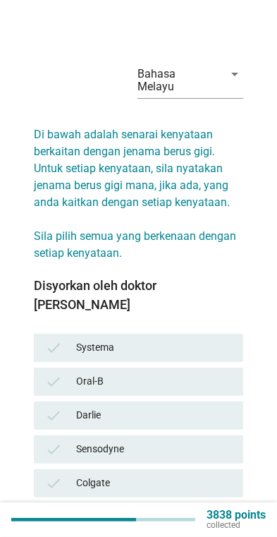
click at [71, 339] on div "check" at bounding box center [60, 347] width 31 height 17
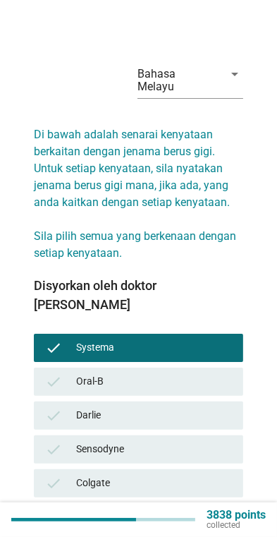
scroll to position [65, 0]
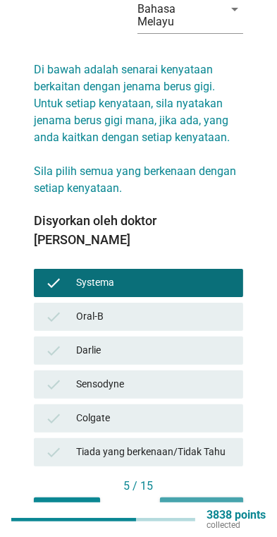
click at [210, 502] on div "Seterusnya" at bounding box center [201, 509] width 61 height 15
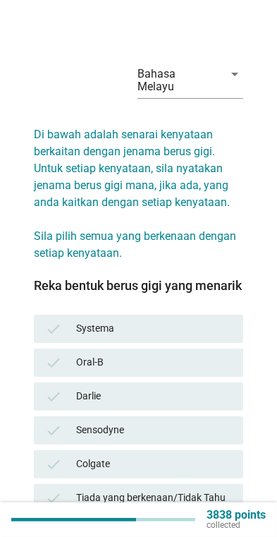
click at [91, 320] on div "Systema" at bounding box center [154, 328] width 156 height 17
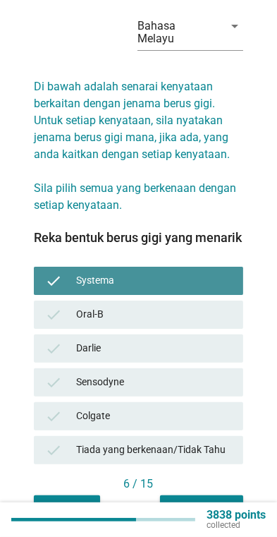
scroll to position [65, 0]
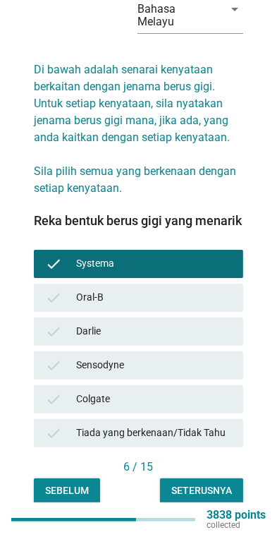
click at [210, 483] on div "Seterusnya" at bounding box center [201, 490] width 61 height 15
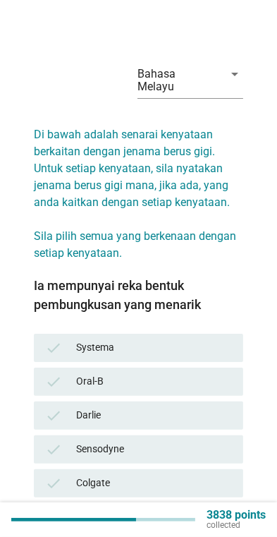
click at [95, 339] on div "Systema" at bounding box center [154, 347] width 156 height 17
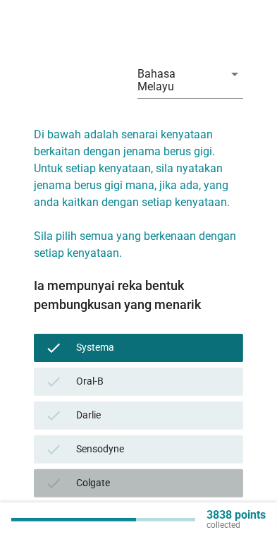
scroll to position [83, 0]
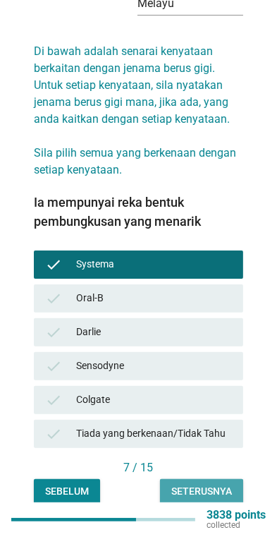
click at [210, 484] on div "Seterusnya" at bounding box center [201, 491] width 61 height 15
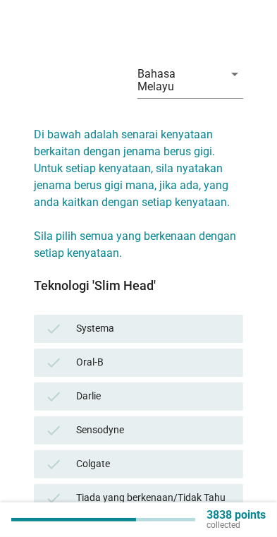
click at [87, 320] on div "Systema" at bounding box center [154, 328] width 156 height 17
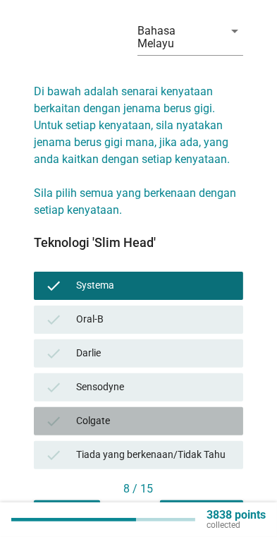
scroll to position [65, 0]
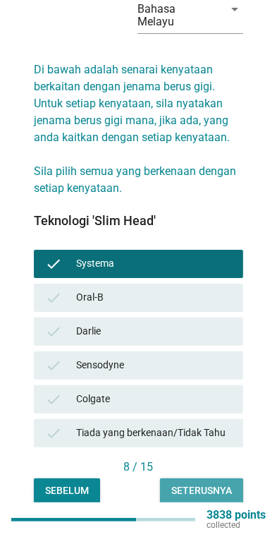
click at [210, 487] on button "Seterusnya" at bounding box center [201, 490] width 83 height 25
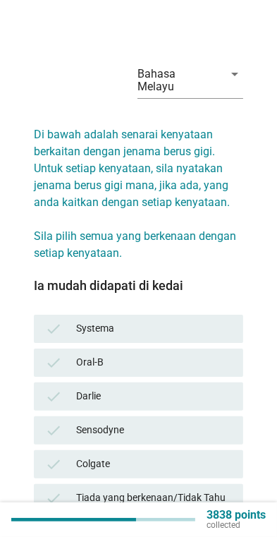
click at [75, 315] on div "check Systema" at bounding box center [139, 329] width 210 height 28
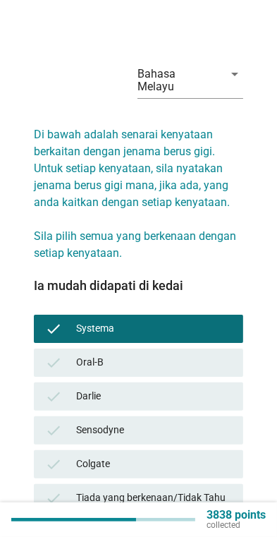
click at [206, 509] on div "Ia mudah didapati di kedai check Systema check Oral-B check Darlie check Sensod…" at bounding box center [139, 401] width 210 height 245
click at [200, 524] on div "9 / 15" at bounding box center [139, 532] width 210 height 17
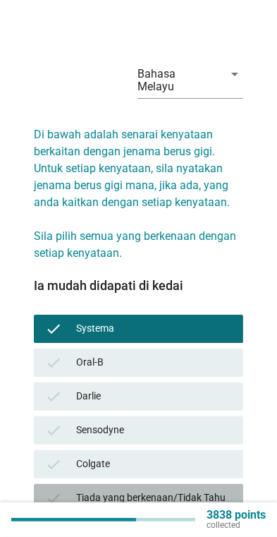
scroll to position [65, 0]
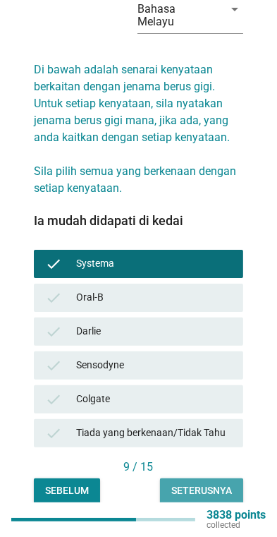
click at [210, 478] on button "Seterusnya" at bounding box center [201, 490] width 83 height 25
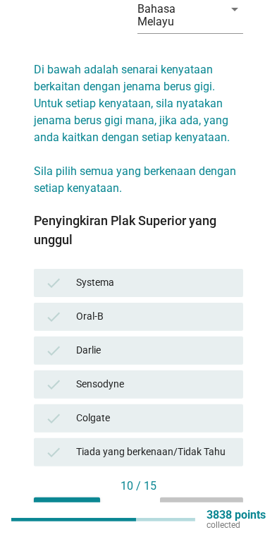
scroll to position [0, 0]
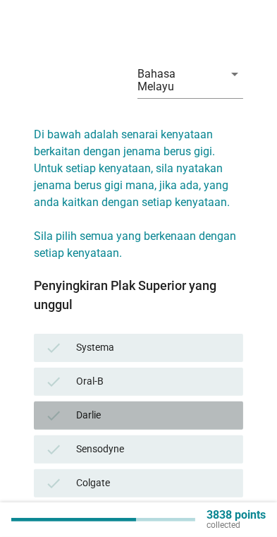
click at [212, 401] on div "check [PERSON_NAME]" at bounding box center [139, 415] width 210 height 28
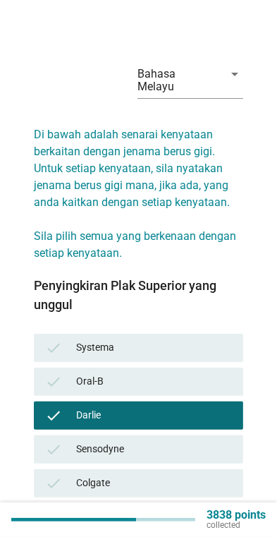
click at [213, 407] on div "Darlie" at bounding box center [154, 415] width 156 height 17
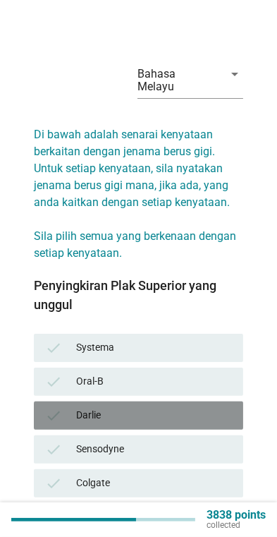
click at [237, 334] on div "check Systema" at bounding box center [139, 348] width 210 height 28
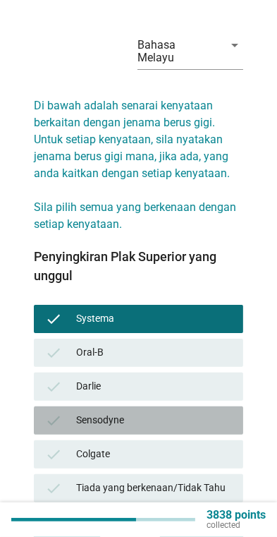
scroll to position [83, 0]
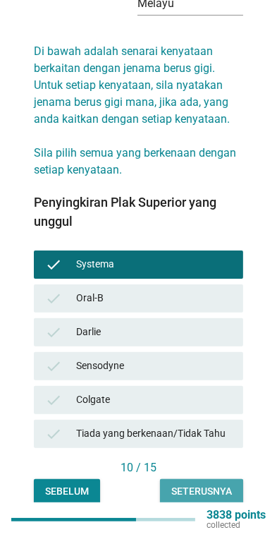
click at [215, 479] on button "Seterusnya" at bounding box center [201, 491] width 83 height 25
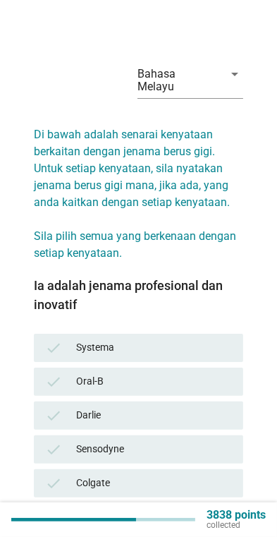
click at [220, 339] on div "Systema" at bounding box center [154, 347] width 156 height 17
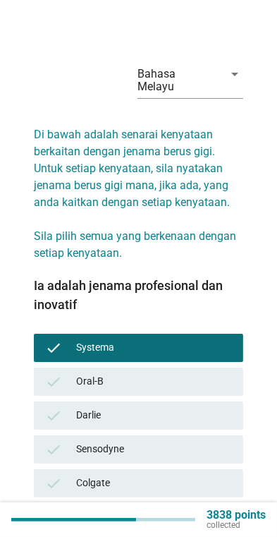
scroll to position [83, 0]
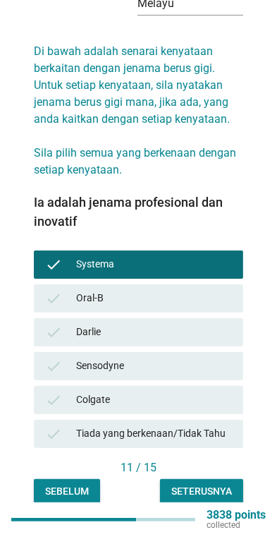
click at [217, 484] on div "Seterusnya" at bounding box center [201, 491] width 61 height 15
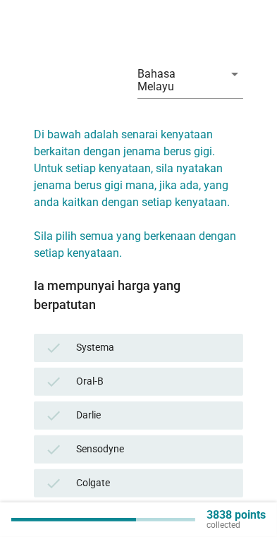
click at [212, 334] on div "check Systema" at bounding box center [139, 348] width 210 height 28
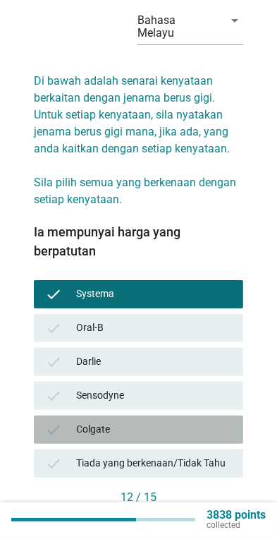
scroll to position [83, 0]
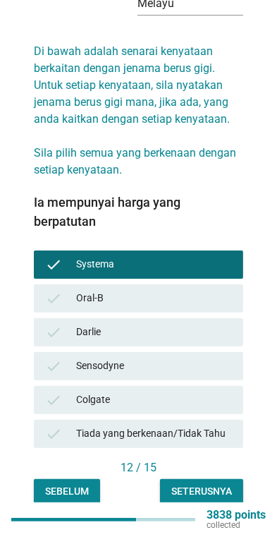
click at [216, 484] on div "Seterusnya" at bounding box center [201, 491] width 61 height 15
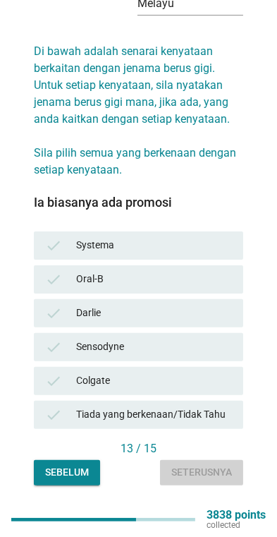
scroll to position [0, 0]
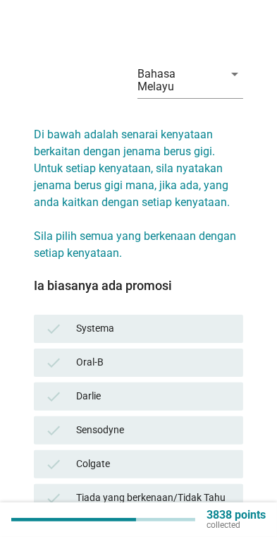
click at [220, 320] on div "Systema" at bounding box center [154, 328] width 156 height 17
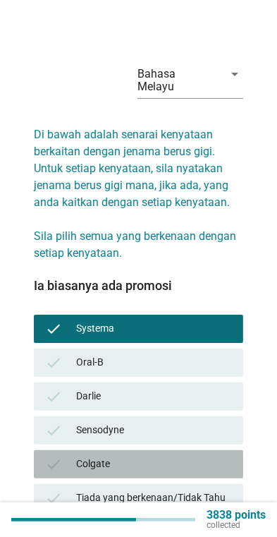
scroll to position [65, 0]
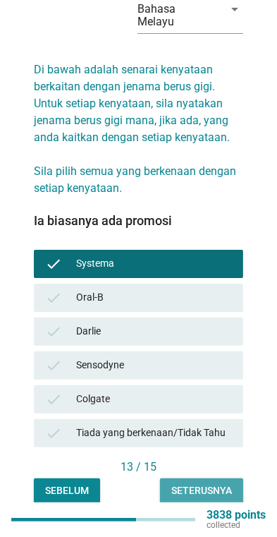
click at [212, 478] on button "Seterusnya" at bounding box center [201, 490] width 83 height 25
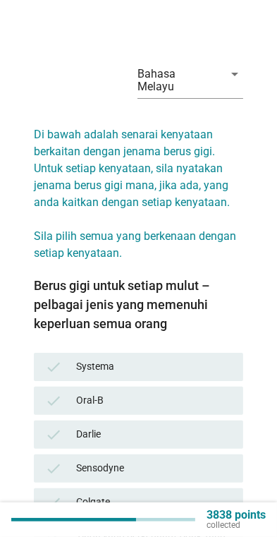
click at [202, 353] on div "check Systema" at bounding box center [139, 367] width 210 height 28
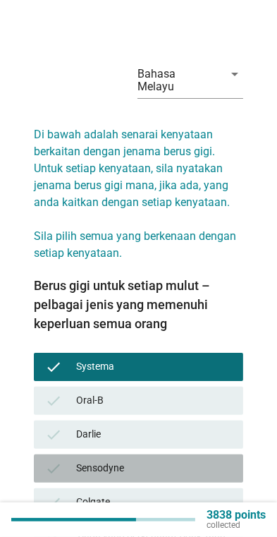
scroll to position [102, 0]
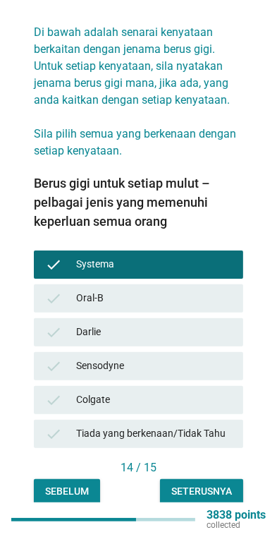
click at [212, 484] on div "Seterusnya" at bounding box center [201, 491] width 61 height 15
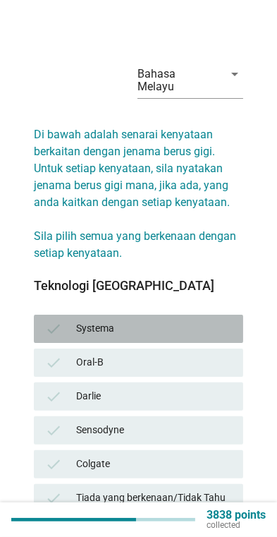
click at [217, 320] on div "Systema" at bounding box center [154, 328] width 156 height 17
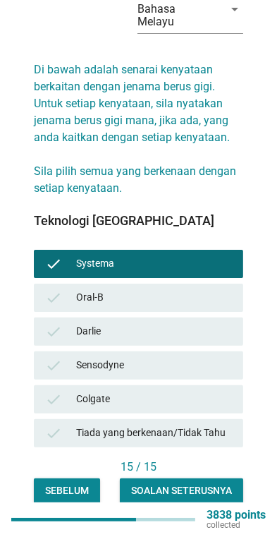
click at [207, 486] on button "Soalan seterusnya" at bounding box center [181, 490] width 123 height 25
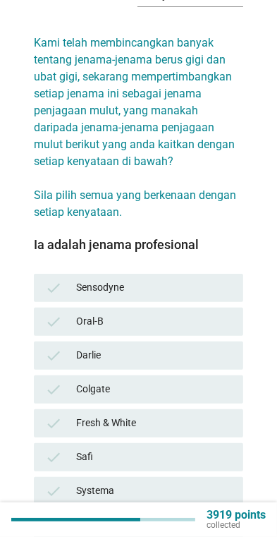
click at [200, 313] on div "Oral-B" at bounding box center [154, 321] width 156 height 17
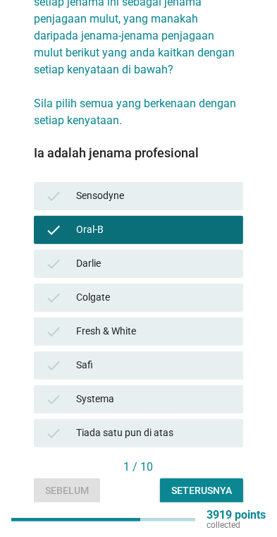
click at [211, 483] on div "Seterusnya" at bounding box center [201, 490] width 61 height 15
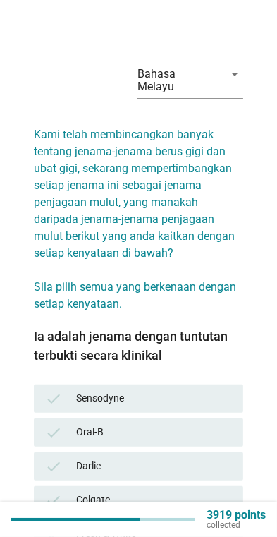
click at [212, 428] on div "check Oral-B" at bounding box center [139, 432] width 210 height 28
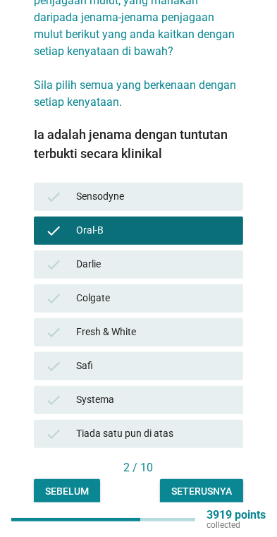
click at [217, 484] on div "Seterusnya" at bounding box center [201, 491] width 61 height 15
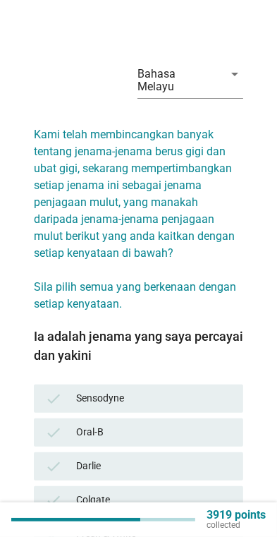
click at [214, 424] on div "Oral-B" at bounding box center [154, 432] width 156 height 17
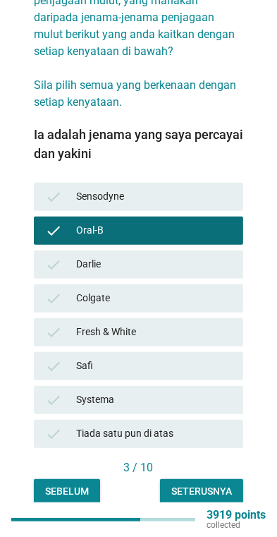
click at [217, 485] on button "Seterusnya" at bounding box center [201, 491] width 83 height 25
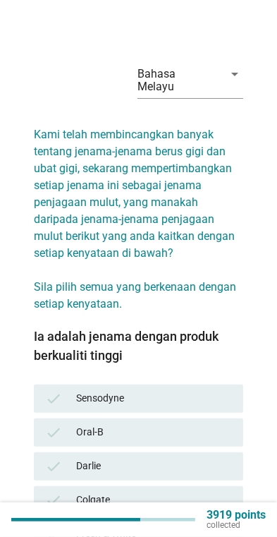
click at [209, 428] on div "check Oral-B" at bounding box center [139, 432] width 210 height 28
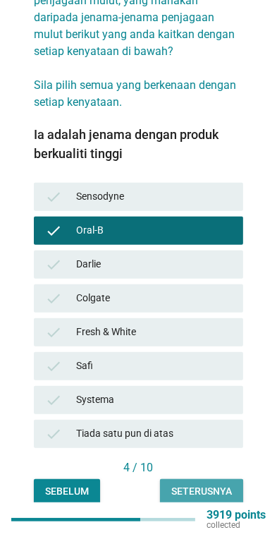
click at [215, 479] on button "Seterusnya" at bounding box center [201, 491] width 83 height 25
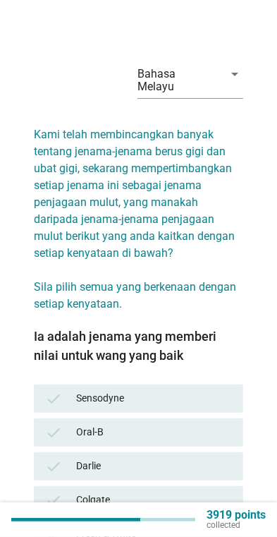
click at [214, 424] on div "Oral-B" at bounding box center [154, 432] width 156 height 17
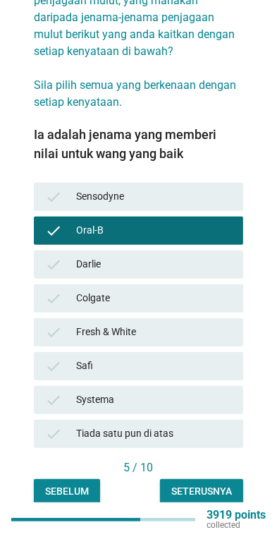
click at [214, 484] on div "Seterusnya" at bounding box center [201, 491] width 61 height 15
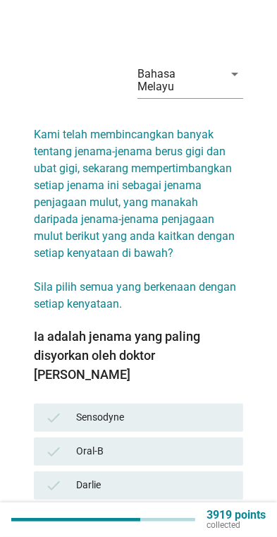
click at [202, 437] on div "check Oral-B" at bounding box center [139, 451] width 210 height 28
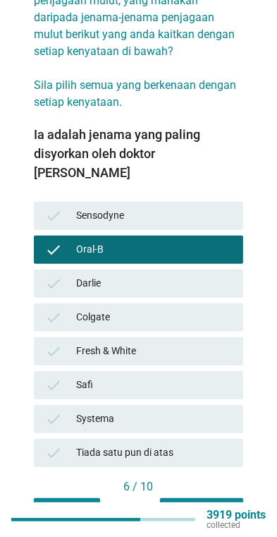
click at [217, 503] on div "Seterusnya" at bounding box center [201, 510] width 61 height 15
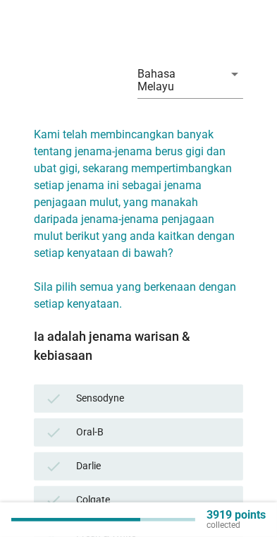
click at [210, 424] on div "Oral-B" at bounding box center [154, 432] width 156 height 17
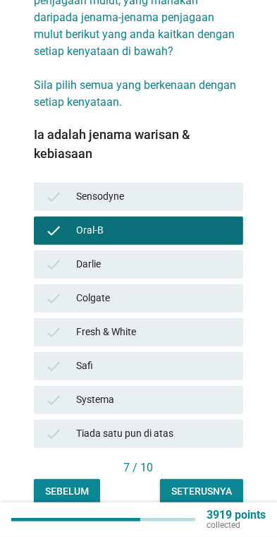
click at [215, 484] on div "Seterusnya" at bounding box center [201, 491] width 61 height 15
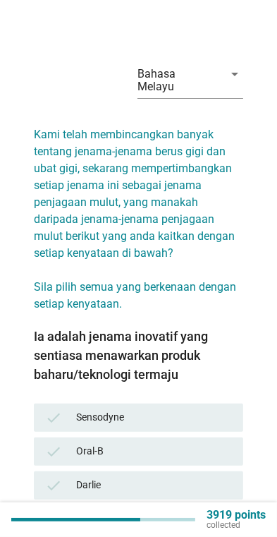
click at [192, 418] on div "check Sensodyne" at bounding box center [139, 418] width 210 height 28
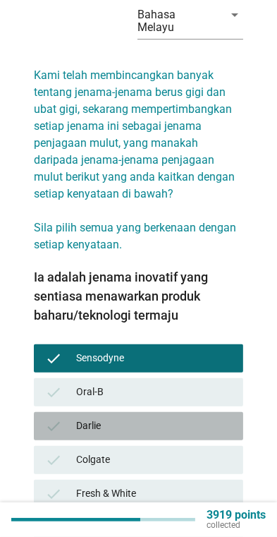
scroll to position [221, 0]
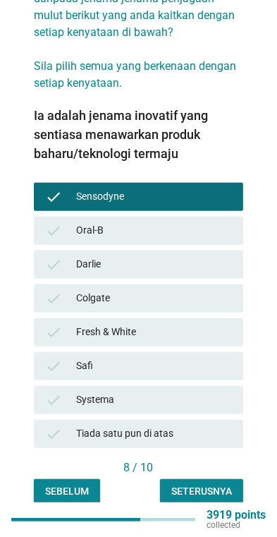
click at [207, 484] on div "Seterusnya" at bounding box center [201, 491] width 61 height 15
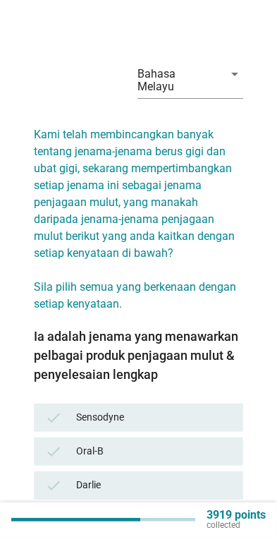
click at [219, 404] on div "check Sensodyne" at bounding box center [139, 418] width 210 height 28
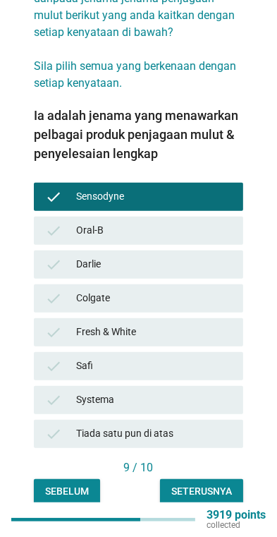
click at [212, 484] on div "Seterusnya" at bounding box center [201, 491] width 61 height 15
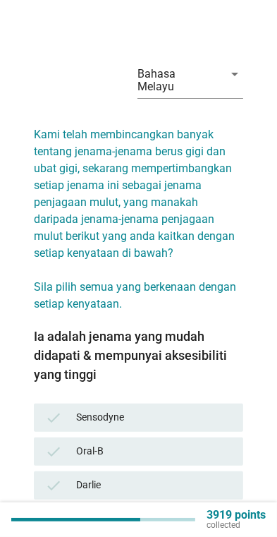
click at [213, 409] on div "Sensodyne" at bounding box center [154, 417] width 156 height 17
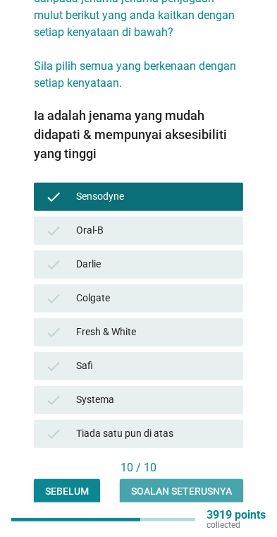
click at [210, 484] on div "Soalan seterusnya" at bounding box center [181, 491] width 101 height 15
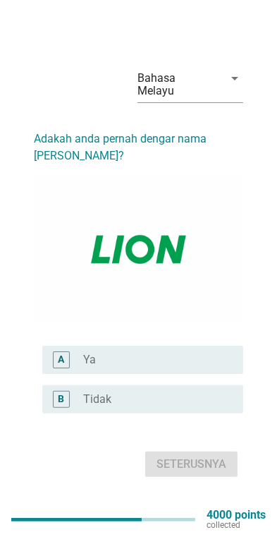
click at [222, 361] on div "radio_button_unchecked Ya" at bounding box center [157, 360] width 149 height 14
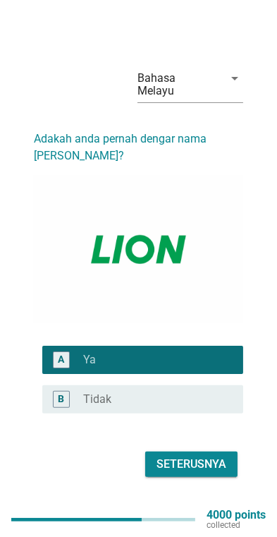
click at [206, 464] on div "Seterusnya" at bounding box center [192, 464] width 70 height 17
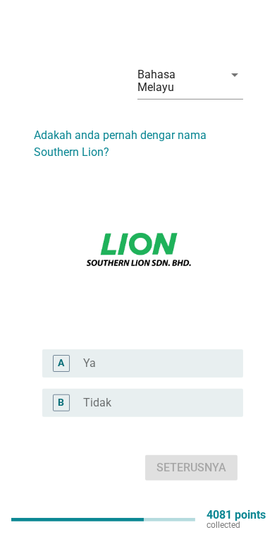
click at [85, 370] on label "Ya" at bounding box center [89, 363] width 13 height 14
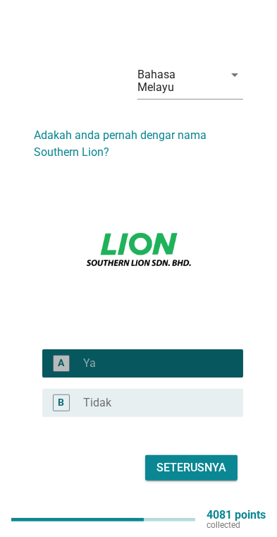
click at [212, 469] on button "Seterusnya" at bounding box center [191, 467] width 92 height 25
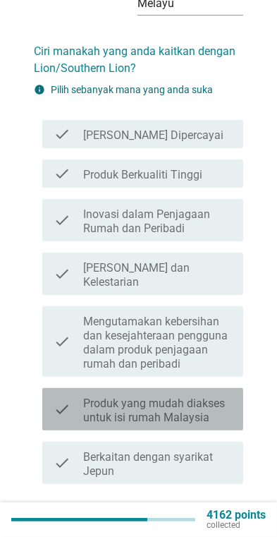
scroll to position [87, 0]
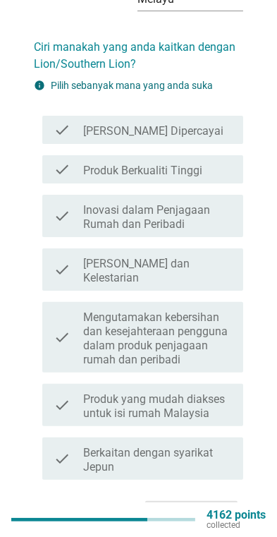
click at [228, 392] on label "Produk yang mudah diakses untuk isi rumah Malaysia" at bounding box center [157, 406] width 149 height 28
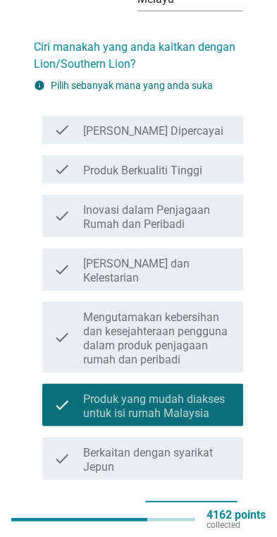
click at [210, 446] on label "Berkaitan dengan syarikat Jepun" at bounding box center [157, 460] width 149 height 28
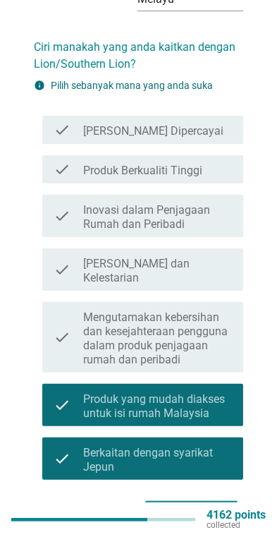
click at [71, 341] on div "check" at bounding box center [69, 337] width 30 height 59
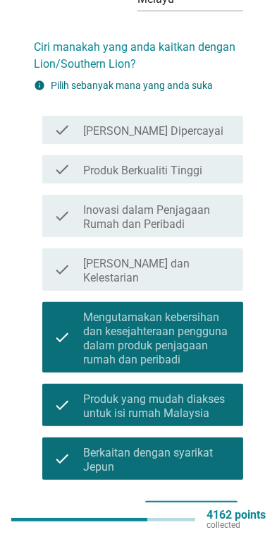
click at [66, 258] on icon "check" at bounding box center [62, 269] width 17 height 31
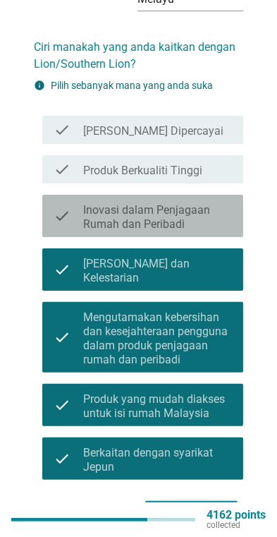
click at [65, 207] on icon "check" at bounding box center [62, 215] width 17 height 31
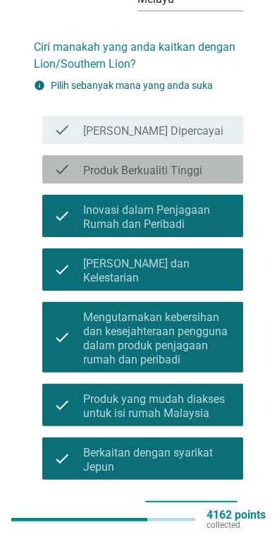
scroll to position [114, 0]
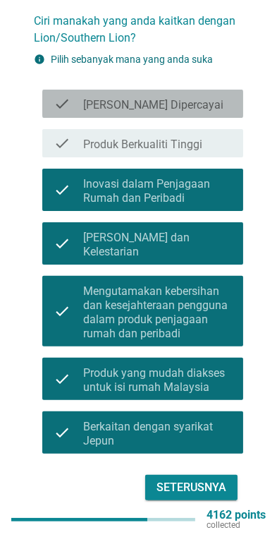
click at [61, 100] on div "check check_box_outline_blank Jenama Yang Dipercayai" at bounding box center [142, 104] width 201 height 28
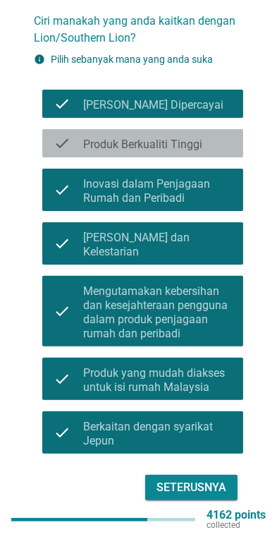
click at [70, 143] on div "check check_box_outline_blank Produk Berkualiti Tinggi" at bounding box center [142, 143] width 201 height 28
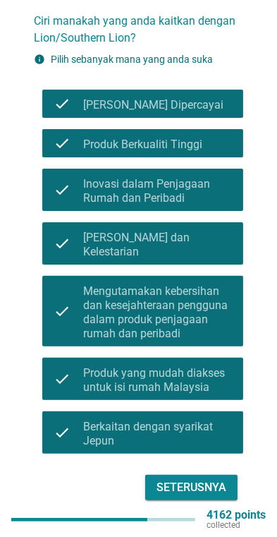
click at [214, 479] on div "Seterusnya" at bounding box center [192, 487] width 70 height 17
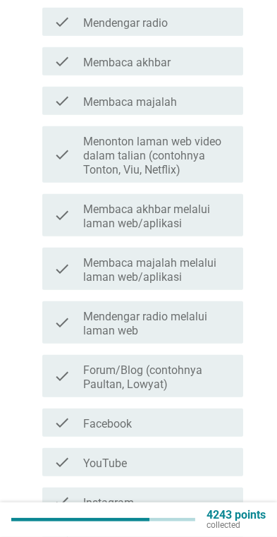
scroll to position [407, 0]
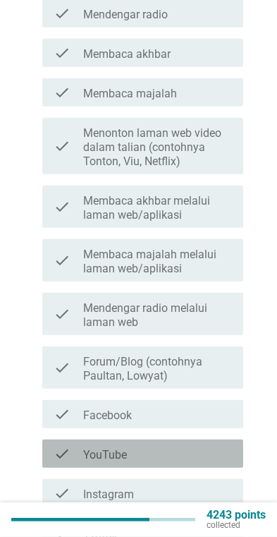
click at [199, 440] on div "check check_box_outline_blank YouTube" at bounding box center [142, 454] width 201 height 28
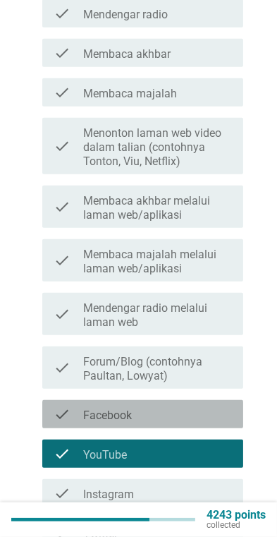
click at [202, 400] on div "check check_box_outline_blank Facebook" at bounding box center [142, 414] width 201 height 28
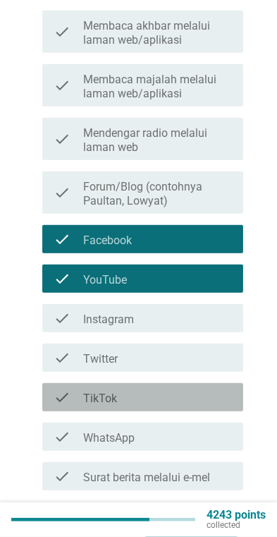
scroll to position [583, 0]
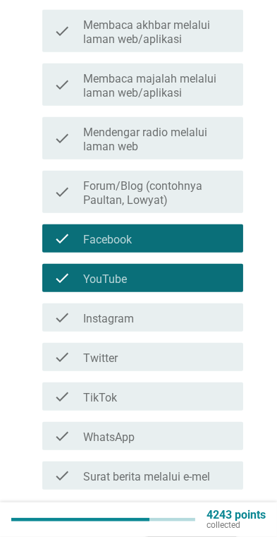
click at [206, 428] on div "check_box_outline_blank WhatsApp" at bounding box center [157, 436] width 149 height 17
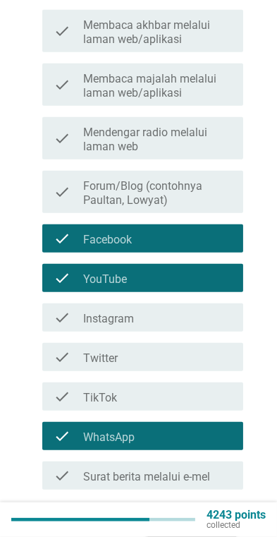
click at [225, 388] on div "check_box_outline_blank TikTok" at bounding box center [157, 396] width 149 height 17
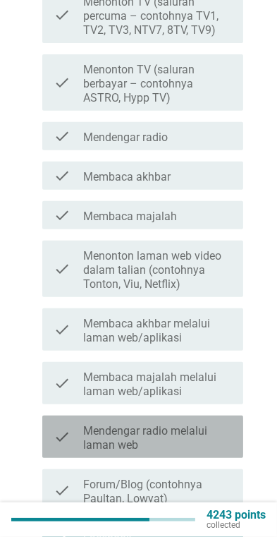
scroll to position [619, 0]
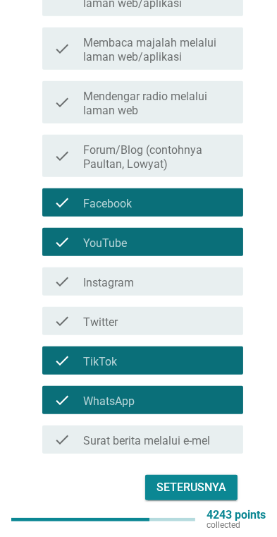
click at [200, 483] on button "Seterusnya" at bounding box center [191, 487] width 92 height 25
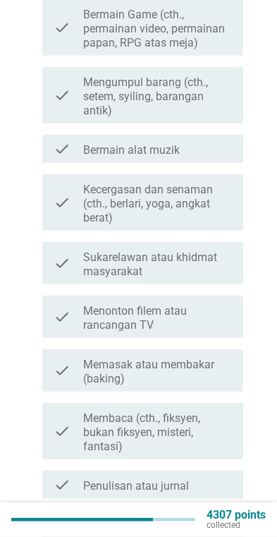
scroll to position [0, 0]
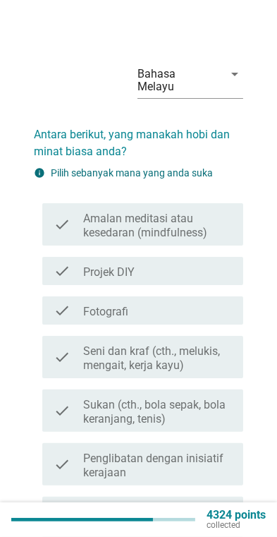
click at [56, 302] on icon "check" at bounding box center [62, 310] width 17 height 17
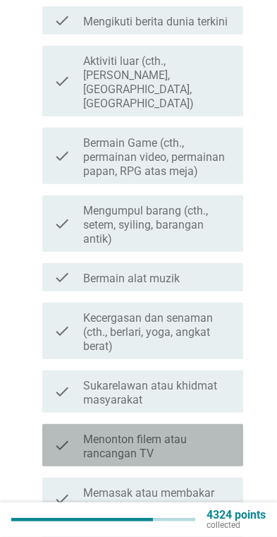
scroll to position [487, 0]
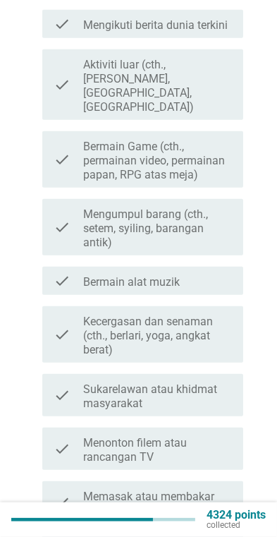
click at [61, 272] on icon "check" at bounding box center [62, 280] width 17 height 17
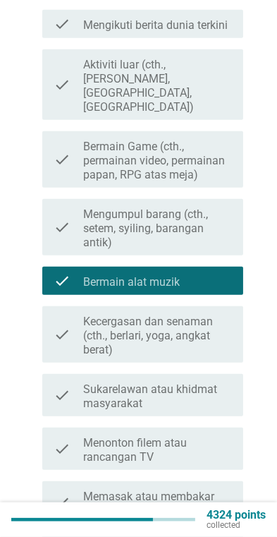
click at [73, 312] on div "check" at bounding box center [69, 334] width 30 height 45
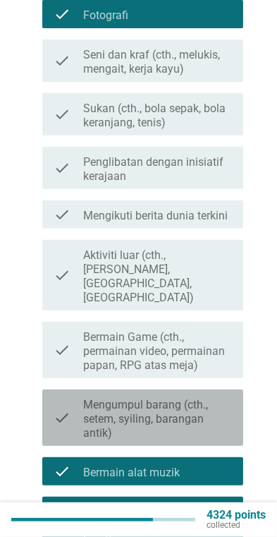
scroll to position [294, 0]
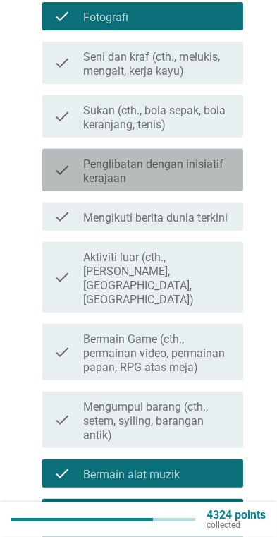
click at [45, 159] on div "check check_box_outline_blank Penglibatan dengan inisiatif kerajaan" at bounding box center [142, 170] width 201 height 42
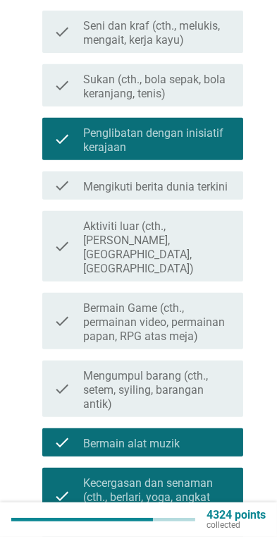
scroll to position [723, 0]
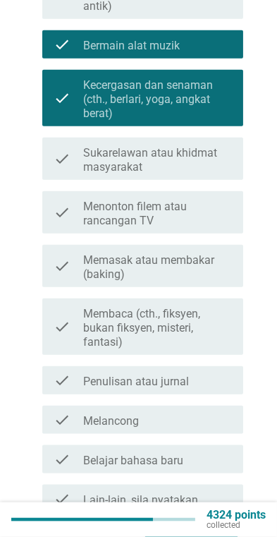
click at [224, 534] on button "Seterusnya" at bounding box center [191, 546] width 92 height 25
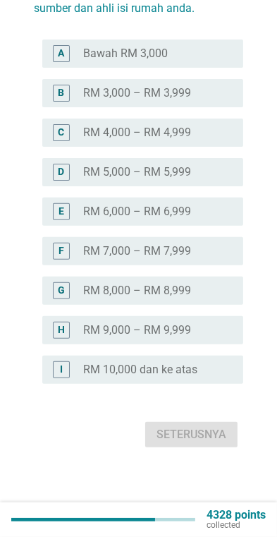
scroll to position [0, 0]
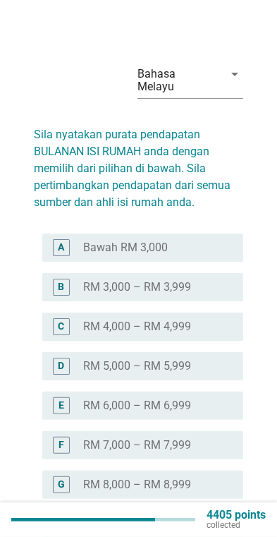
click at [243, 234] on div "A radio_button_unchecked Bawah RM 3,000" at bounding box center [142, 248] width 201 height 28
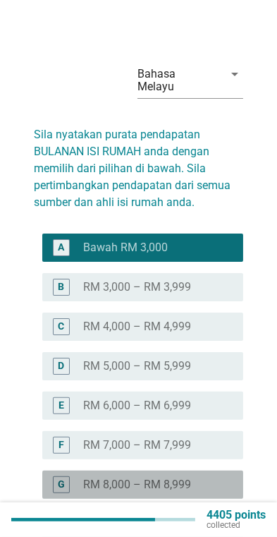
scroll to position [142, 0]
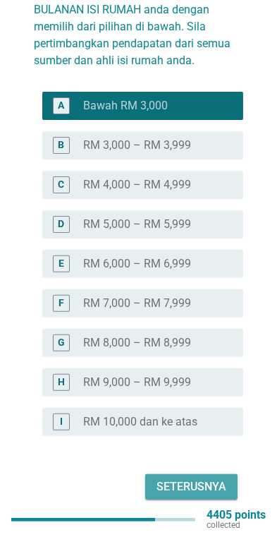
click at [221, 474] on button "Seterusnya" at bounding box center [191, 486] width 92 height 25
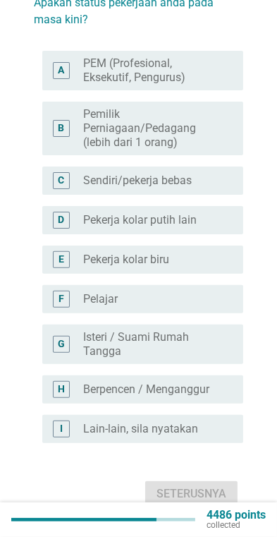
scroll to position [139, 0]
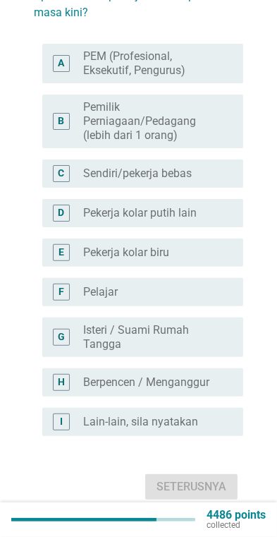
click at [229, 330] on div "radio_button_unchecked Isteri / Suami Rumah Tangga" at bounding box center [157, 337] width 149 height 28
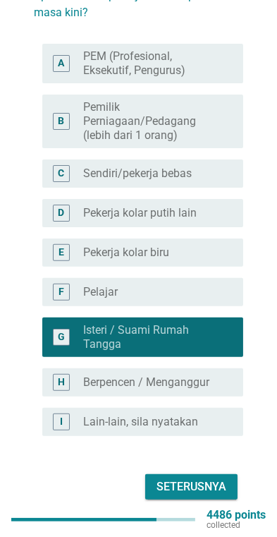
click at [214, 478] on div "Seterusnya" at bounding box center [192, 486] width 70 height 17
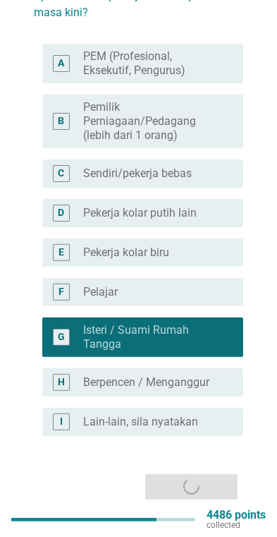
scroll to position [0, 0]
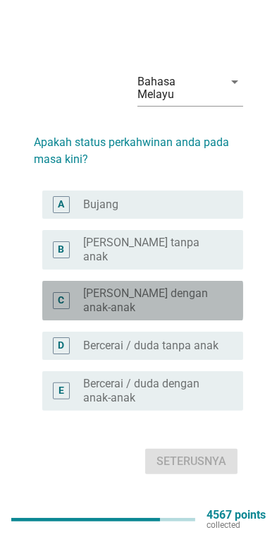
click at [220, 315] on label "[PERSON_NAME] dengan anak-anak" at bounding box center [152, 300] width 138 height 28
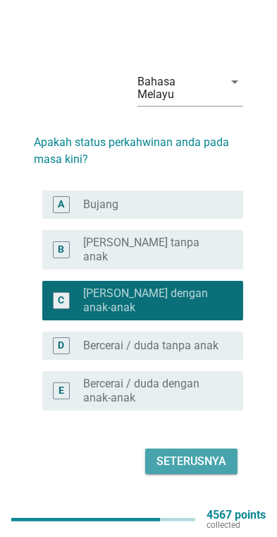
click at [220, 474] on button "Seterusnya" at bounding box center [191, 461] width 92 height 25
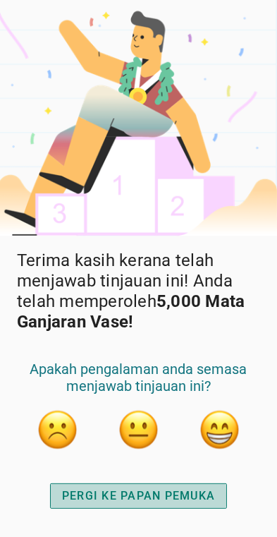
click at [203, 489] on button "PERGI KE PAPAN PEMUKA" at bounding box center [138, 495] width 177 height 25
